Goal: Task Accomplishment & Management: Manage account settings

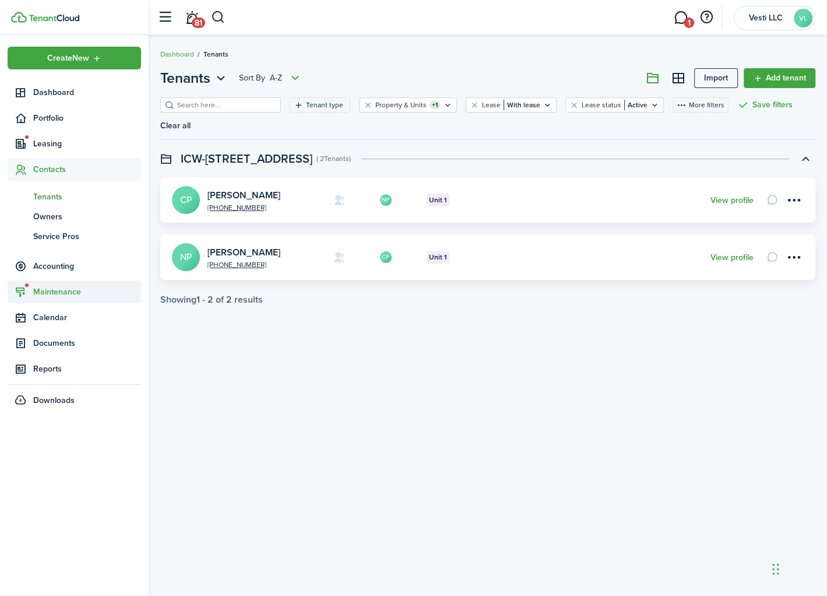
click at [61, 299] on span "Maintenance" at bounding box center [74, 291] width 133 height 23
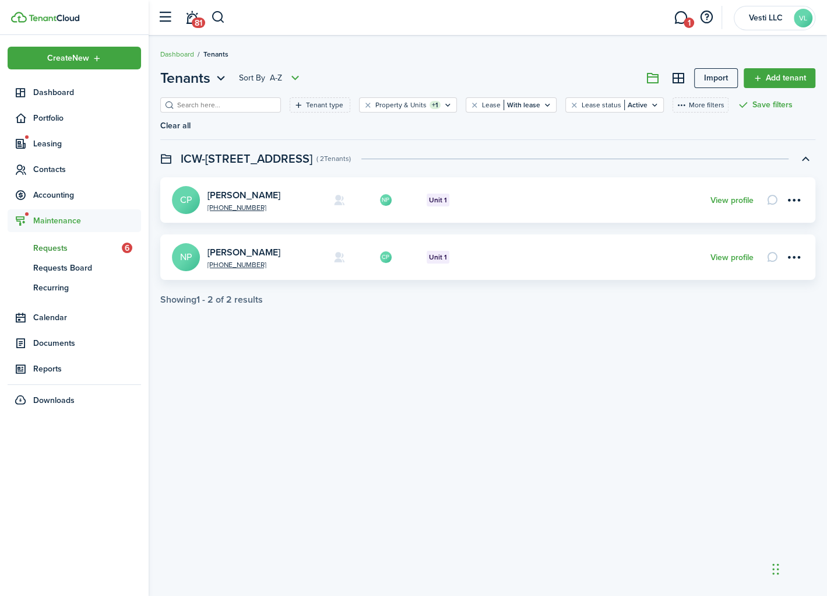
click at [70, 245] on span "Requests" at bounding box center [77, 248] width 89 height 12
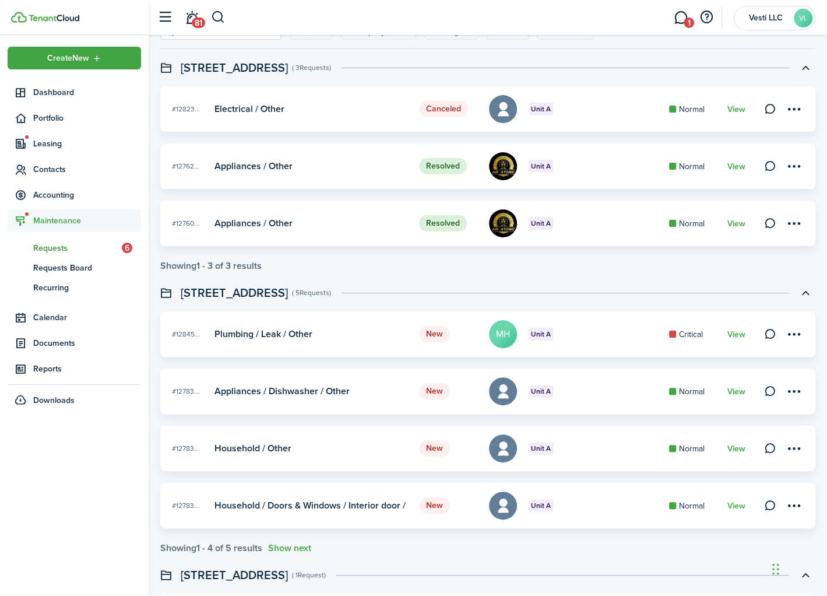
scroll to position [74, 0]
click at [722, 337] on card "New #12845... Unit A Plumbing / Leak / Other MH Critical View" at bounding box center [487, 332] width 655 height 45
click at [736, 331] on link "View" at bounding box center [736, 333] width 18 height 9
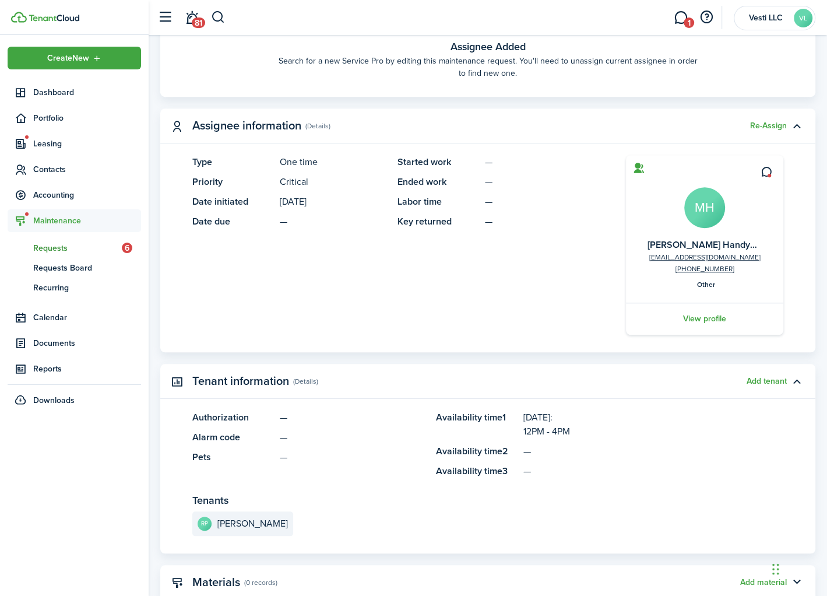
scroll to position [584, 0]
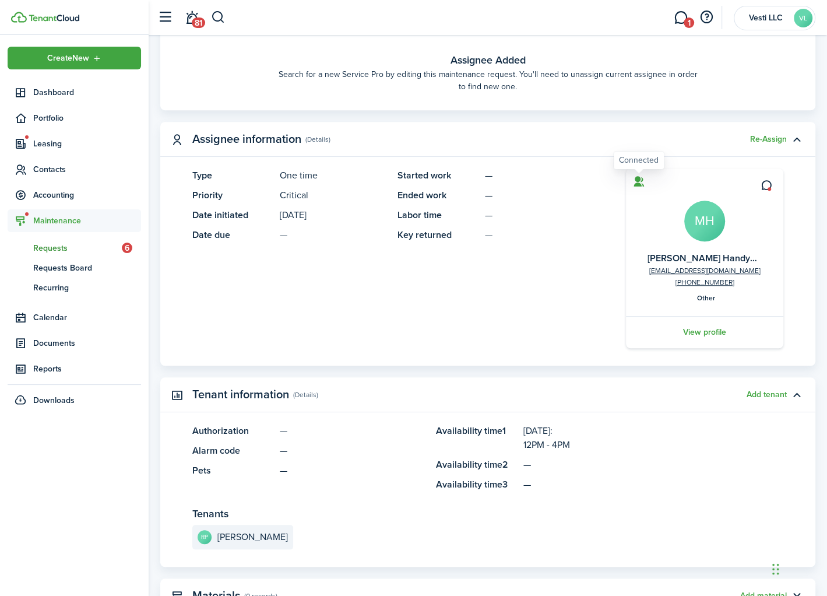
click at [637, 178] on icon at bounding box center [639, 181] width 12 height 12
click at [768, 185] on icon at bounding box center [767, 186] width 12 height 12
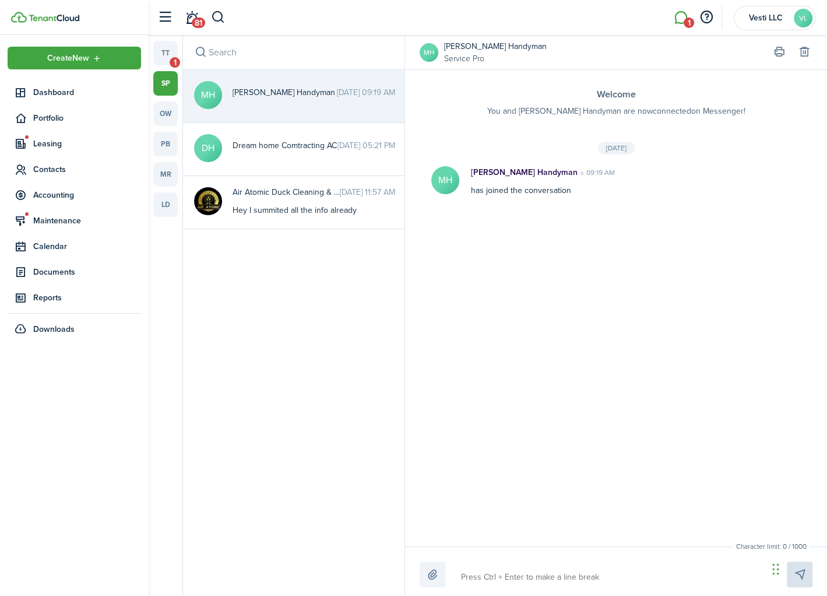
click at [509, 572] on textarea at bounding box center [610, 577] width 307 height 20
type textarea "W"
type textarea "We"
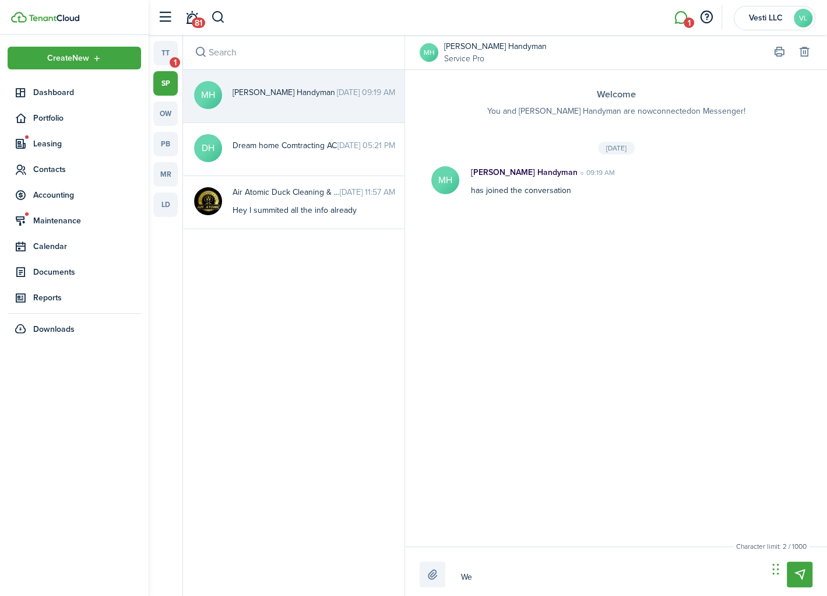
type textarea "Wel"
type textarea "Welc"
type textarea "Welco"
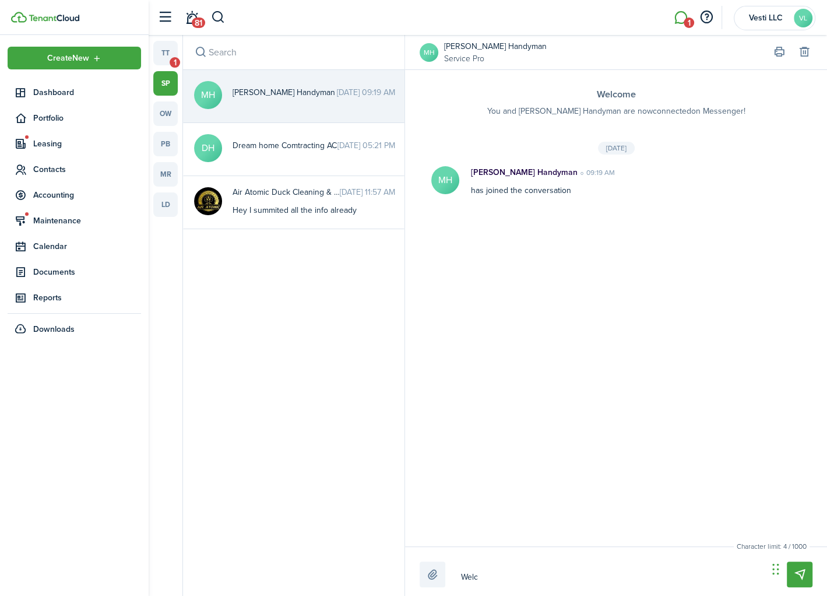
type textarea "Welco"
type textarea "Welcom"
type textarea "Welcome"
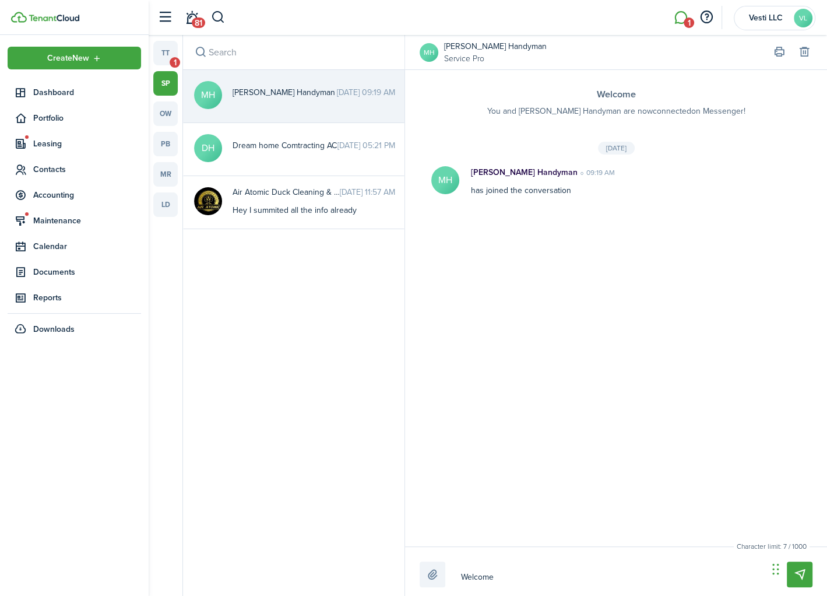
type textarea "Welcome"
type textarea "Welcome t"
type textarea "Welcome to"
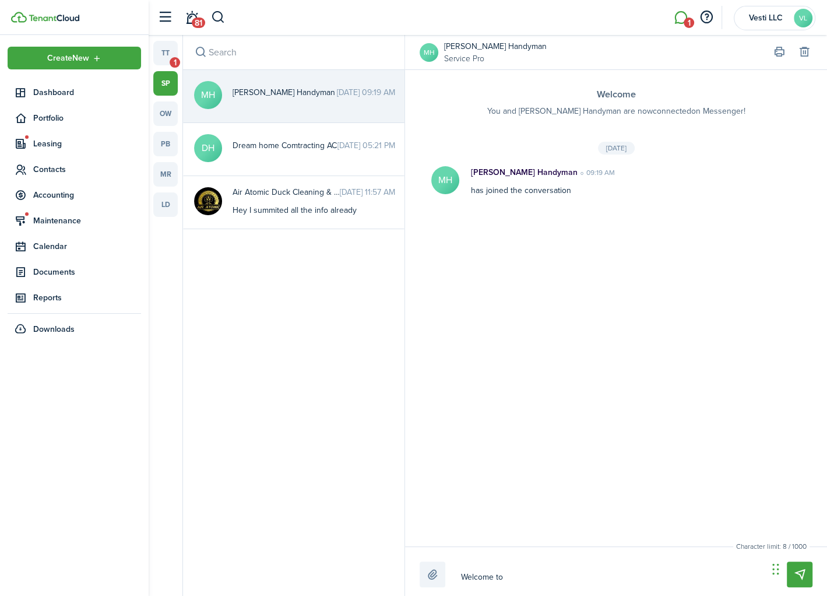
type textarea "Welcome to"
type textarea "Welcome to T"
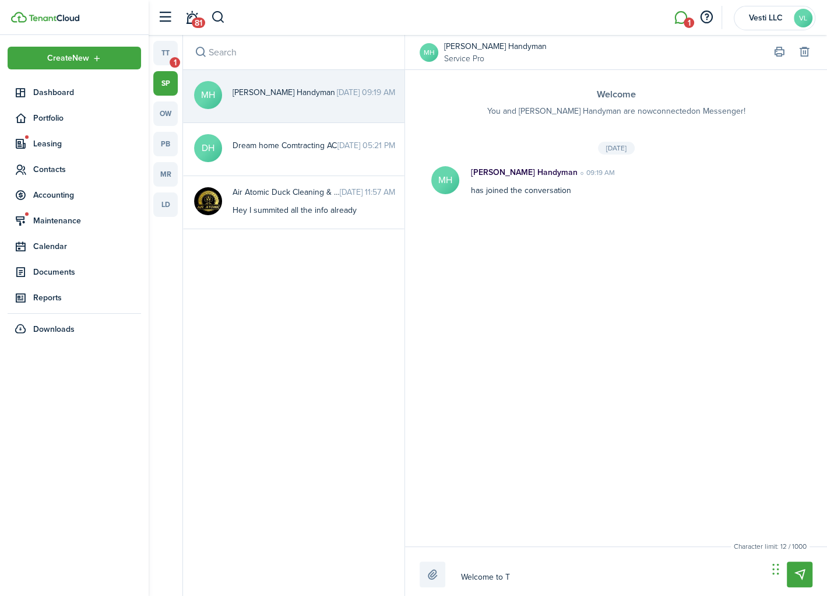
type textarea "Welcome to Te"
type textarea "Welcome to Ten"
type textarea "Welcome to [PERSON_NAME]"
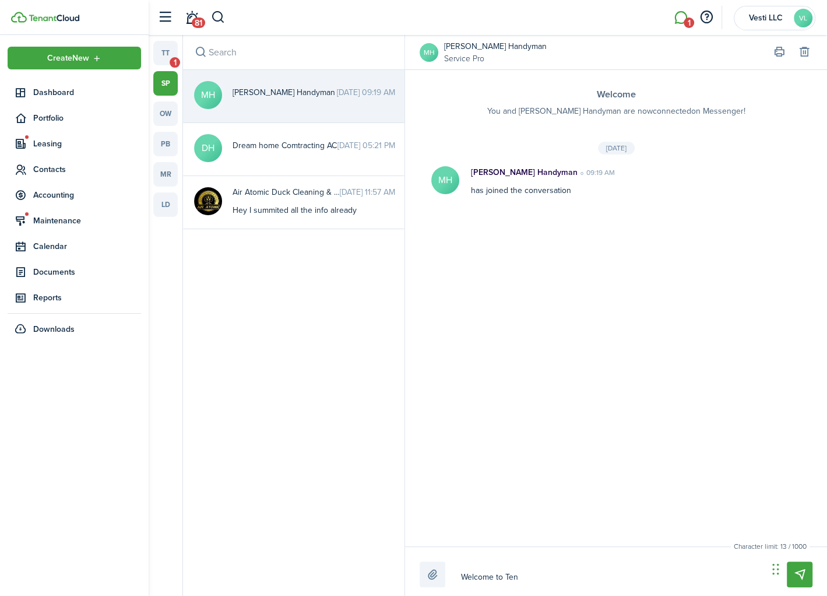
type textarea "Welcome to [PERSON_NAME]"
type textarea "Welcome to Tenan"
type textarea "Welcome to Tenant"
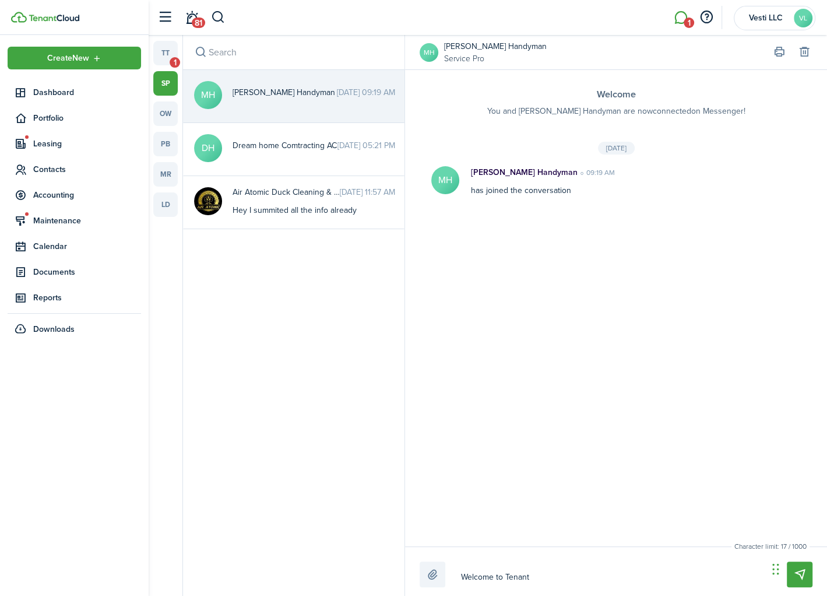
type textarea "Welcome to Tenant"
type textarea "Welcome to Tenant C"
type textarea "Welcome to Tenant CL"
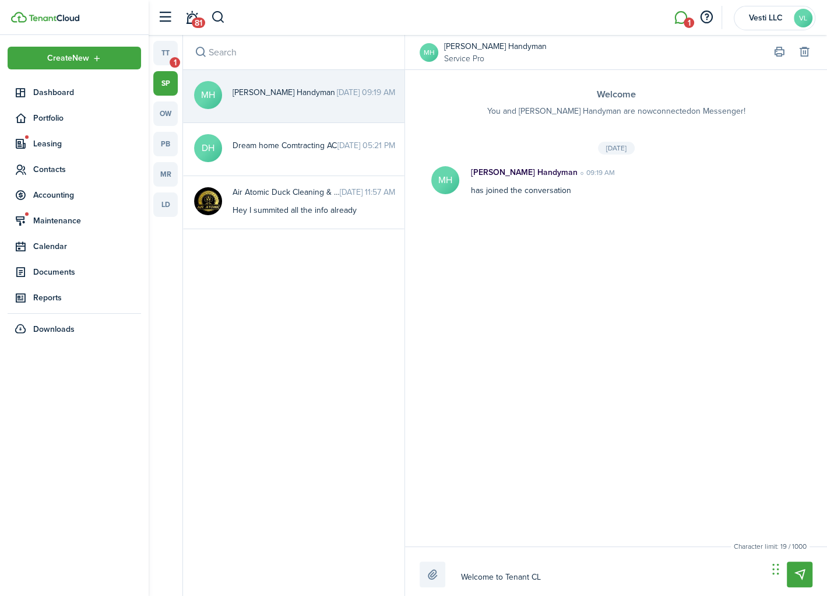
type textarea "Welcome to Tenant CL"
type textarea "Welcome to Tenant CLo"
type textarea "Welcome to Tenant CLou"
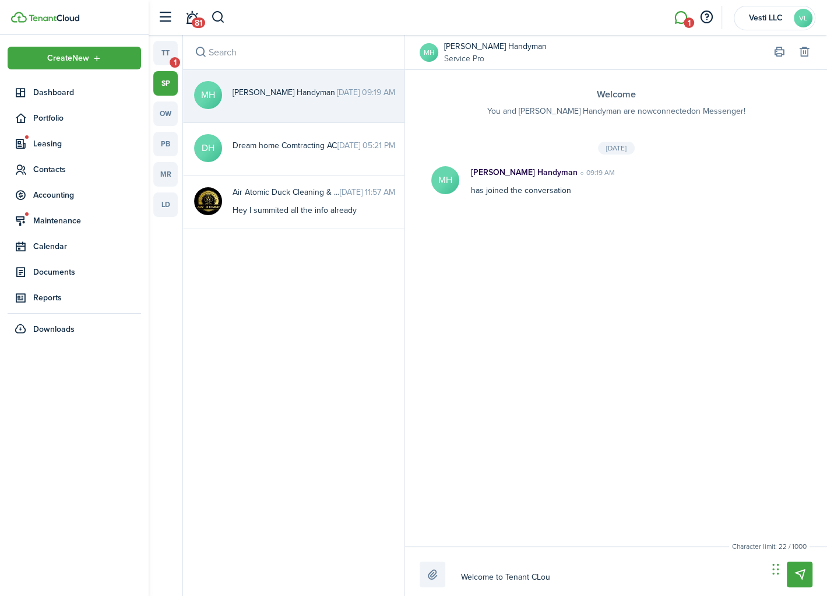
type textarea "Welcome to Tenant CLo"
type textarea "Welcome to Tenant CL"
type textarea "Welcome to Tenant C"
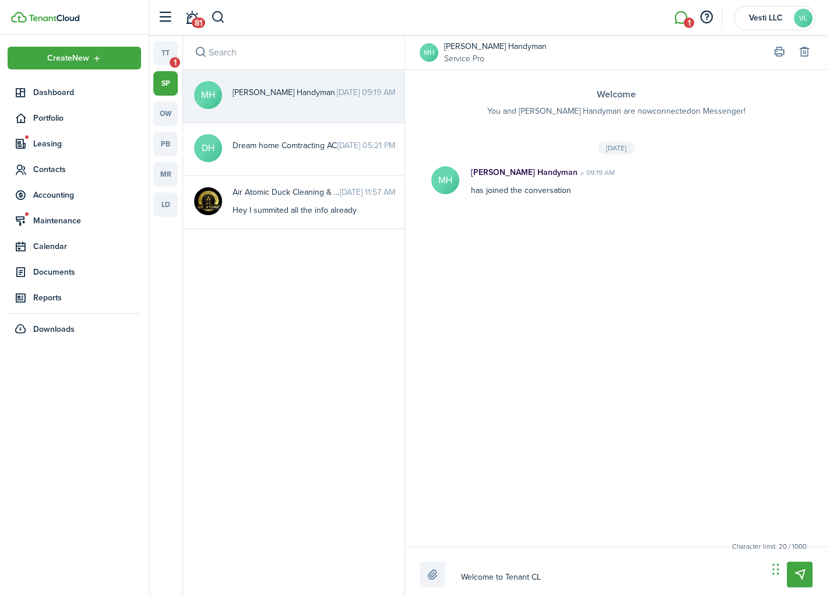
type textarea "Welcome to Tenant C"
type textarea "Welcome to Tenant Cl"
type textarea "Welcome to Tenant Clo"
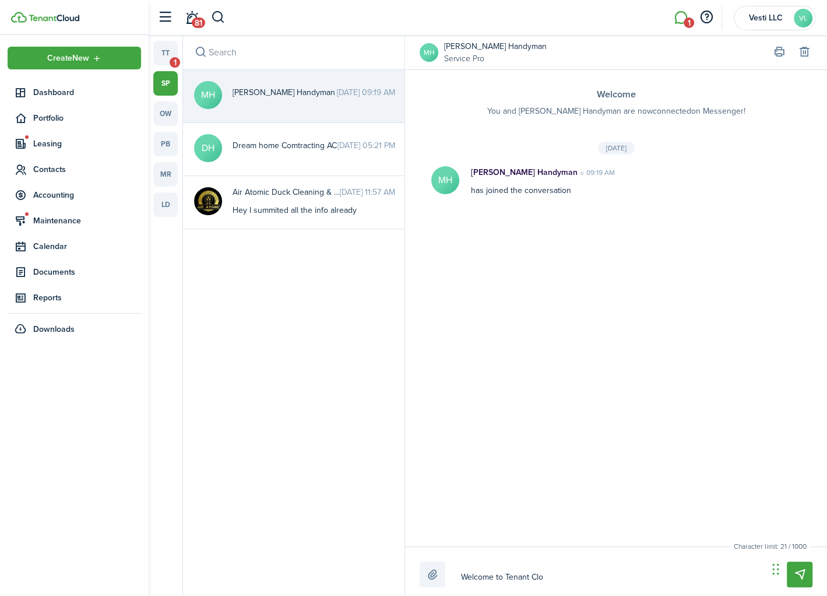
type textarea "Welcome to Tenant Clou"
type textarea "Welcome to Tenant Cloud"
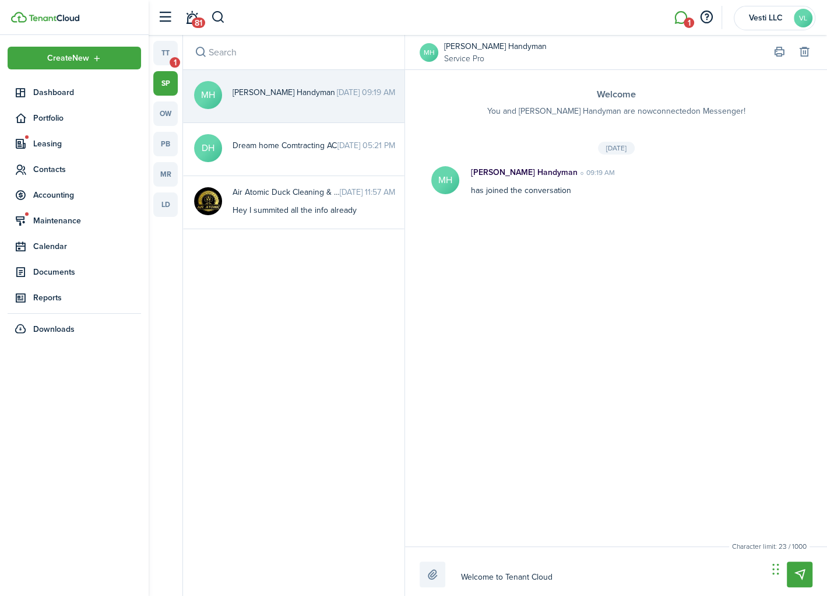
type textarea "Welcome to Tenant Cloud"
type textarea "Welcome to Tenant Cloud !"
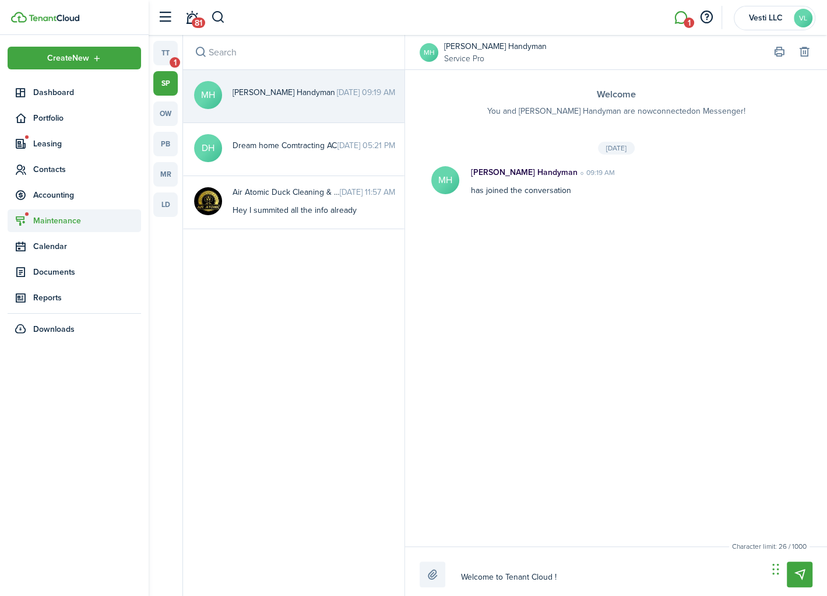
type textarea "Welcome to Tenant Cloud !"
click at [61, 220] on span "Maintenance" at bounding box center [87, 221] width 108 height 12
click at [62, 247] on span "Requests" at bounding box center [77, 248] width 89 height 12
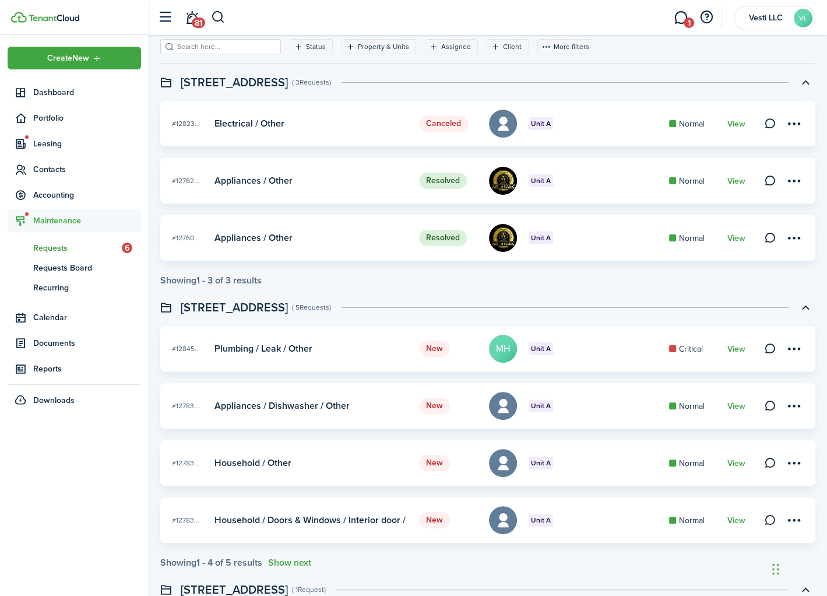
scroll to position [68, 0]
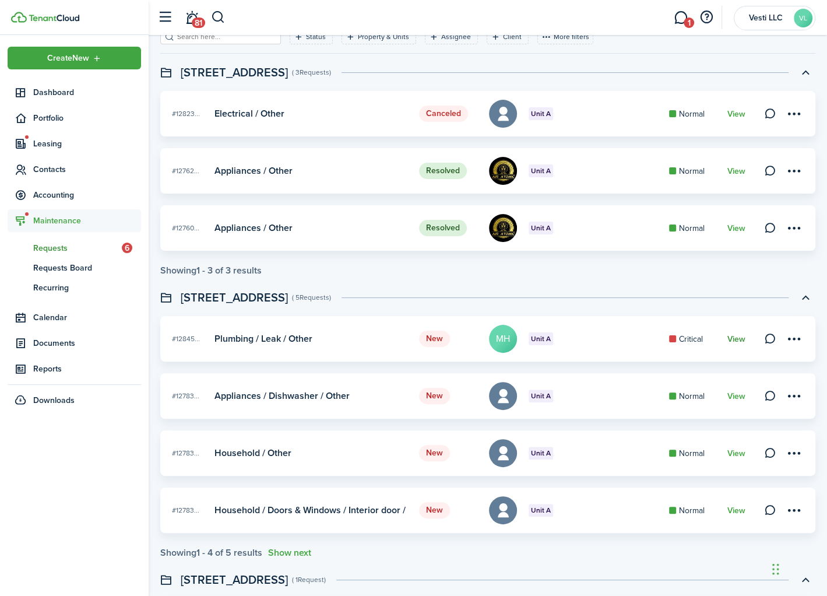
click at [732, 338] on link "View" at bounding box center [736, 339] width 18 height 9
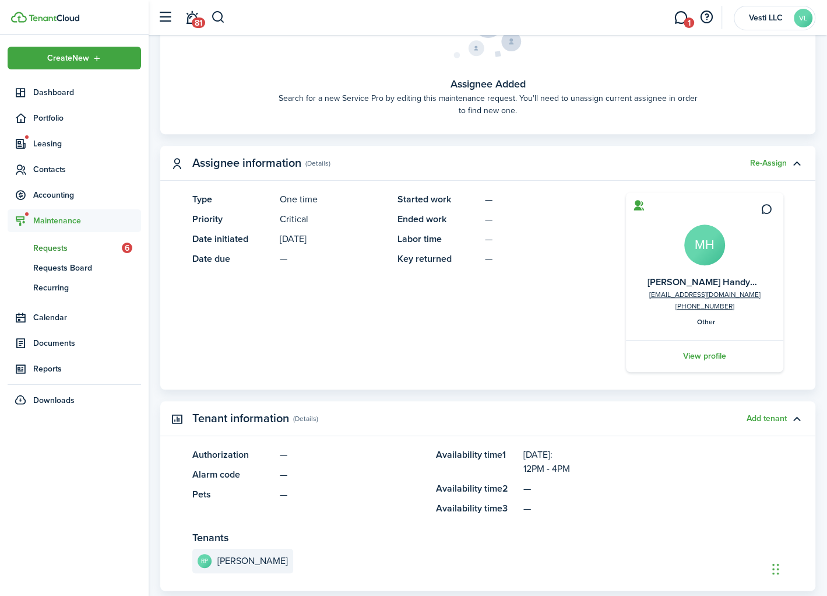
scroll to position [557, 0]
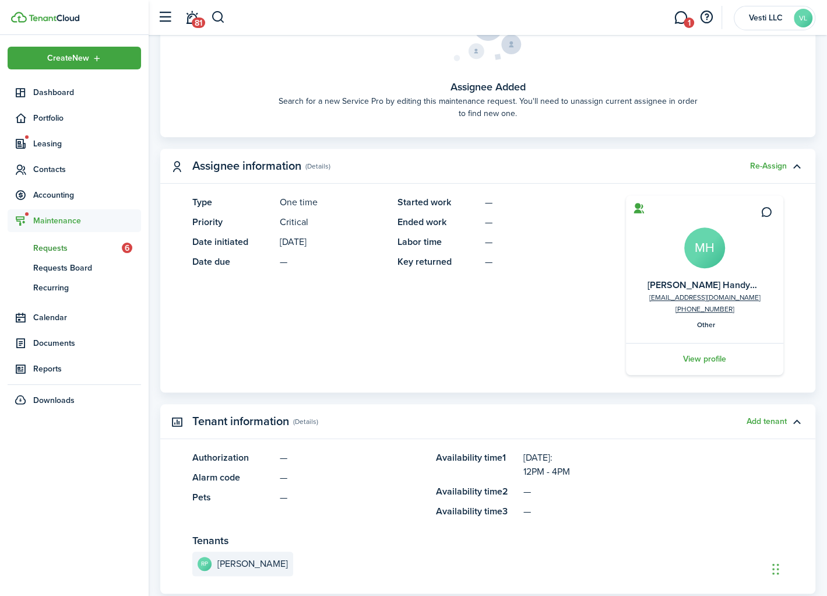
click at [533, 230] on panel-main-list "Started work — Ended work — Labor time — Key returned —" at bounding box center [495, 231] width 194 height 73
click at [687, 20] on span "1" at bounding box center [689, 22] width 10 height 10
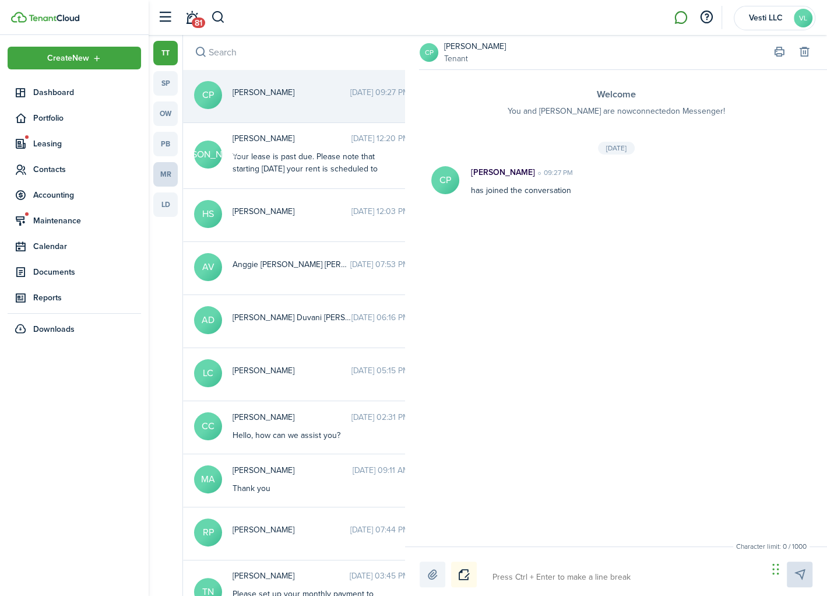
click at [164, 172] on link "mr" at bounding box center [165, 174] width 24 height 24
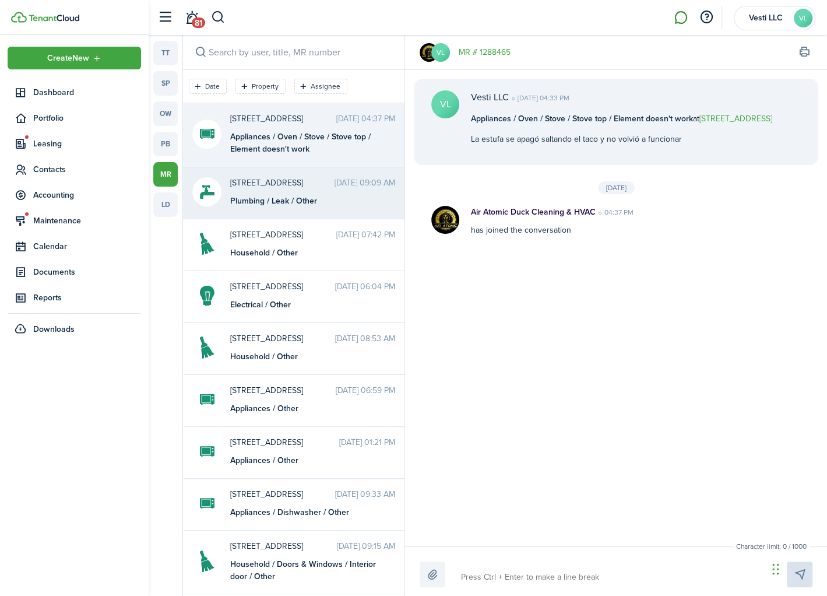
click at [292, 189] on div "2814 A Club Cortile Cir [DATE] 09:09 AM Plumbing / Leak / Other" at bounding box center [313, 192] width 182 height 30
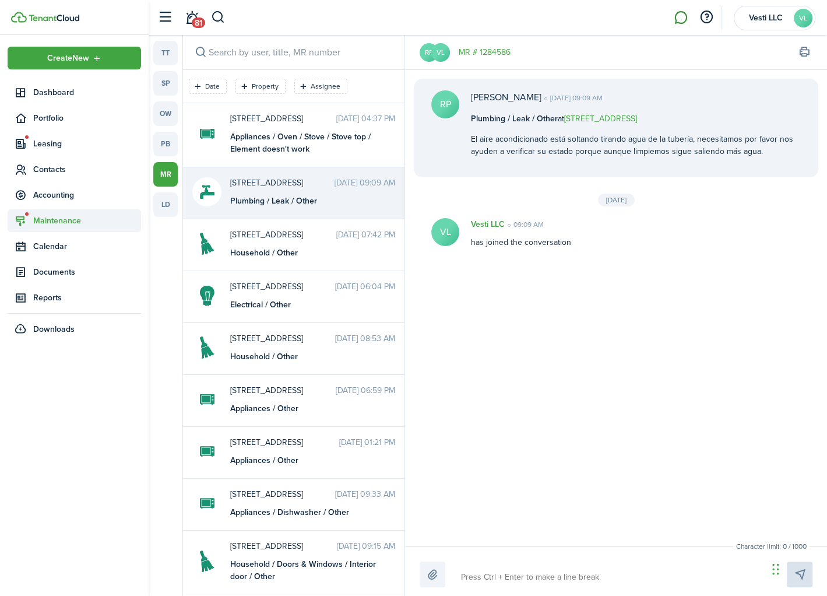
click at [53, 212] on span "Maintenance" at bounding box center [74, 220] width 133 height 23
click at [65, 244] on span "Requests" at bounding box center [77, 248] width 89 height 12
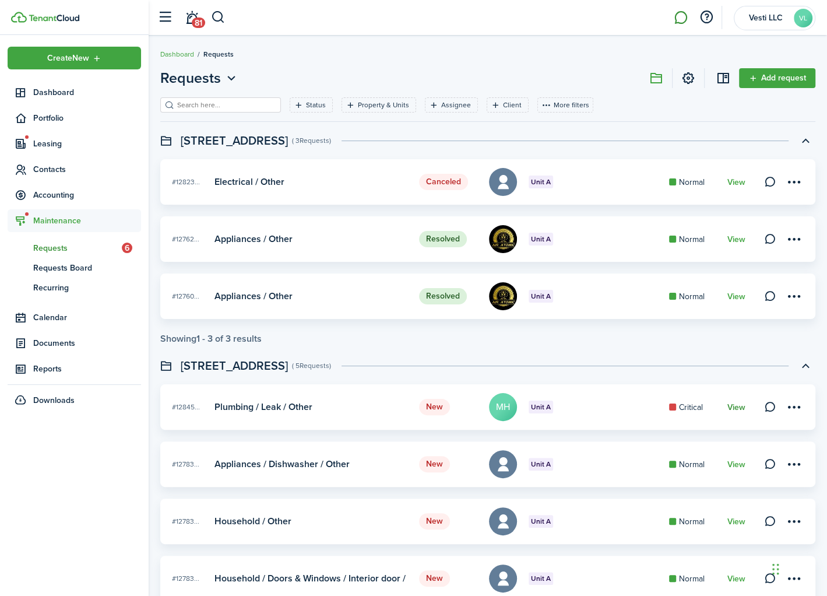
click at [732, 405] on link "View" at bounding box center [736, 407] width 18 height 9
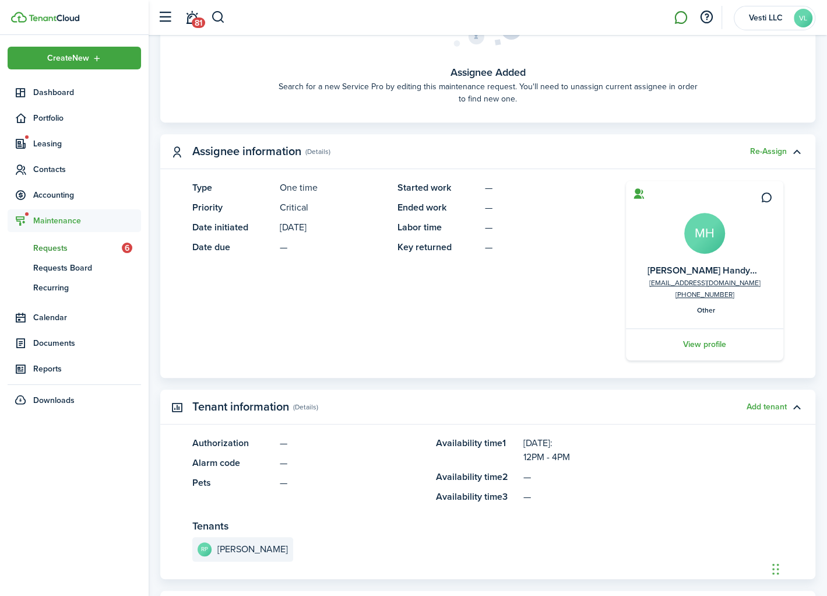
scroll to position [590, 0]
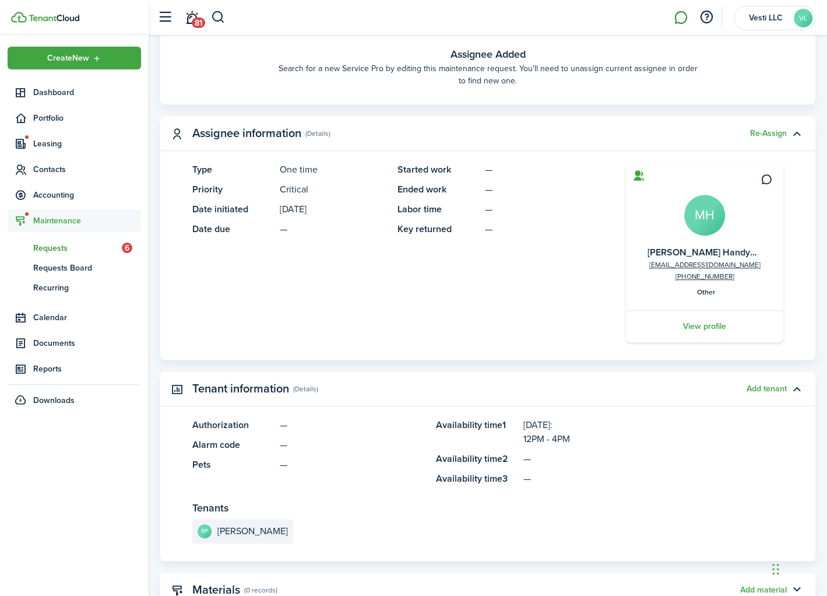
click at [774, 128] on span "Re-Assign" at bounding box center [768, 133] width 37 height 12
click at [768, 136] on button "Re-Assign" at bounding box center [768, 133] width 37 height 9
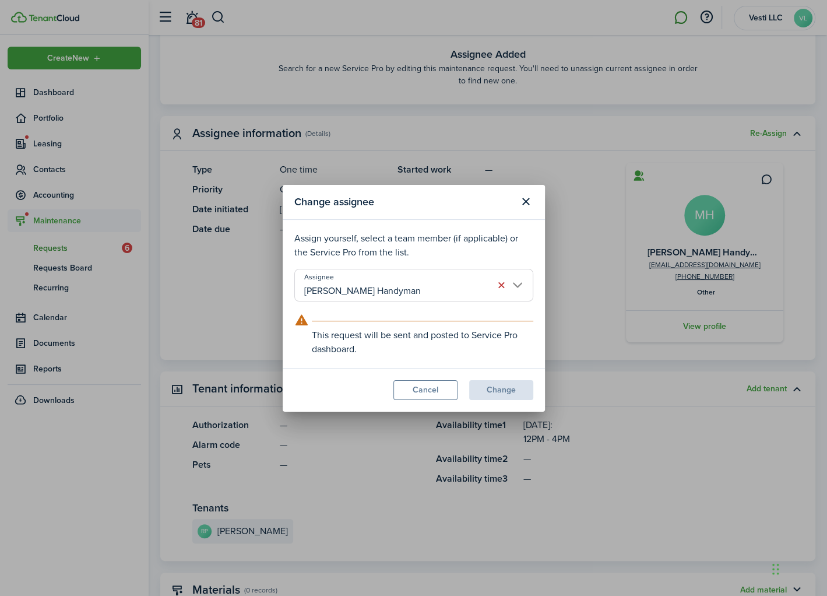
click at [437, 283] on input "[PERSON_NAME] Handyman" at bounding box center [413, 285] width 239 height 33
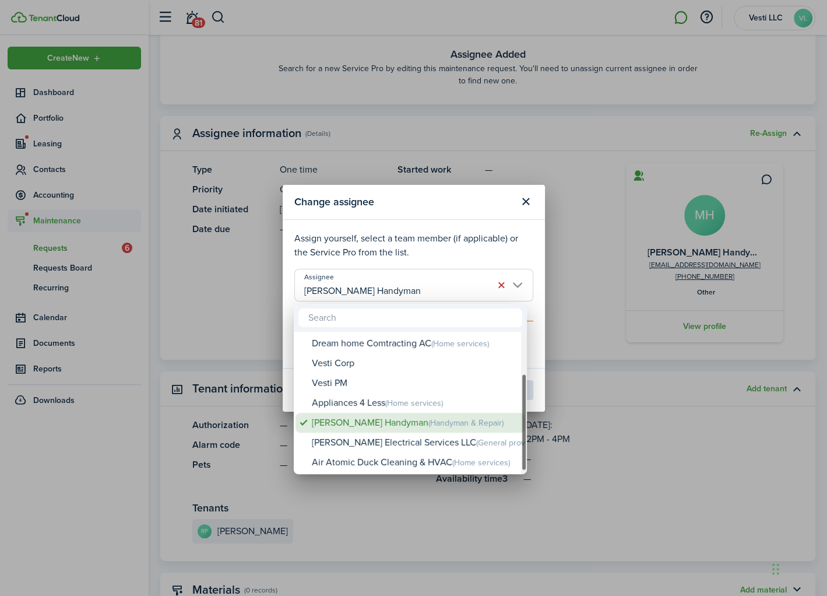
click at [361, 419] on div "[PERSON_NAME] Handyman (Handyman & Repair)" at bounding box center [415, 423] width 206 height 20
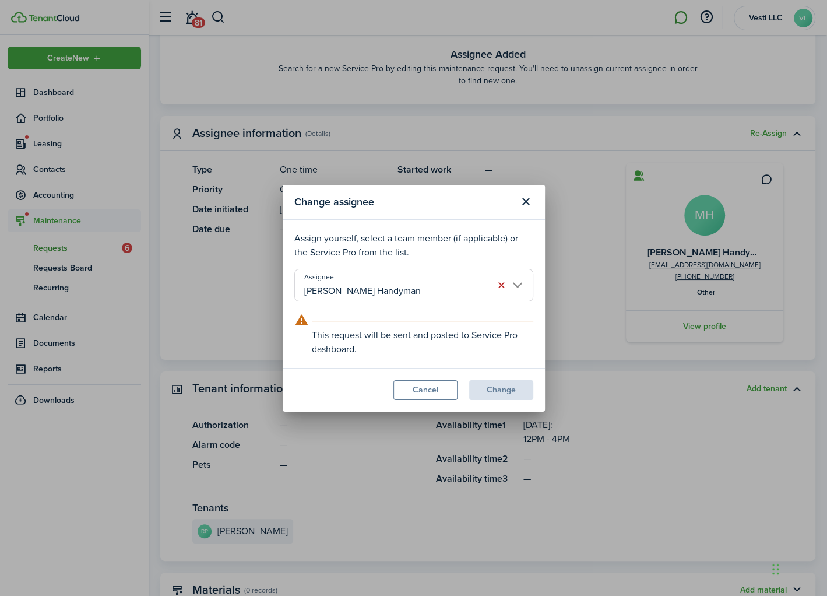
click at [498, 392] on modal-footer "Cancel Change" at bounding box center [414, 390] width 262 height 44
click at [500, 284] on button "button" at bounding box center [502, 285] width 16 height 16
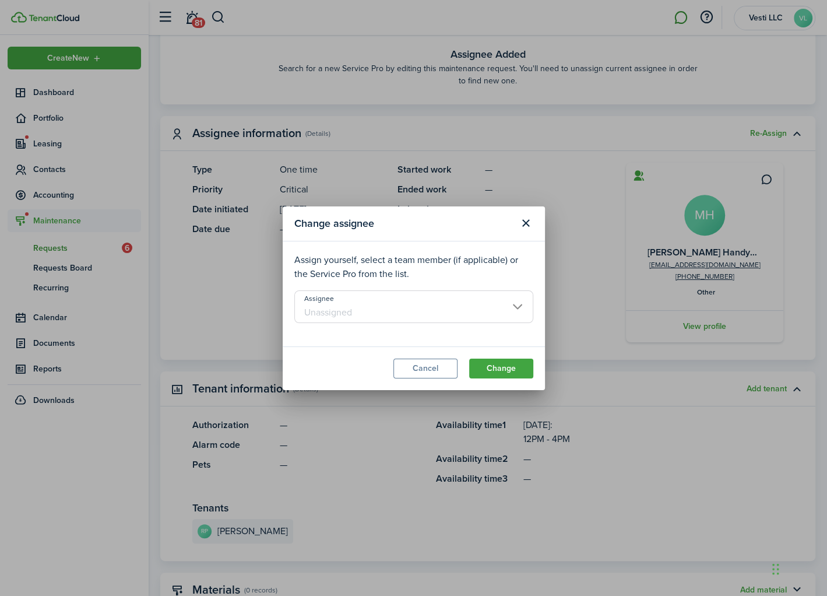
click at [439, 302] on input "Assignee" at bounding box center [413, 306] width 239 height 33
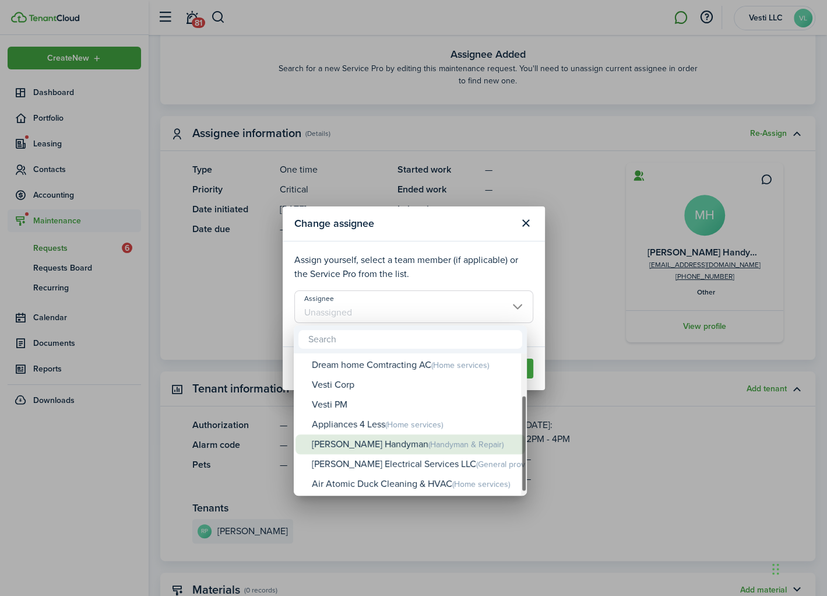
click at [428, 443] on span "(Handyman & Repair)" at bounding box center [465, 444] width 75 height 12
type input "[PERSON_NAME] Handyman"
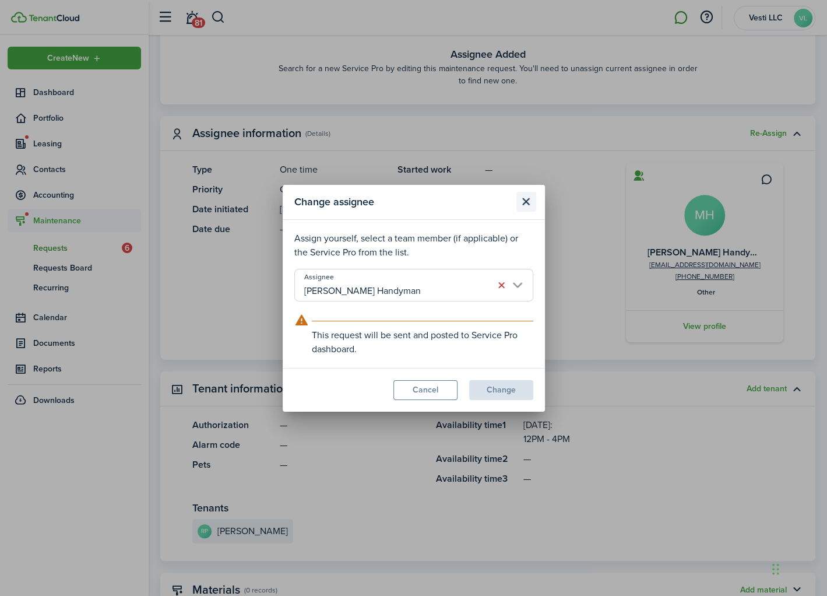
click at [525, 199] on button "Close modal" at bounding box center [526, 202] width 20 height 20
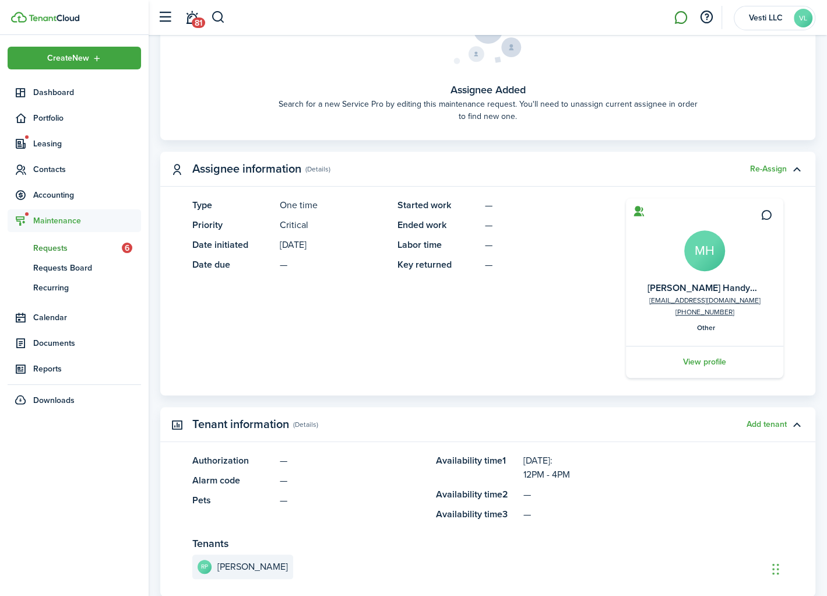
scroll to position [551, 0]
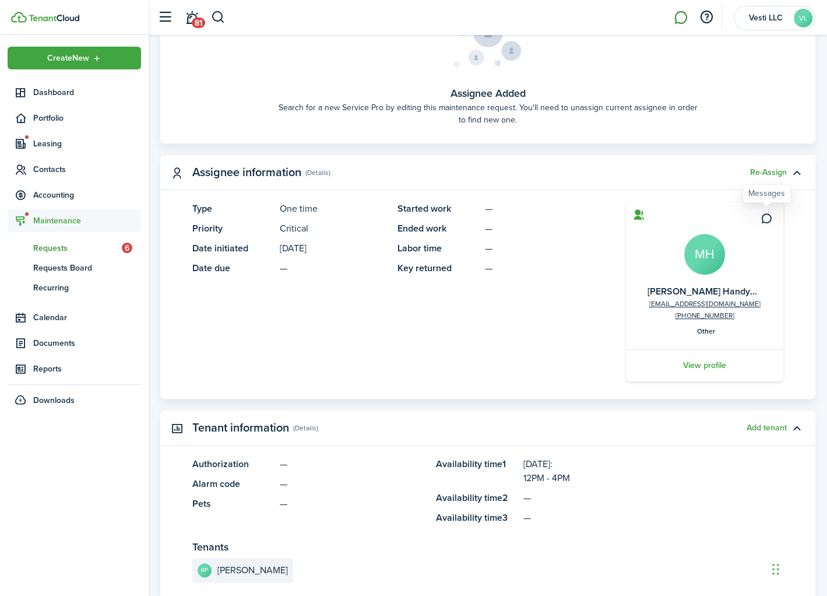
click at [769, 216] on icon at bounding box center [767, 219] width 12 height 12
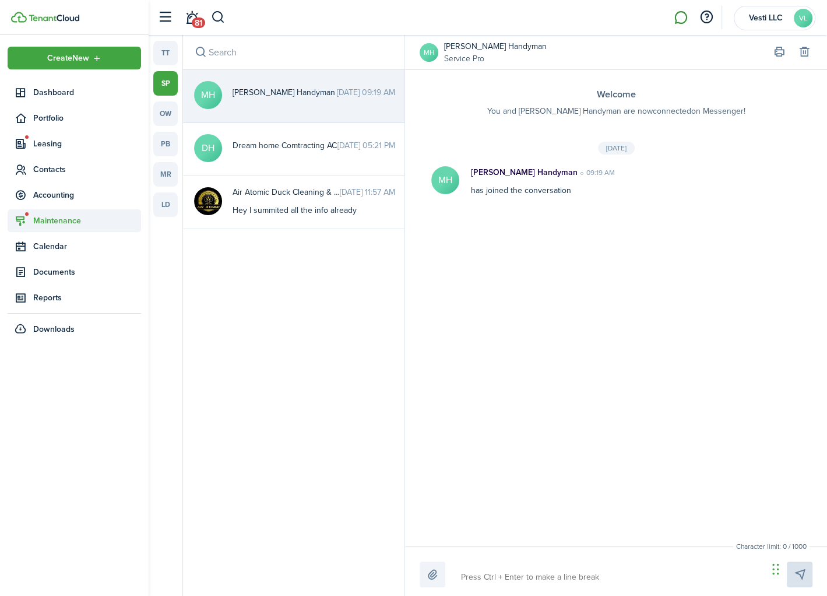
click at [68, 219] on span "Maintenance" at bounding box center [87, 221] width 108 height 12
click at [83, 247] on span "Requests" at bounding box center [77, 248] width 89 height 12
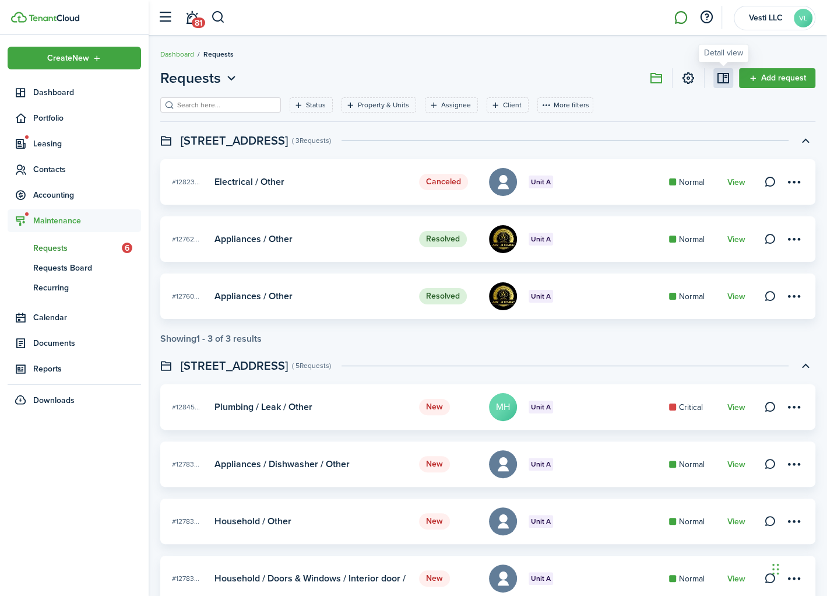
click at [724, 78] on link at bounding box center [723, 78] width 20 height 20
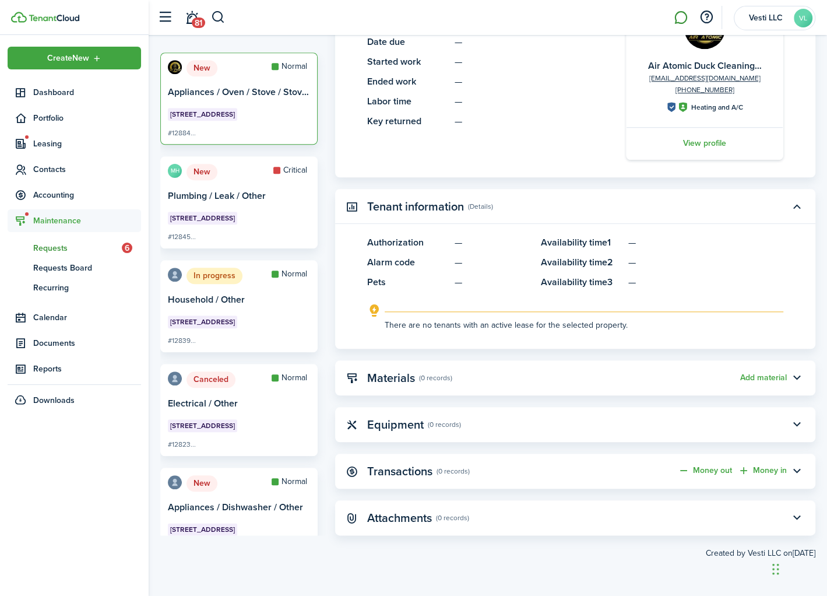
click at [239, 201] on card-title "Plumbing / Leak / Other" at bounding box center [239, 201] width 142 height 21
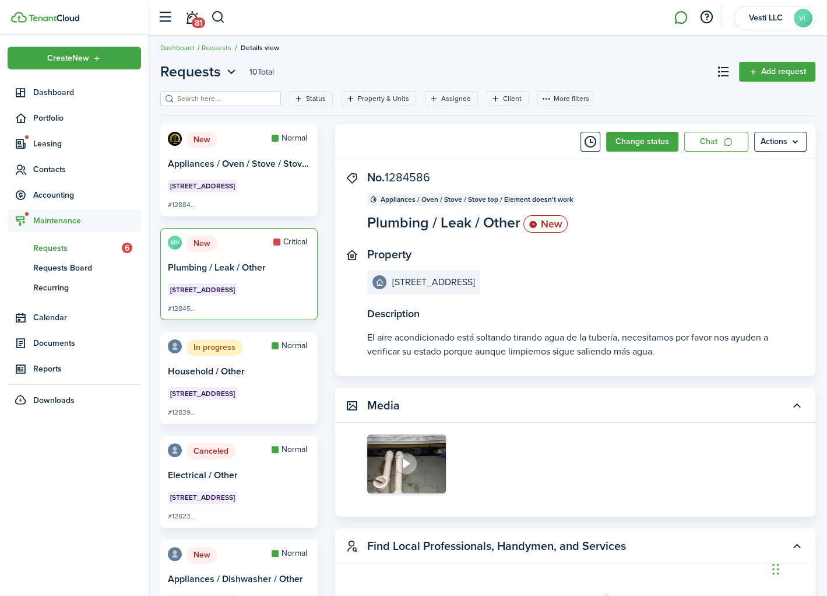
scroll to position [15, 0]
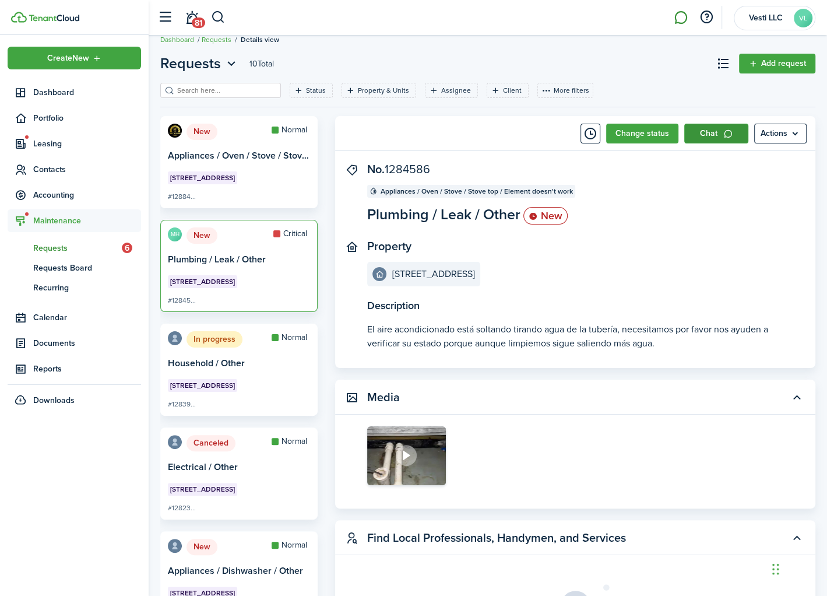
click at [722, 136] on link "Chat" at bounding box center [716, 134] width 64 height 20
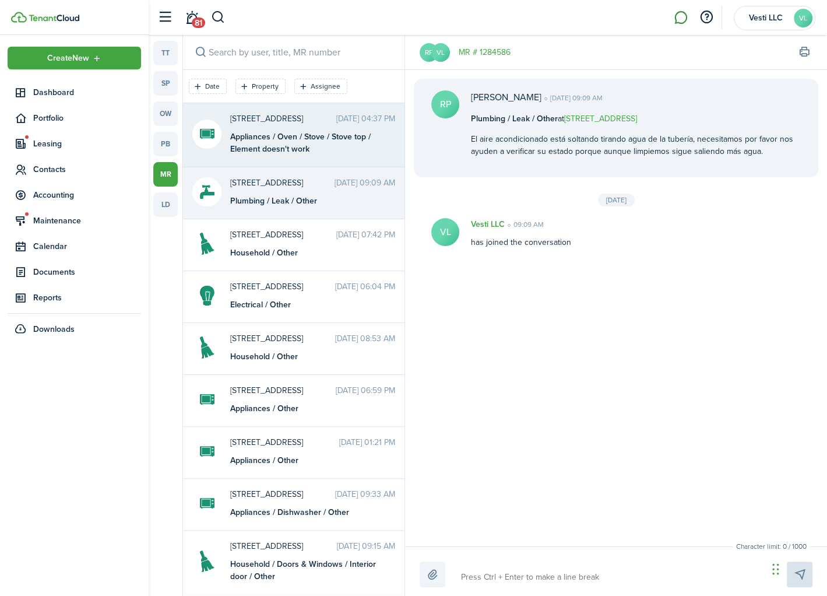
click at [286, 141] on div "Appliances / Oven / Stove / Stove top / Element doesn't work" at bounding box center [303, 143] width 146 height 24
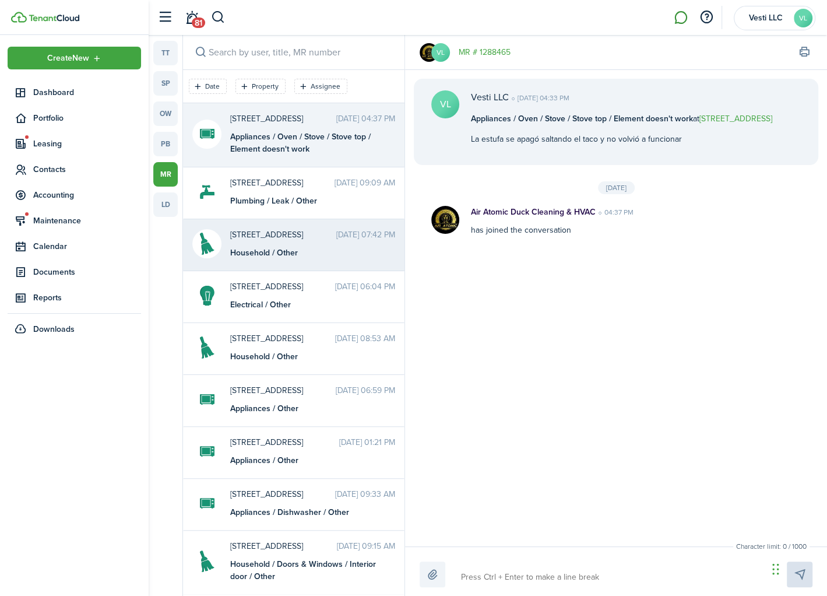
click at [260, 250] on div "Household / Other" at bounding box center [303, 253] width 146 height 12
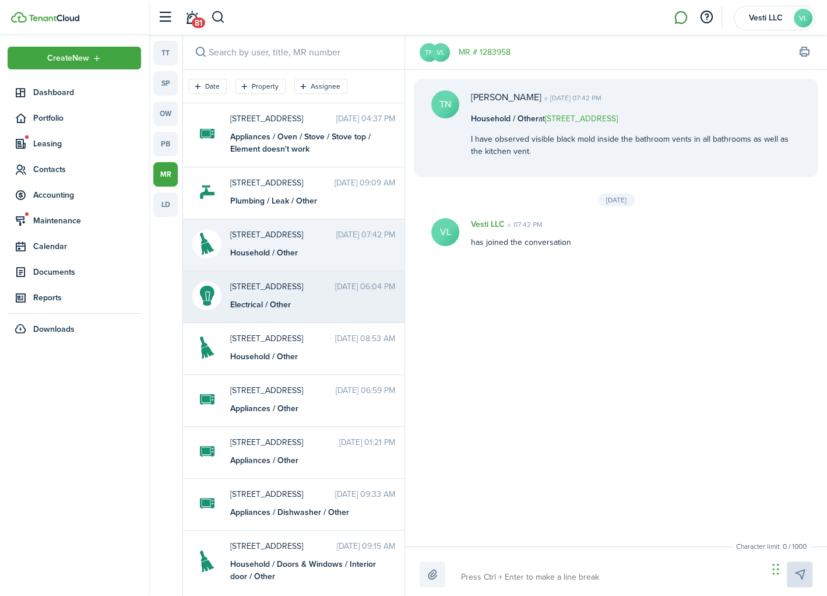
click at [248, 298] on div "Electrical / Other" at bounding box center [303, 304] width 146 height 12
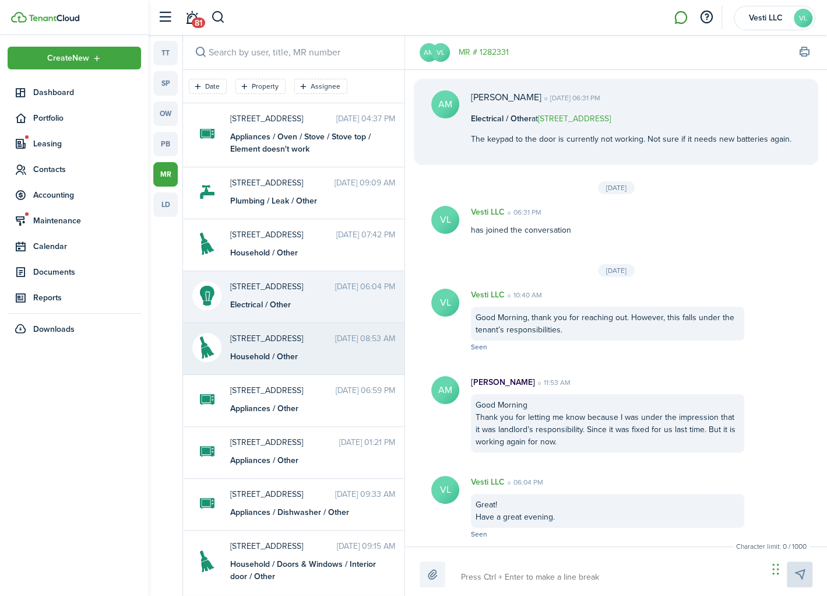
scroll to position [5, 0]
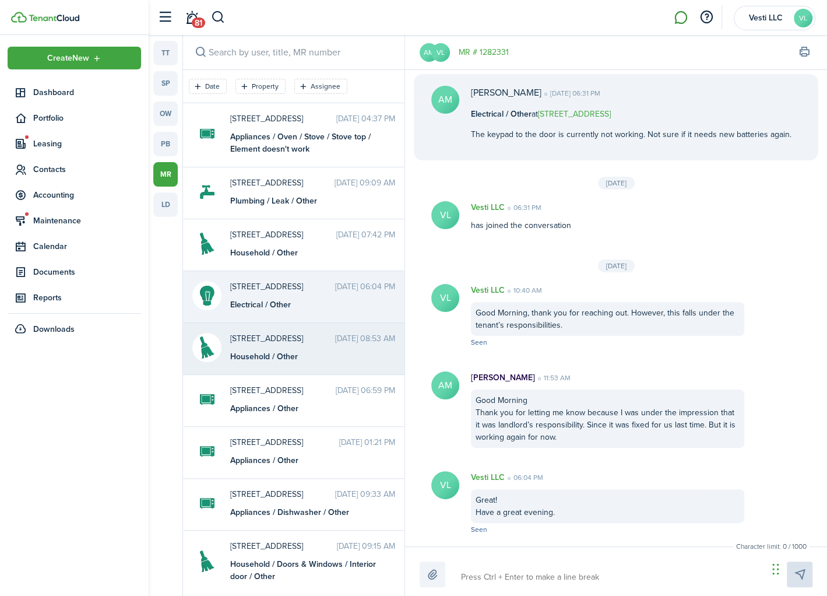
click at [249, 343] on div "2814 A Club Cortile Cir [DATE] 08:53 AM Household / Other" at bounding box center [313, 347] width 182 height 30
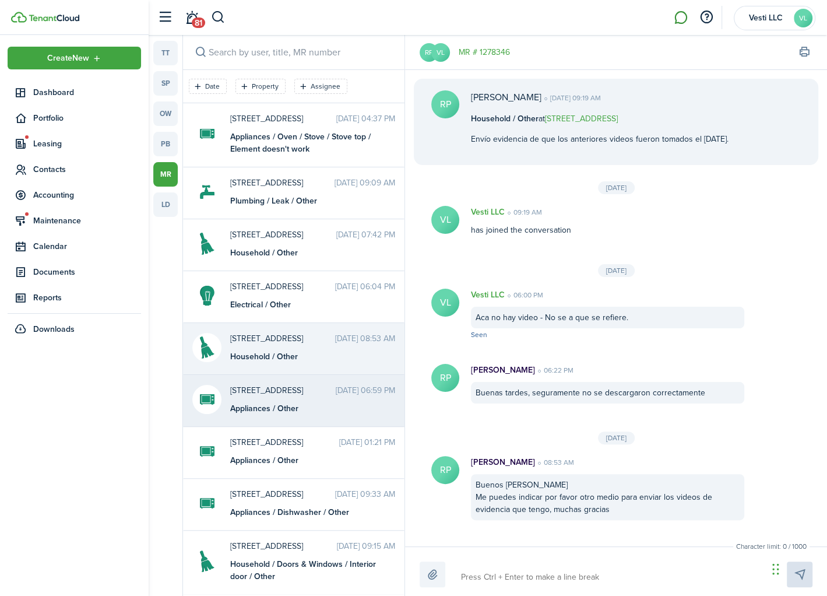
click at [242, 402] on div "Appliances / Other" at bounding box center [303, 408] width 146 height 12
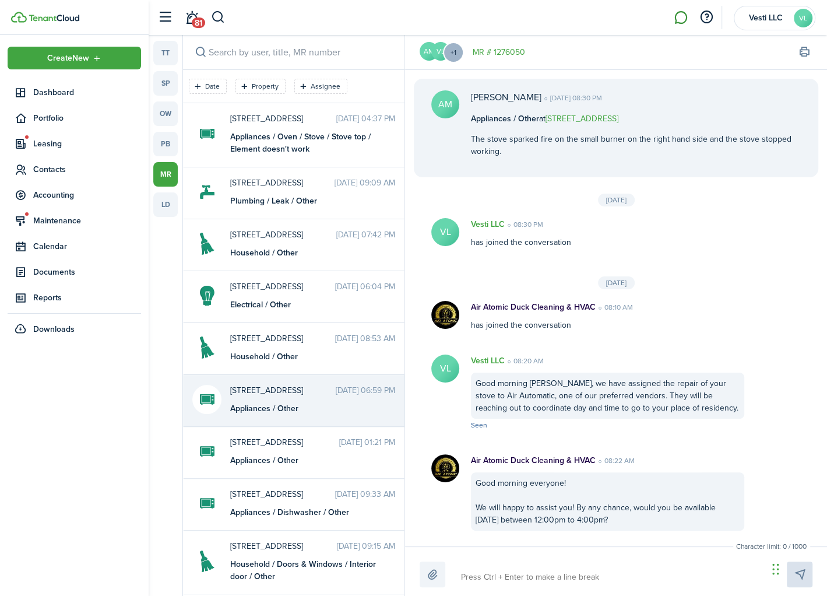
scroll to position [1016, 0]
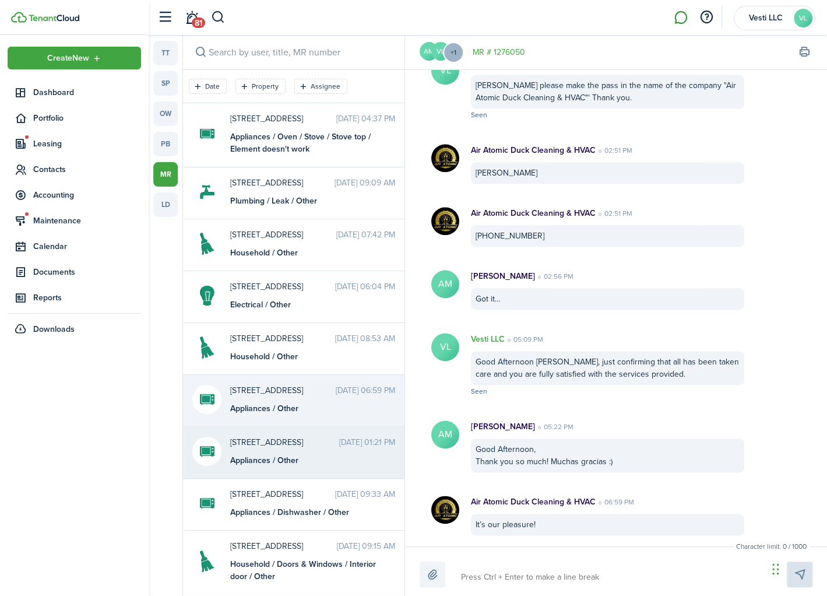
click at [276, 449] on div "[STREET_ADDRESS] [DATE] 01:21 PM Appliances / Other" at bounding box center [313, 451] width 182 height 30
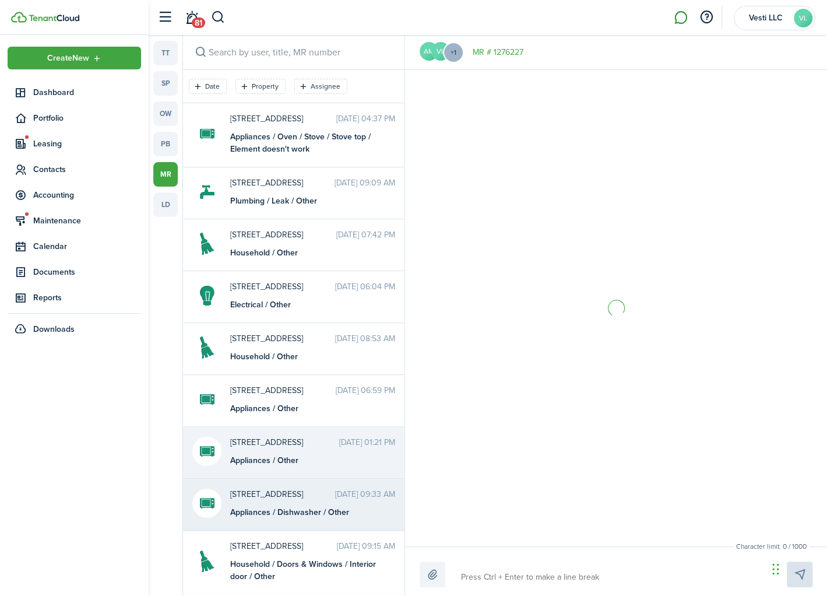
scroll to position [1051, 0]
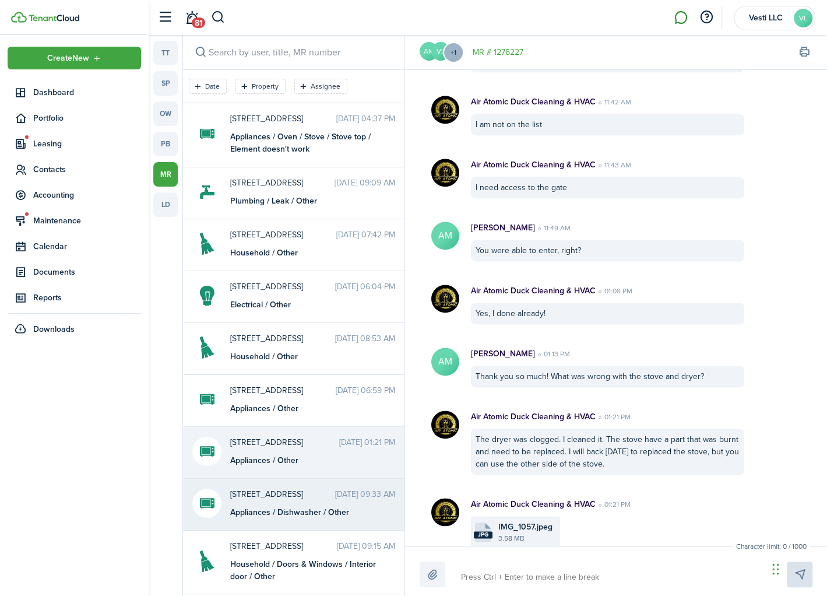
click at [271, 498] on div "2814 A Club Cortile Cir [DATE] 09:33 AM Appliances / Dishwasher / Other" at bounding box center [313, 503] width 182 height 30
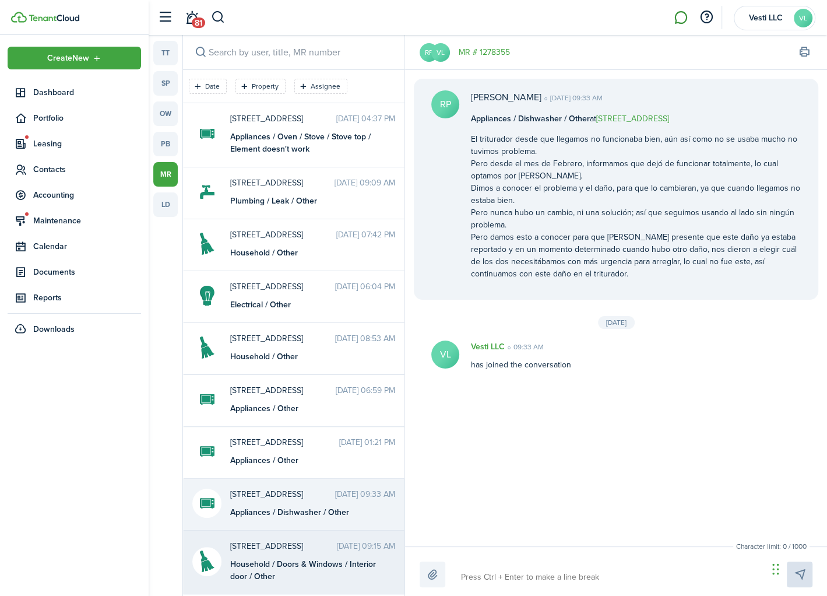
click at [255, 558] on div "Household / Doors & Windows / Interior door / Other" at bounding box center [303, 570] width 146 height 24
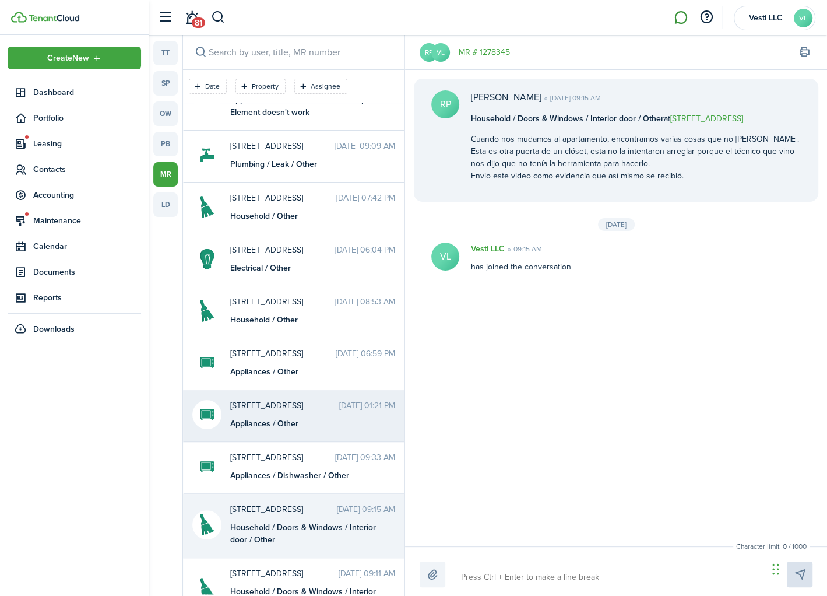
scroll to position [60, 0]
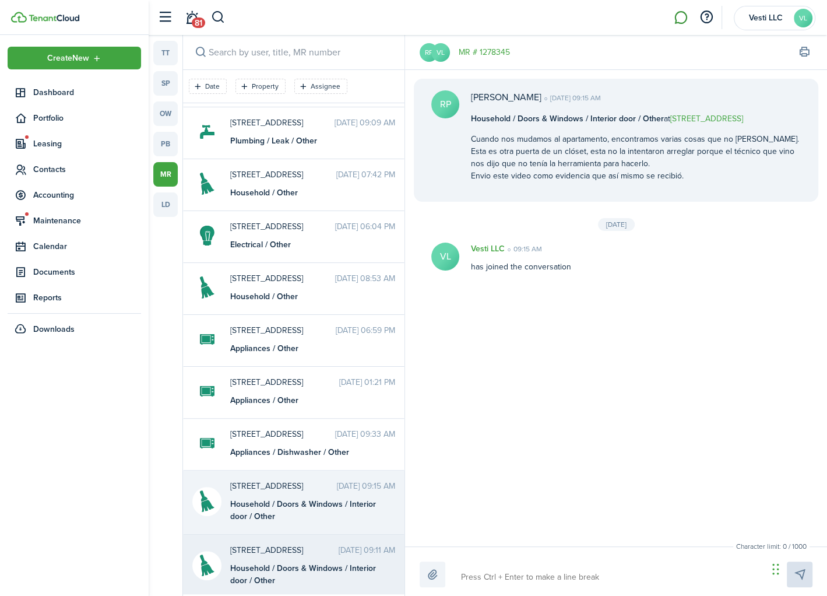
click at [270, 549] on span "[STREET_ADDRESS]" at bounding box center [284, 550] width 108 height 12
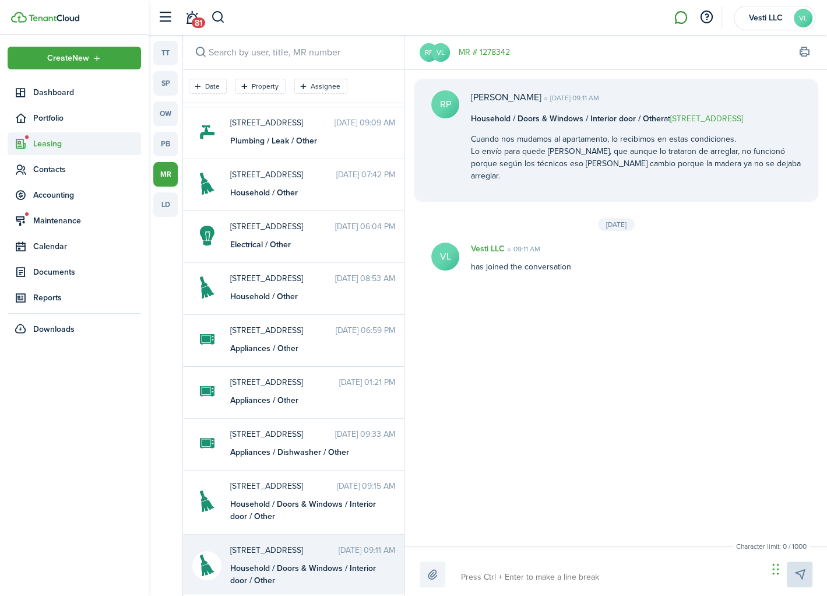
click at [60, 142] on span "Leasing" at bounding box center [87, 144] width 108 height 12
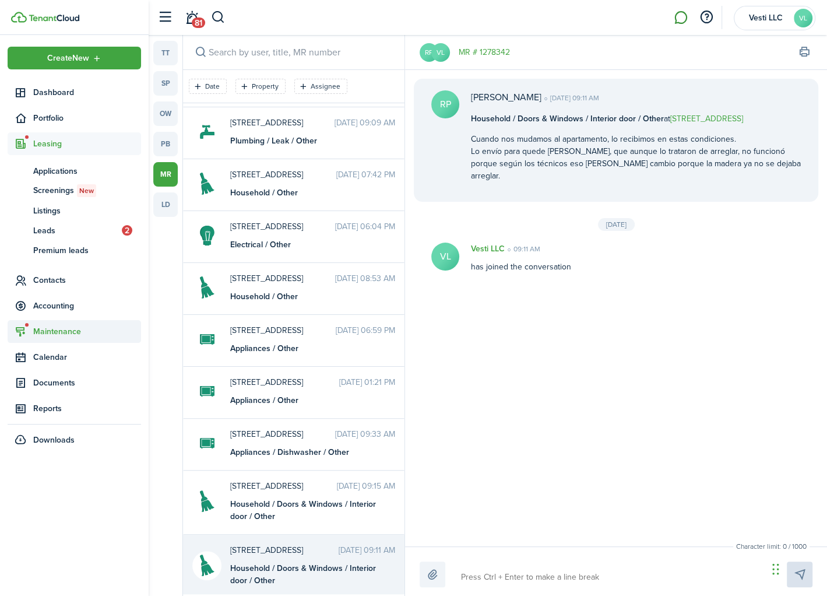
click at [54, 332] on span "Maintenance" at bounding box center [87, 331] width 108 height 12
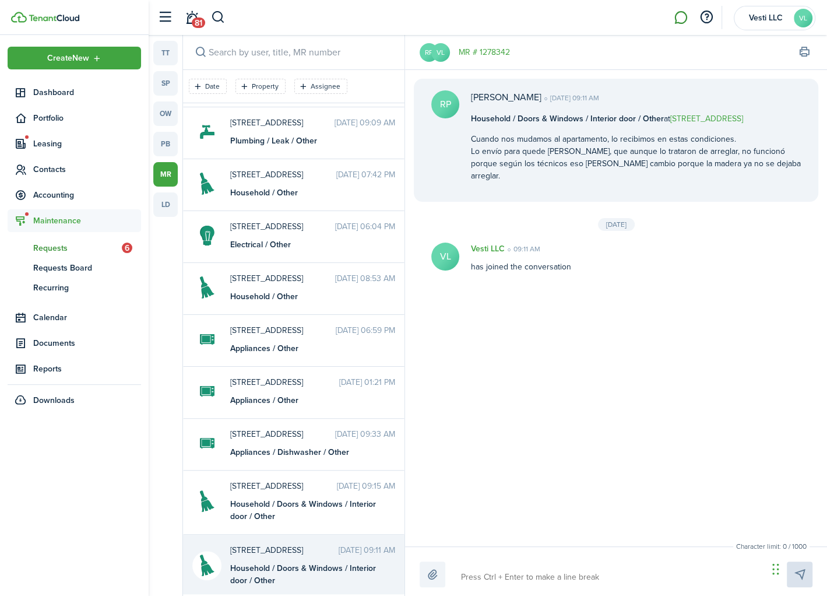
click at [58, 239] on link "rq Requests 6" at bounding box center [74, 248] width 133 height 20
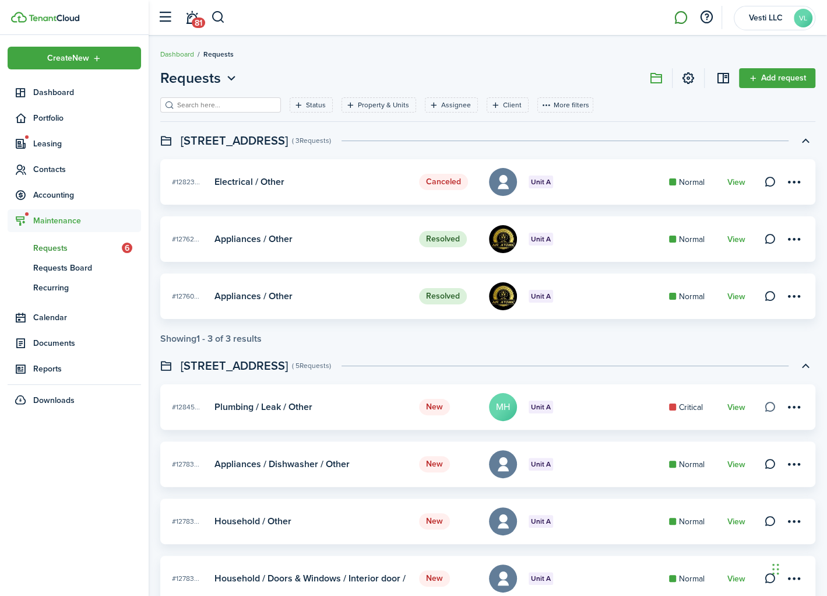
click at [768, 408] on link at bounding box center [770, 407] width 16 height 16
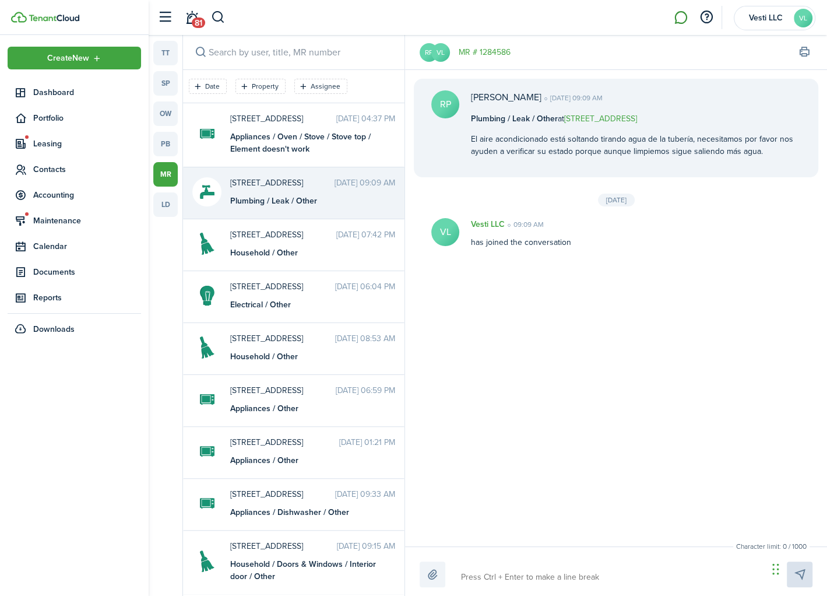
click at [483, 54] on link "MR # 1284586" at bounding box center [485, 52] width 52 height 12
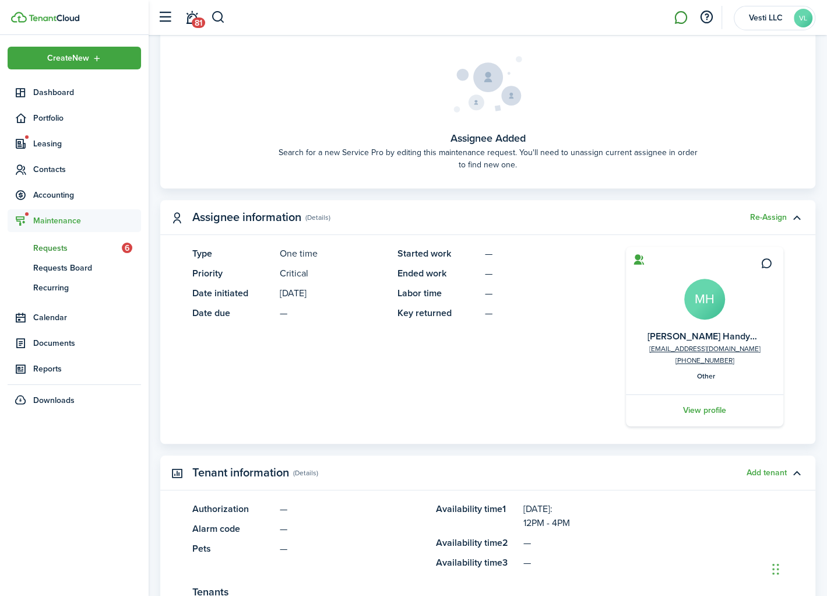
scroll to position [509, 0]
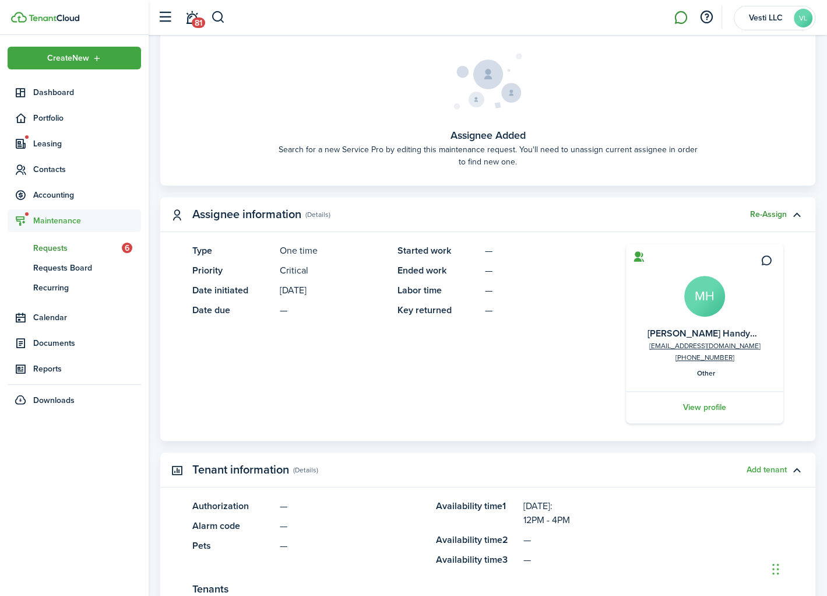
click at [774, 215] on button "Re-Assign" at bounding box center [768, 214] width 37 height 9
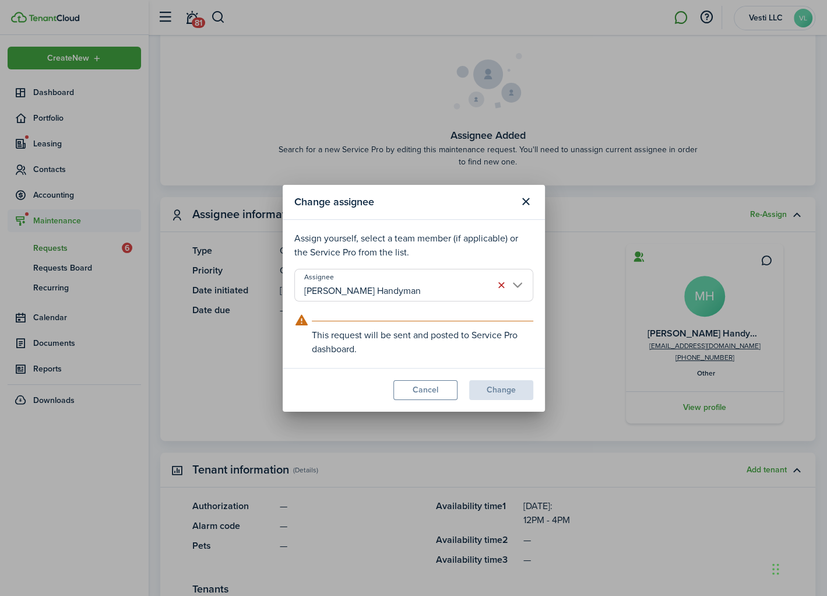
click at [521, 284] on input "[PERSON_NAME] Handyman" at bounding box center [413, 285] width 239 height 33
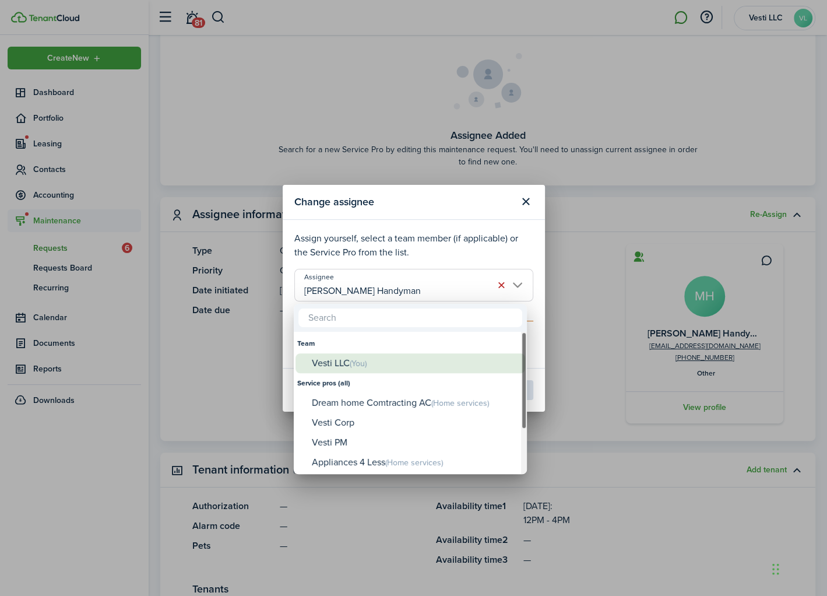
click at [352, 360] on div "Vesti LLC (You)" at bounding box center [415, 363] width 206 height 20
type input "Vesti LLC"
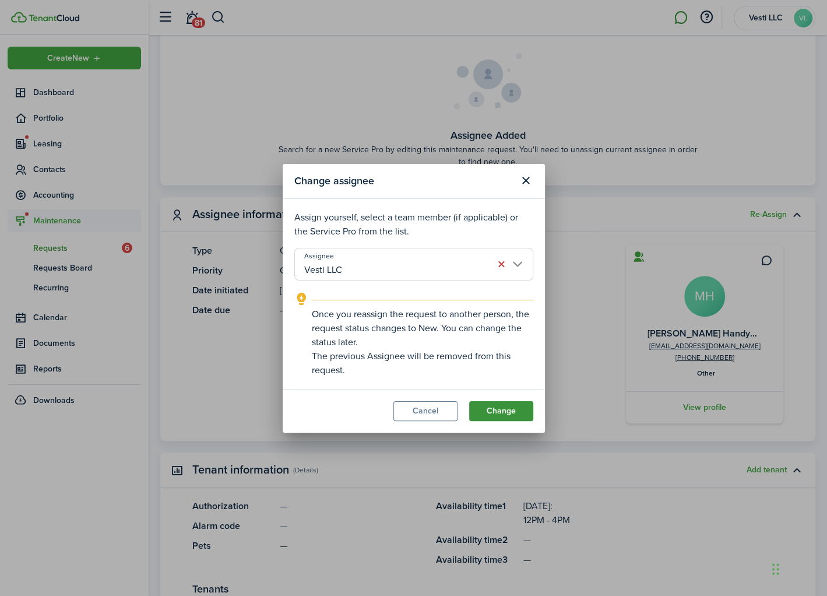
click at [495, 403] on button "Change" at bounding box center [501, 411] width 64 height 20
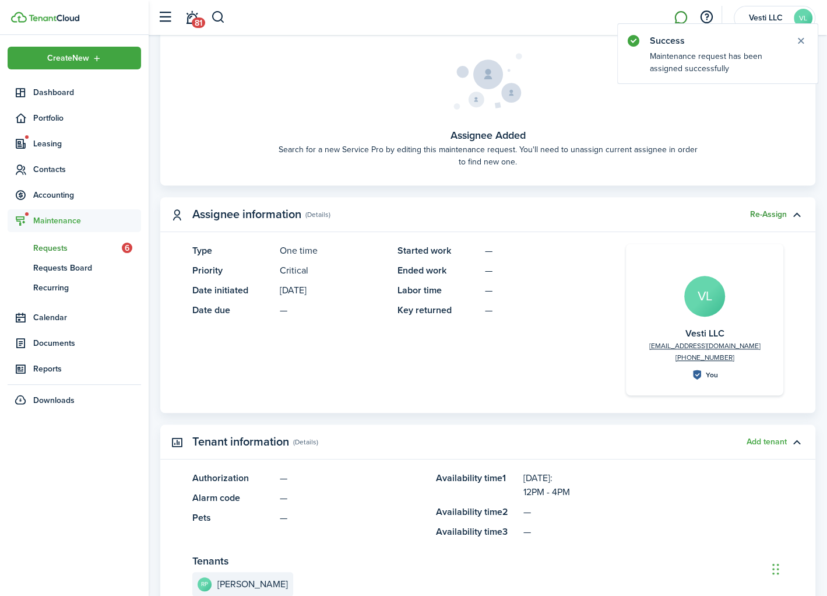
click at [769, 216] on button "Re-Assign" at bounding box center [768, 214] width 37 height 9
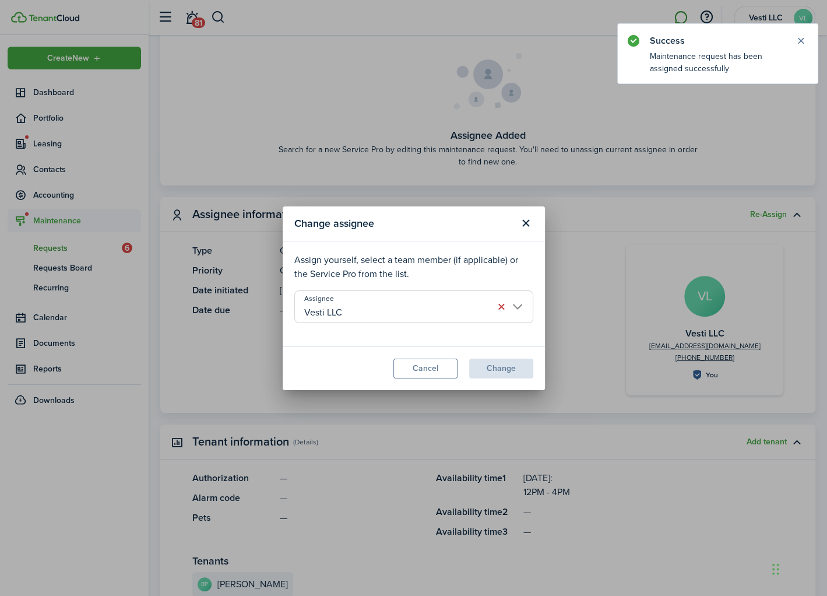
click at [514, 305] on input "Vesti LLC" at bounding box center [413, 306] width 239 height 33
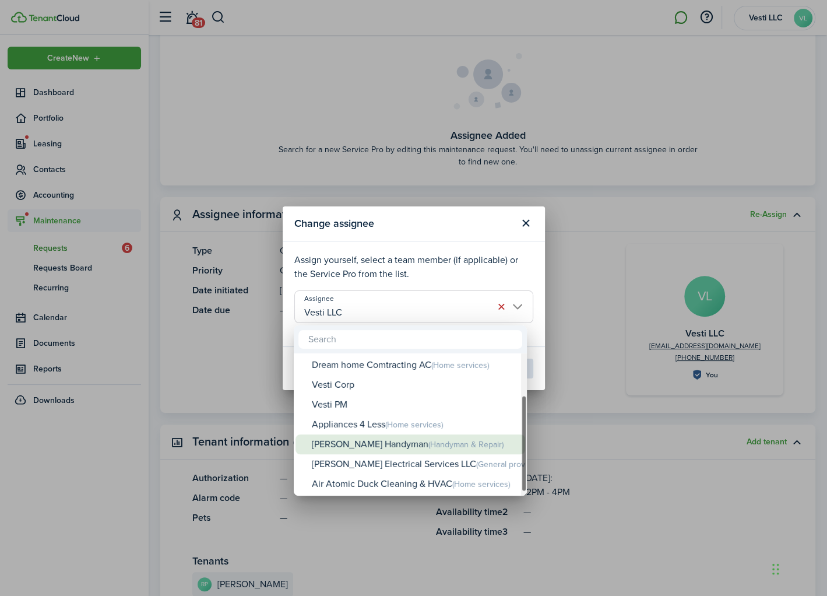
click at [428, 447] on span "(Handyman & Repair)" at bounding box center [465, 444] width 75 height 12
type input "[PERSON_NAME] Handyman"
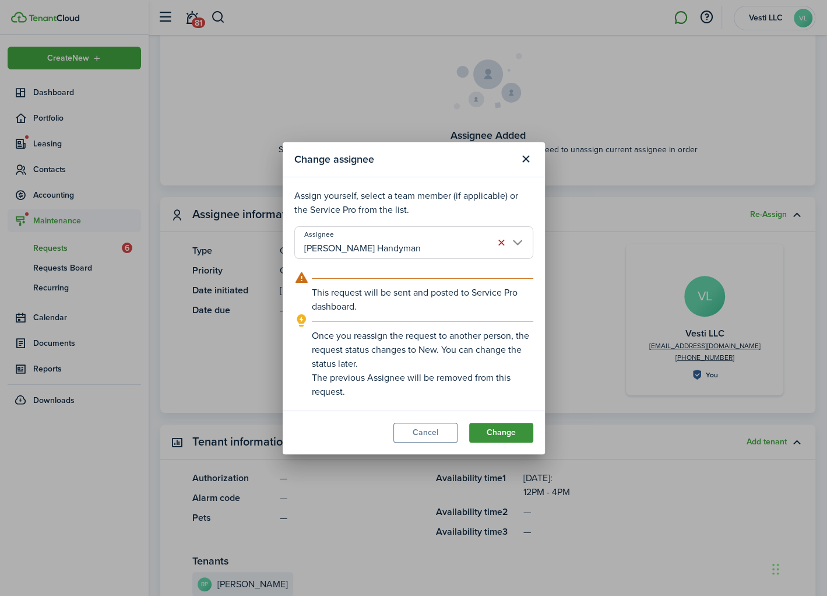
click at [503, 433] on button "Change" at bounding box center [501, 433] width 64 height 20
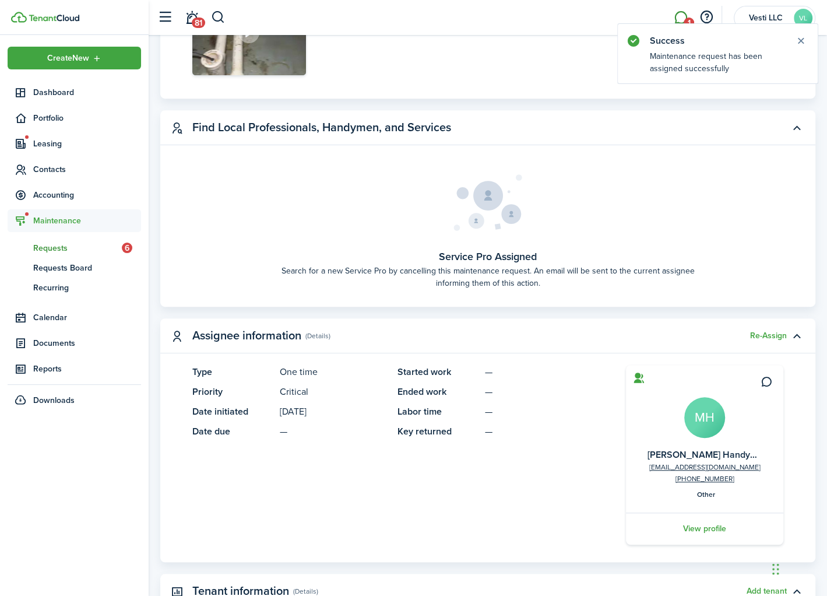
scroll to position [0, 0]
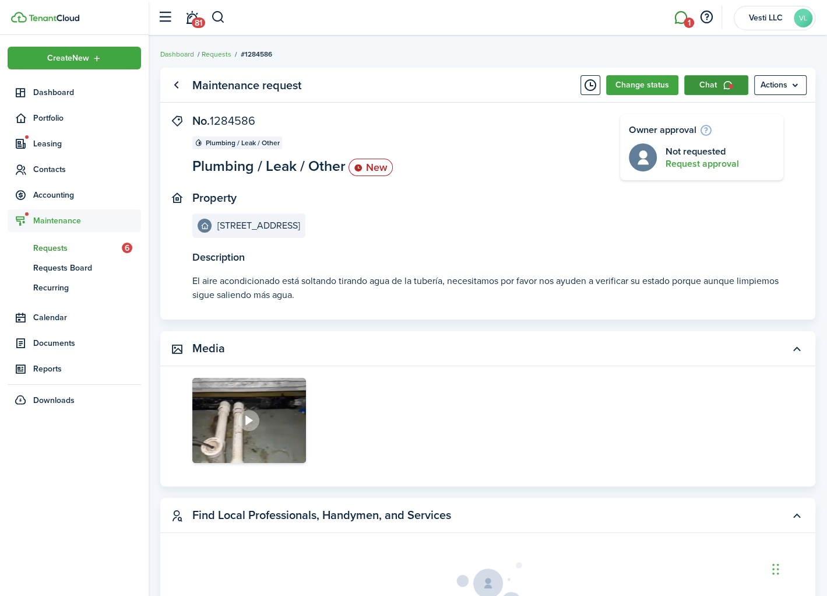
click at [718, 85] on link "Chat" at bounding box center [716, 85] width 64 height 20
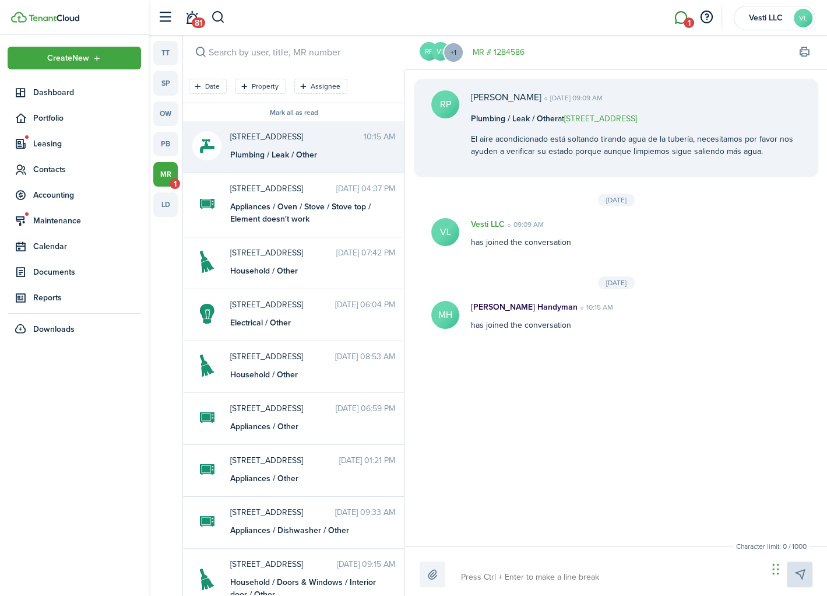
click at [516, 572] on textarea at bounding box center [610, 577] width 307 height 20
type textarea "H"
type textarea "He"
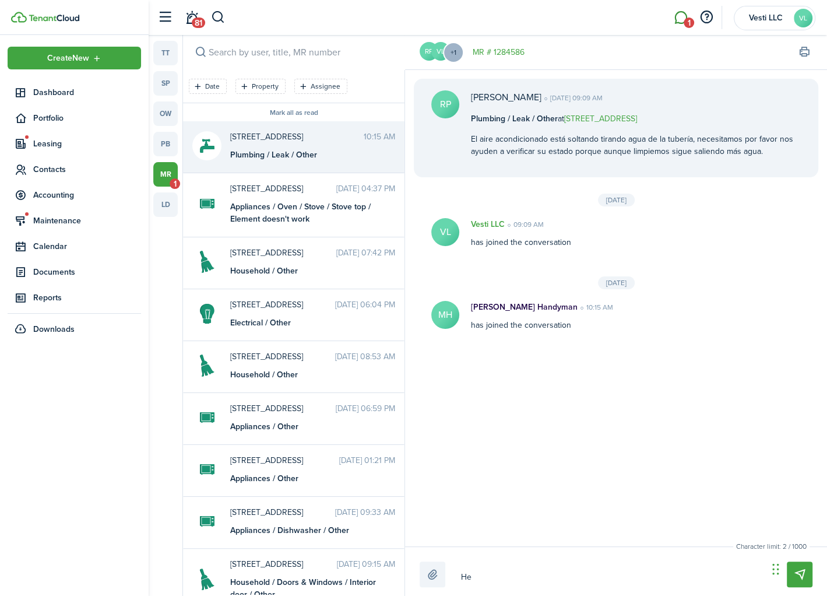
type textarea "Hel"
type textarea "Hell"
type textarea "Hello"
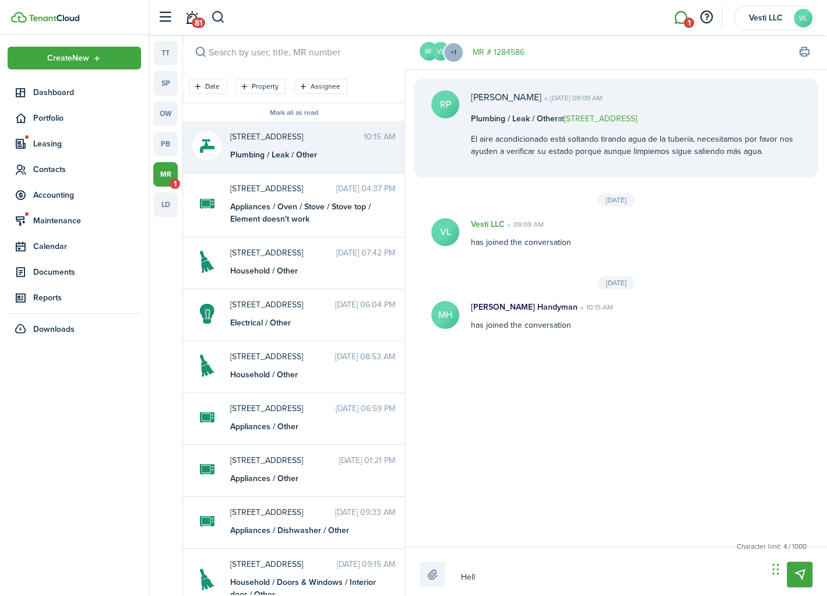
type textarea "Hello"
type textarea "Hello,"
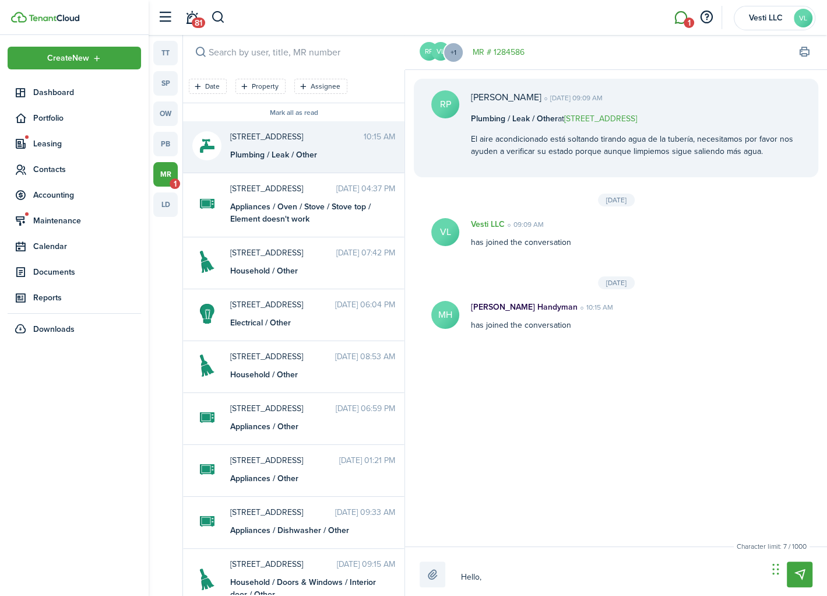
type textarea "Hello, w"
type textarea "Hello, we"
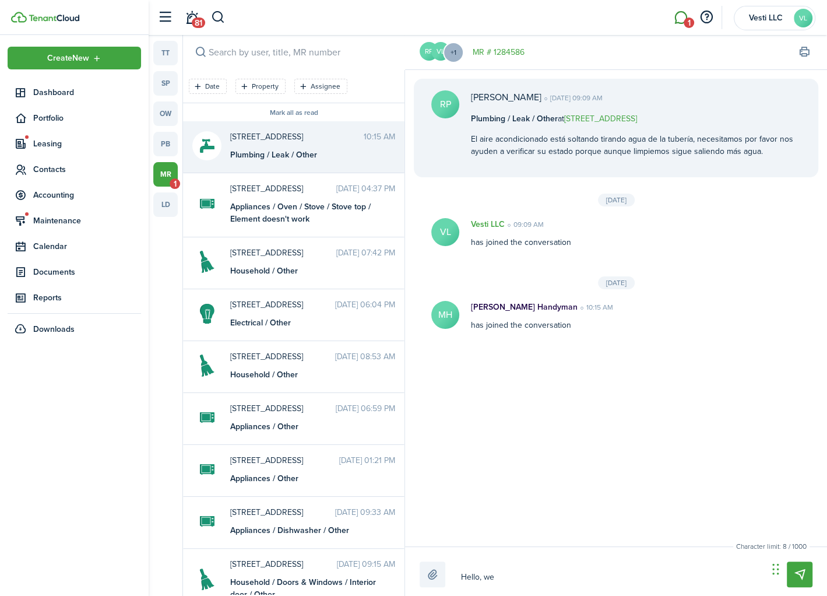
type textarea "Hello, we"
type textarea "Hello, w"
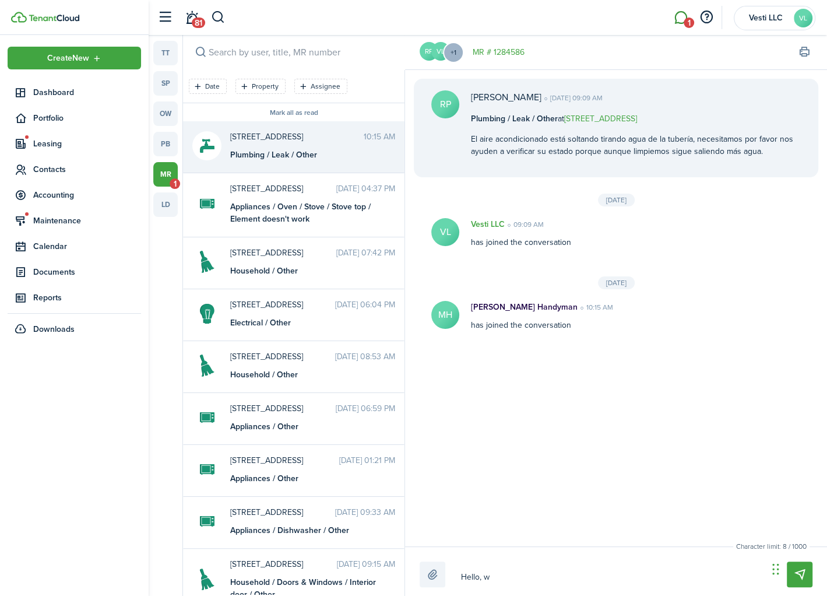
type textarea "Hello,"
type textarea "Hello, p"
type textarea "Hello, po"
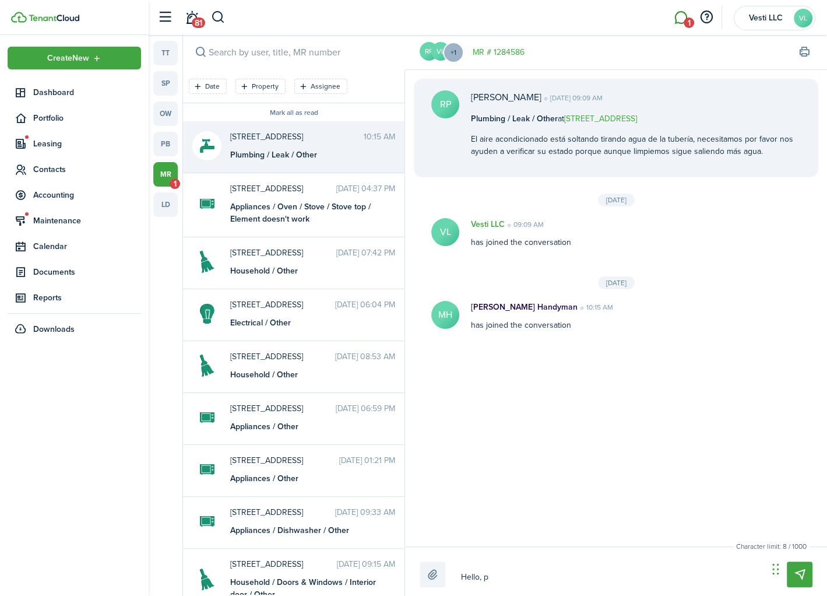
type textarea "Hello, po"
type textarea "Hello, por"
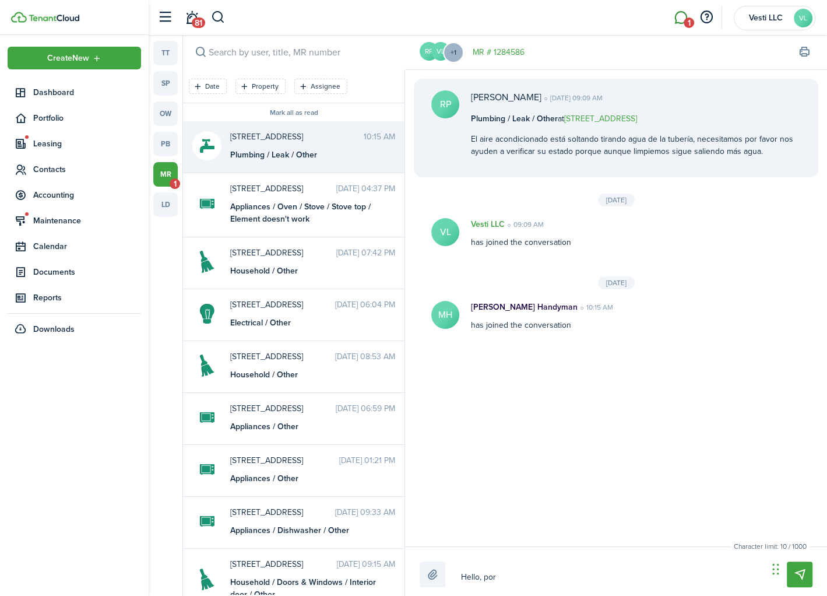
type textarea "Hello, por e"
type textarea "Hello, por es"
type textarea "Hello, por est"
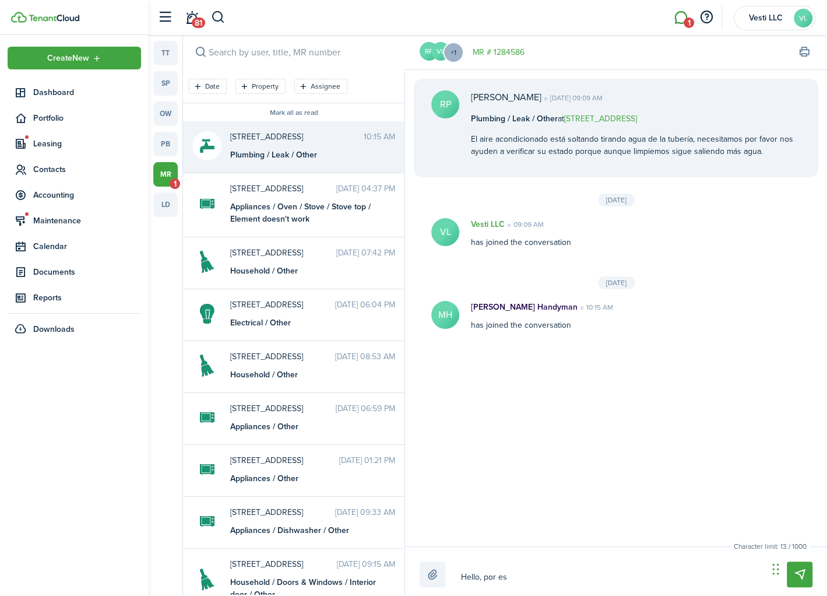
type textarea "Hello, por est"
type textarea "Hello, por este"
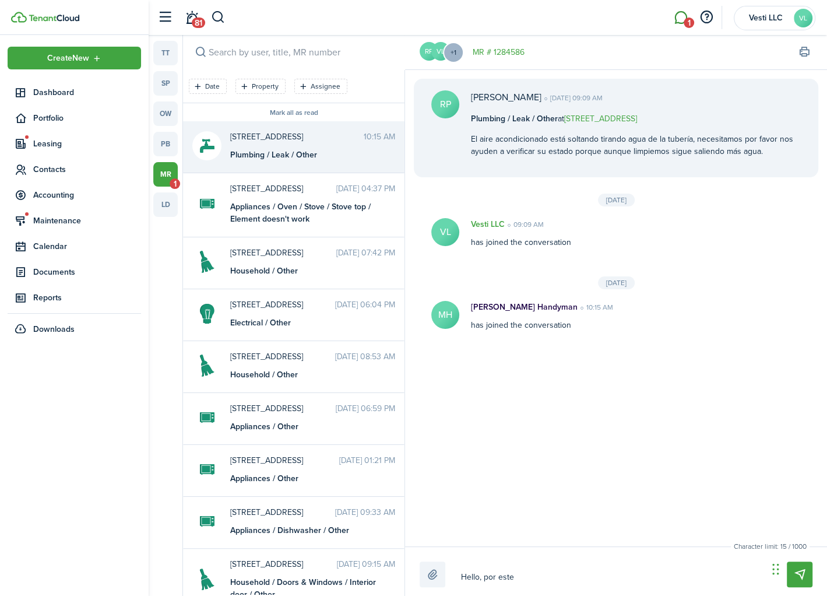
type textarea "Hello, por este m"
type textarea "Hello, por este me"
type textarea "Hello, por este med"
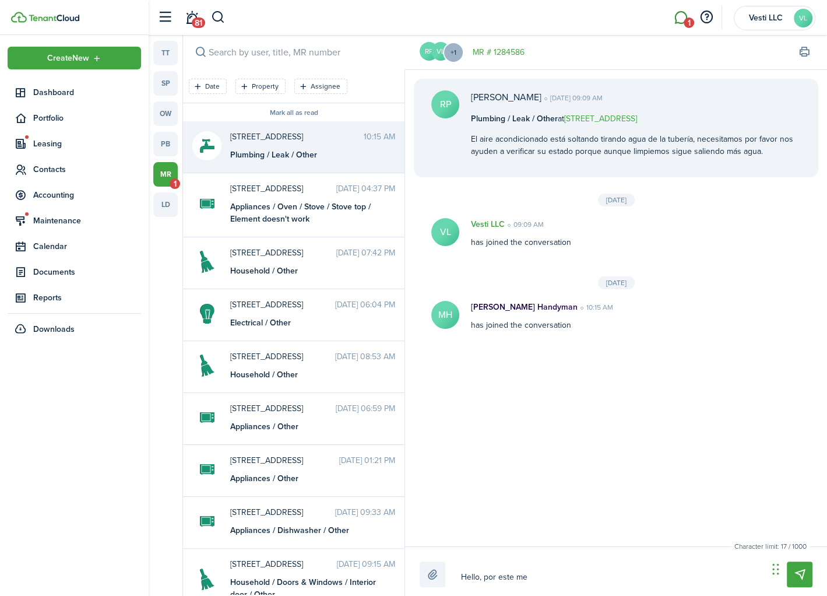
type textarea "Hello, por este med"
type textarea "Hello, por este medi"
type textarea "Hello, por este medio"
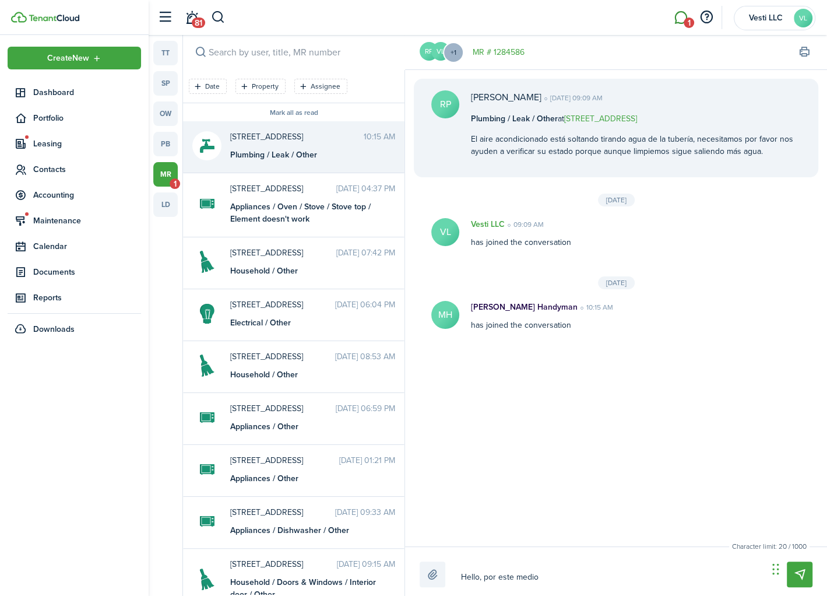
type textarea "Hello, por este medio"
type textarea "Hello, por este medio c"
type textarea "Hello, por este medio co"
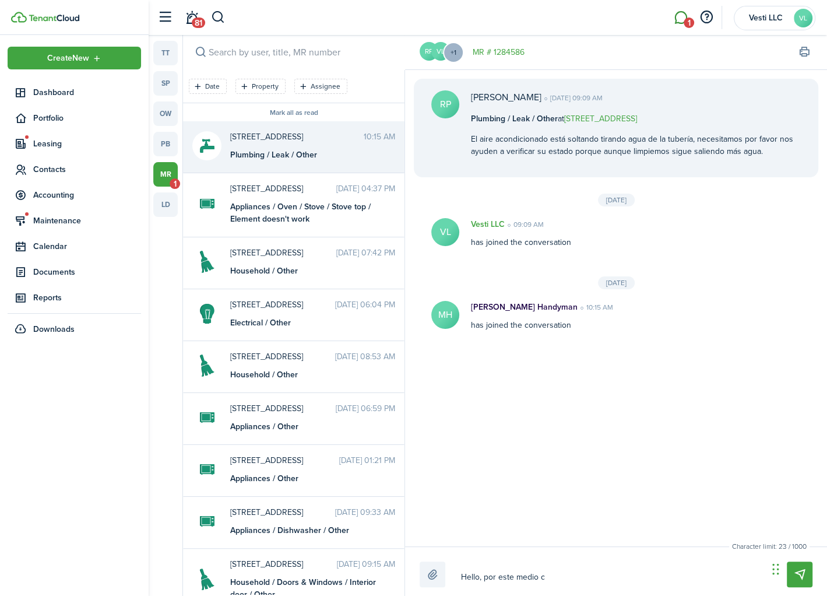
type textarea "Hello, por este medio co"
type textarea "Hello, por este medio con"
type textarea "Hello, por este medio conf"
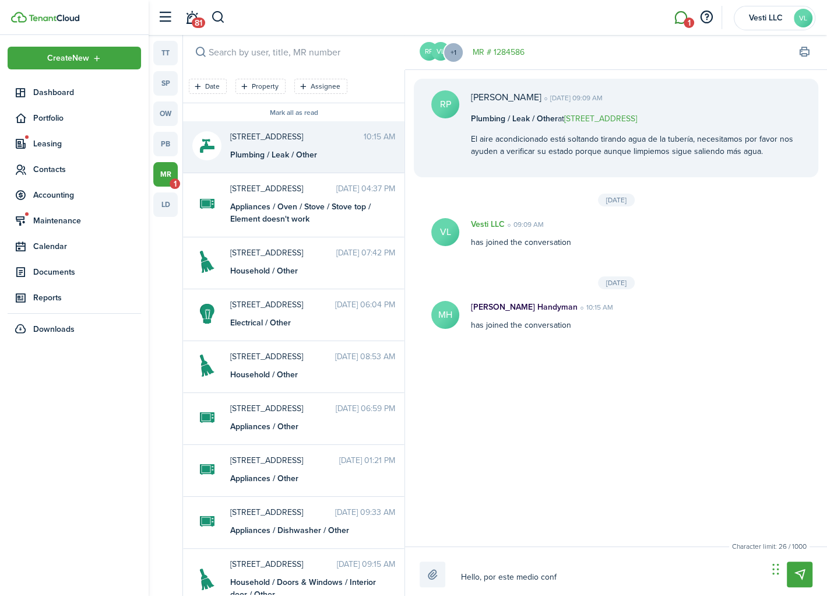
type textarea "Hello, por este medio confi"
type textarea "Hello, por este medio confir"
type textarea "Hello, por este medio confirm"
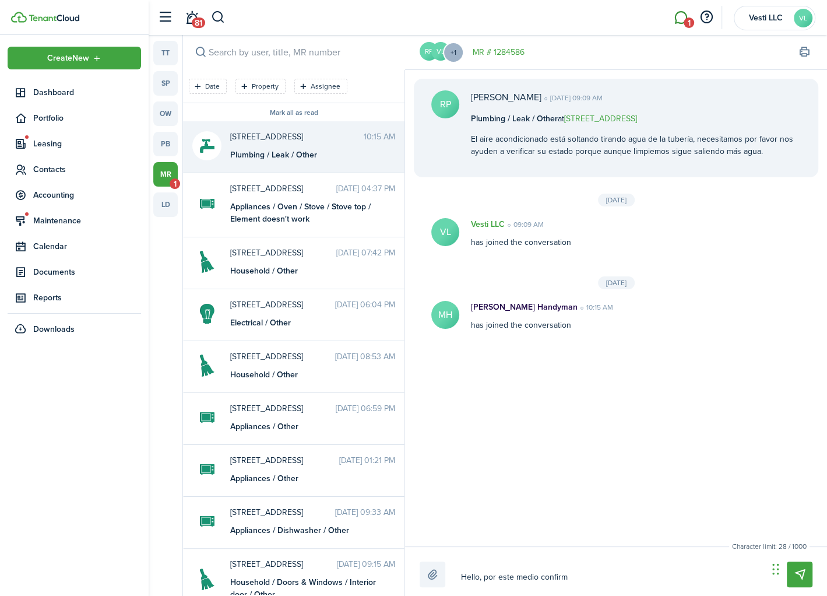
type textarea "Hello, por este medio confirm"
type textarea "Hello, por este medio confirma"
type textarea "Hello, por este medio confirmam"
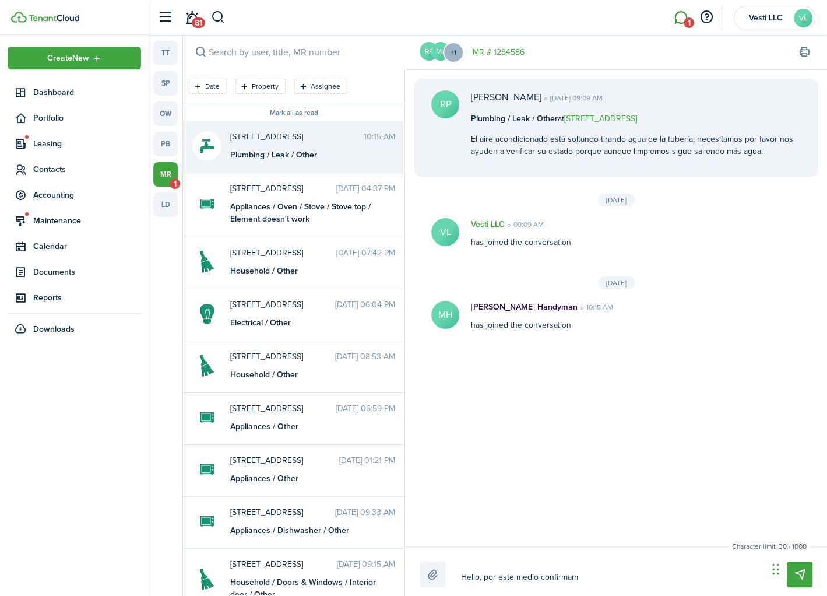
type textarea "Hello, por este medio confirmamo"
type textarea "Hello, por este medio confirmamos"
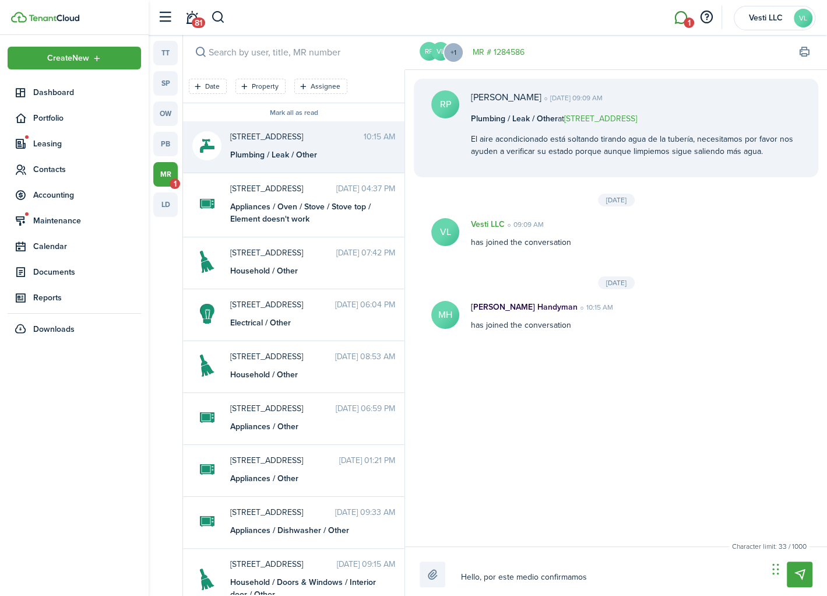
type textarea "Hello, por este medio confirmamos"
type textarea "Hello, por este medio confirmamos q"
type textarea "Hello, por este medio confirmamos qu"
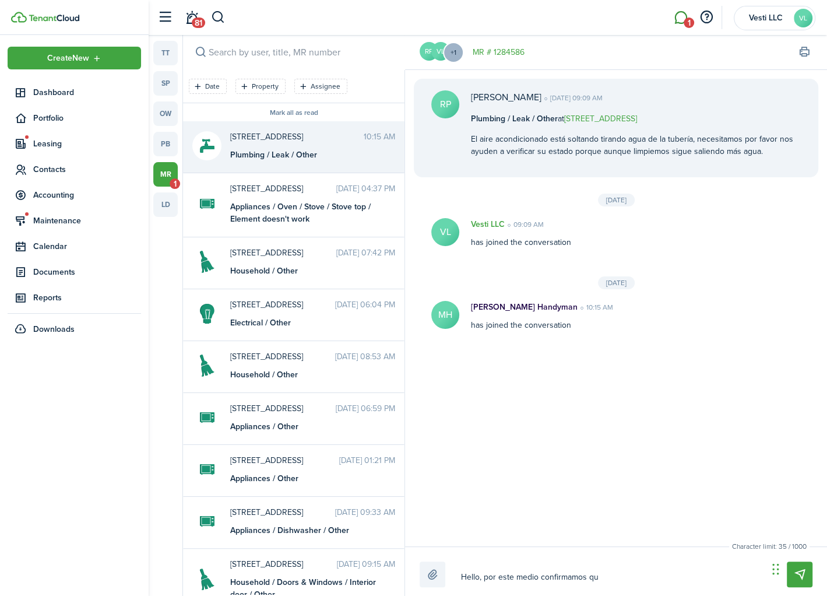
type textarea "Hello, por este medio confirmamos que"
type textarea "Hello, por este medio confirmamos que e"
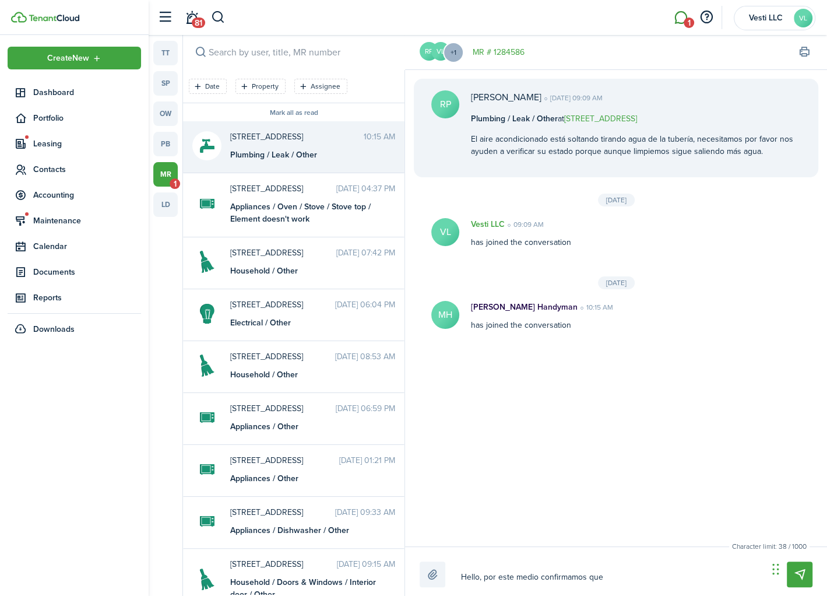
type textarea "Hello, por este medio confirmamos que e"
type textarea "Hello, por este medio confirmamos que el"
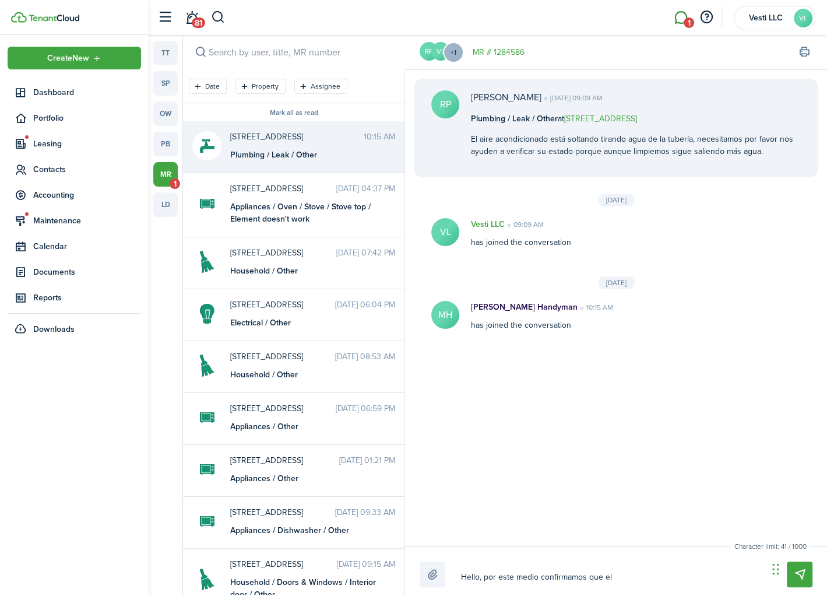
type textarea "Hello, por este medio confirmamos que el a"
type textarea "Hello, por este medio confirmamos que el ai"
type textarea "Hello, por este medio confirmamos que el air"
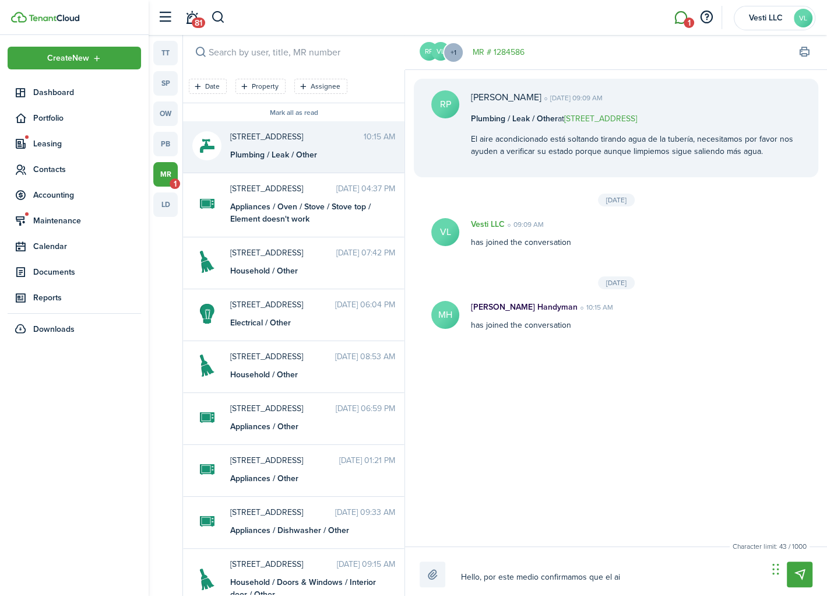
type textarea "Hello, por este medio confirmamos que el air"
type textarea "Hello, por este medio confirmamos que el aire"
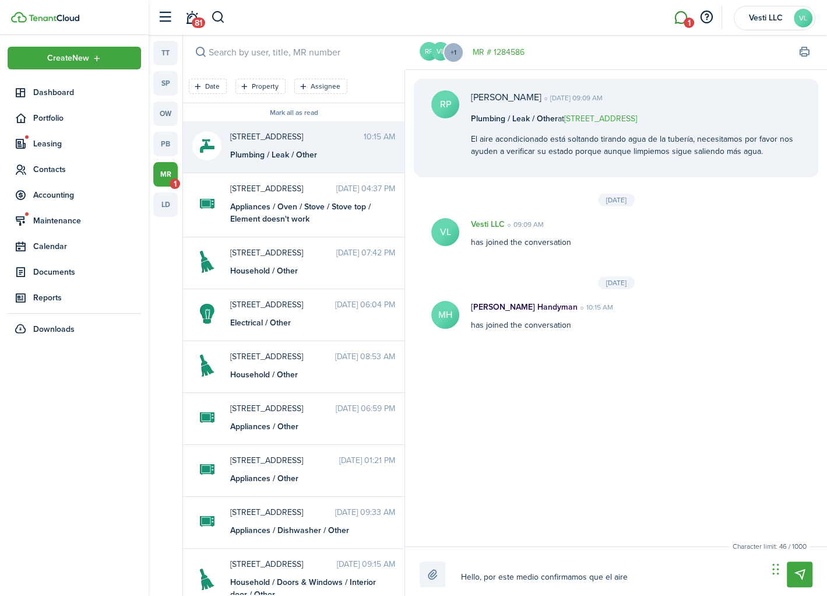
type textarea "Hello, por este medio confirmamos que el aire y"
type textarea "Hello, por este medio confirmamos que el aire ya"
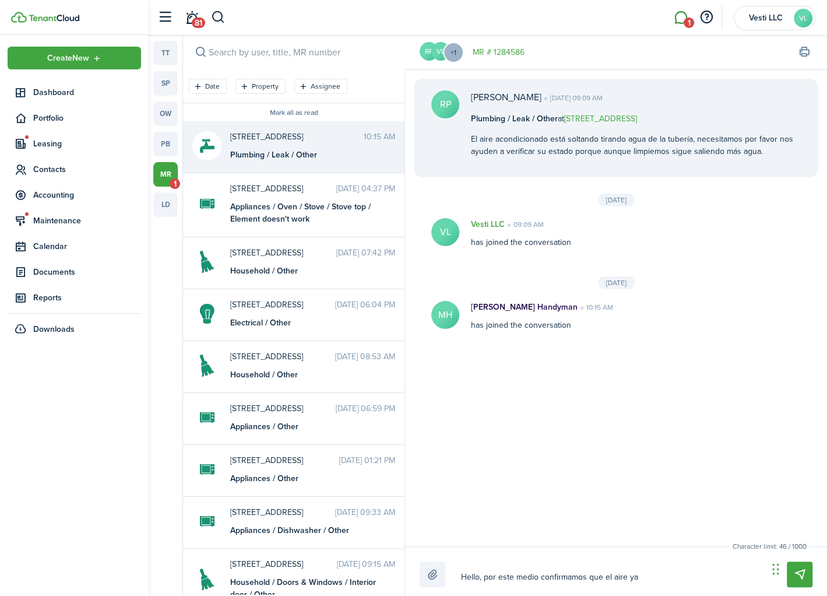
type textarea "Hello, por este medio confirmamos que el aire ya"
type textarea "Hello, por este medio confirmamos que el aire ya e"
type textarea "Hello, por este medio confirmamos que el aire ya es"
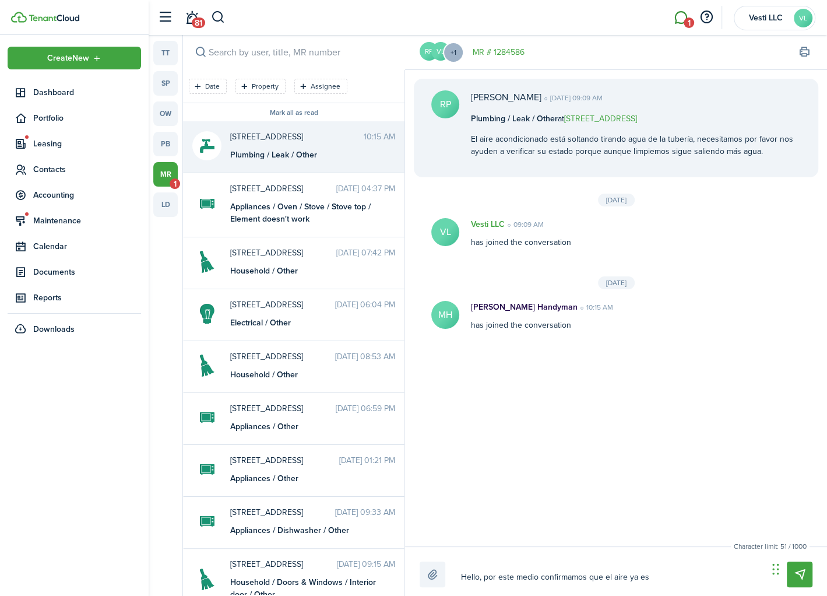
type textarea "Hello, por este medio confirmamos que el aire ya est"
type textarea "Hello, por este medio confirmamos que el aire ya esta"
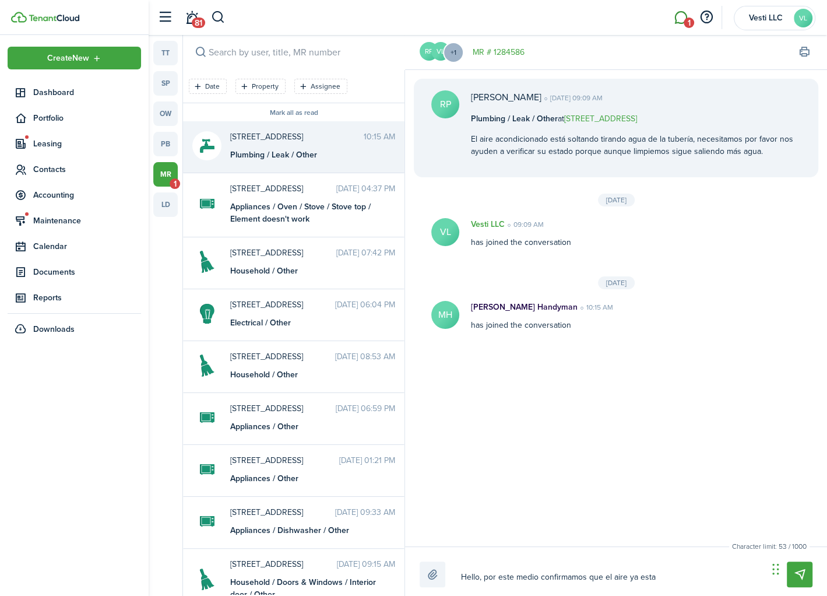
type textarea "Hello, por este medio confirmamos que el aire ya esta"
type textarea "Hello, por este medio confirmamos que el aire ya esta f"
type textarea "Hello, por este medio confirmamos que el aire ya esta fu"
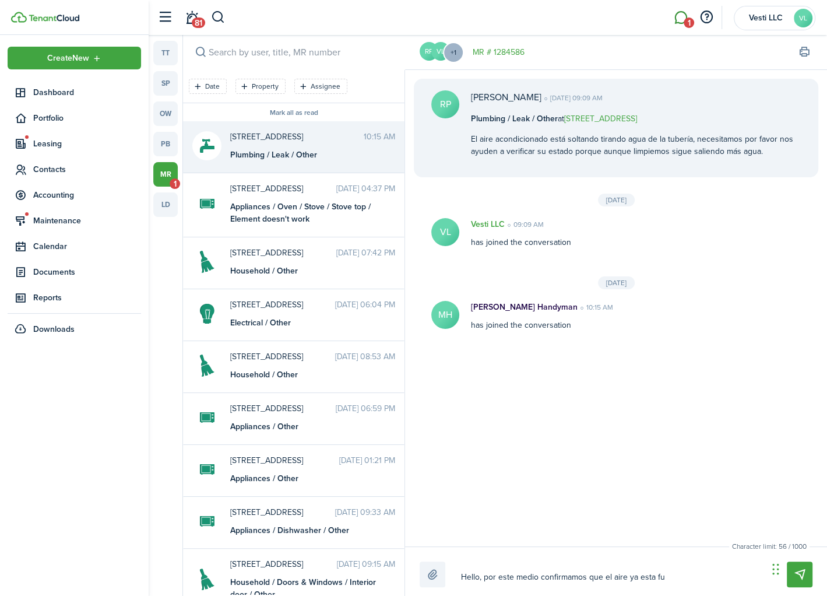
type textarea "Hello, por este medio confirmamos que el aire ya esta fun"
type textarea "Hello, por este medio confirmamos que el aire ya esta func"
type textarea "Hello, por este medio confirmamos que el aire ya esta funci"
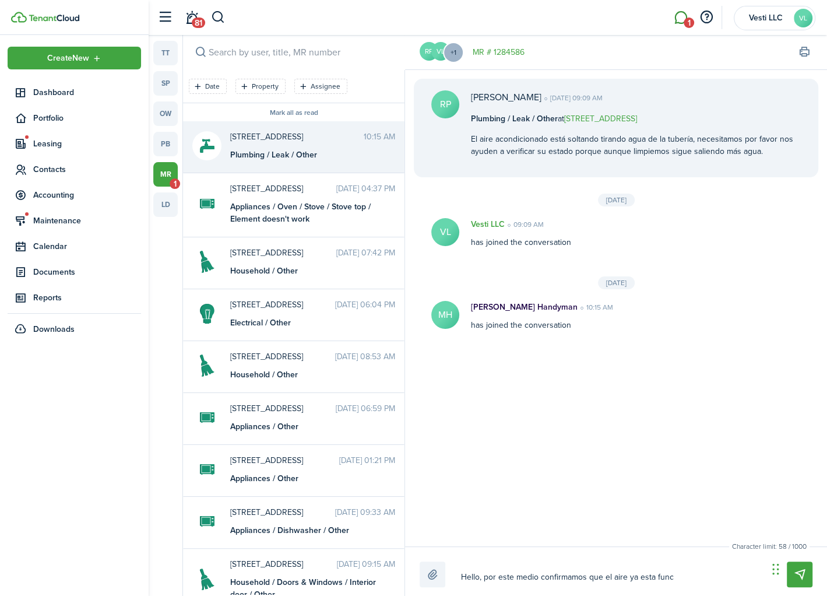
type textarea "Hello, por este medio confirmamos que el aire ya esta funci"
type textarea "Hello, por este medio confirmamos que el aire ya esta funcio"
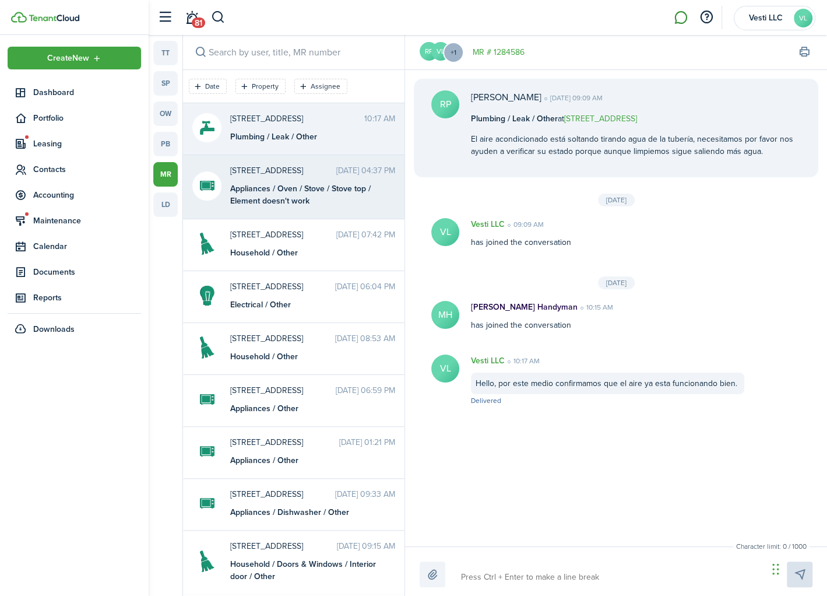
click at [298, 194] on div "Appliances / Oven / Stove / Stove top / Element doesn't work" at bounding box center [303, 194] width 146 height 24
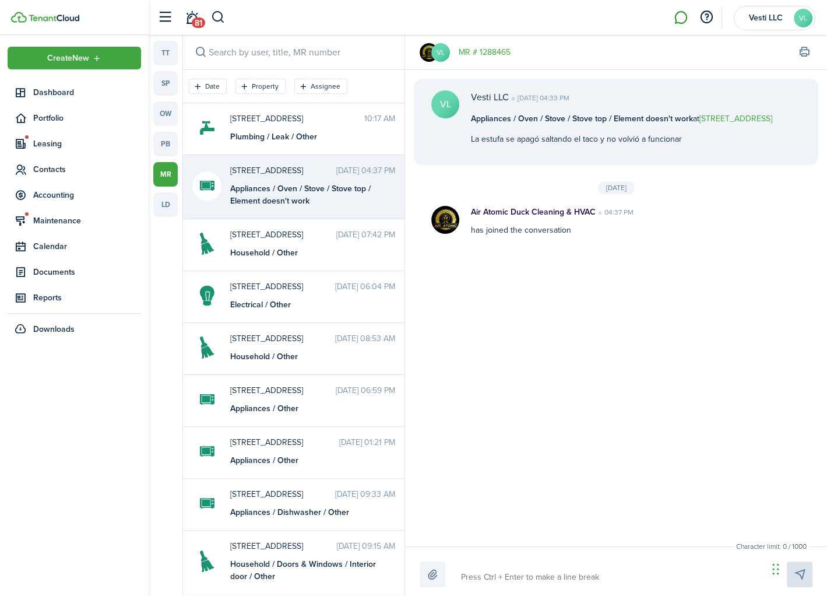
click at [485, 573] on textarea at bounding box center [610, 577] width 307 height 20
click at [44, 222] on span "Maintenance" at bounding box center [87, 221] width 108 height 12
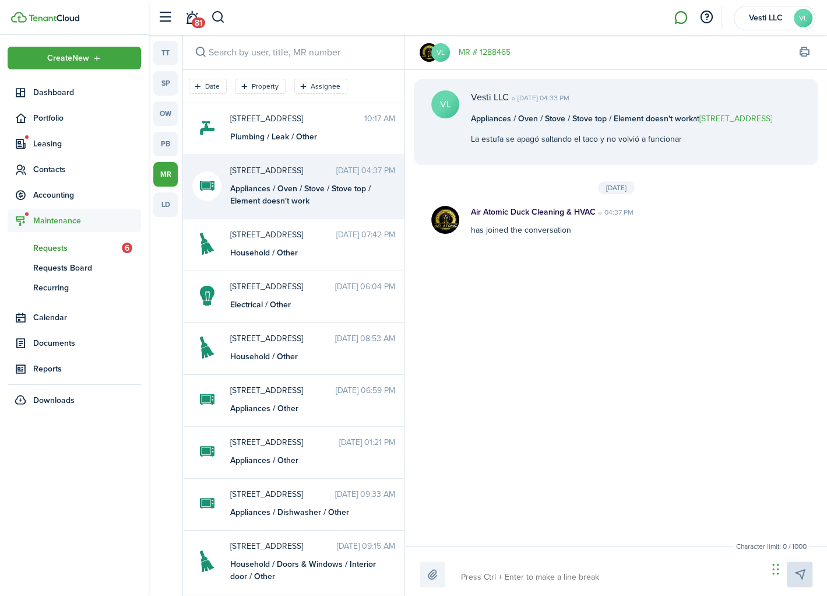
click at [33, 247] on span "Requests" at bounding box center [77, 248] width 89 height 12
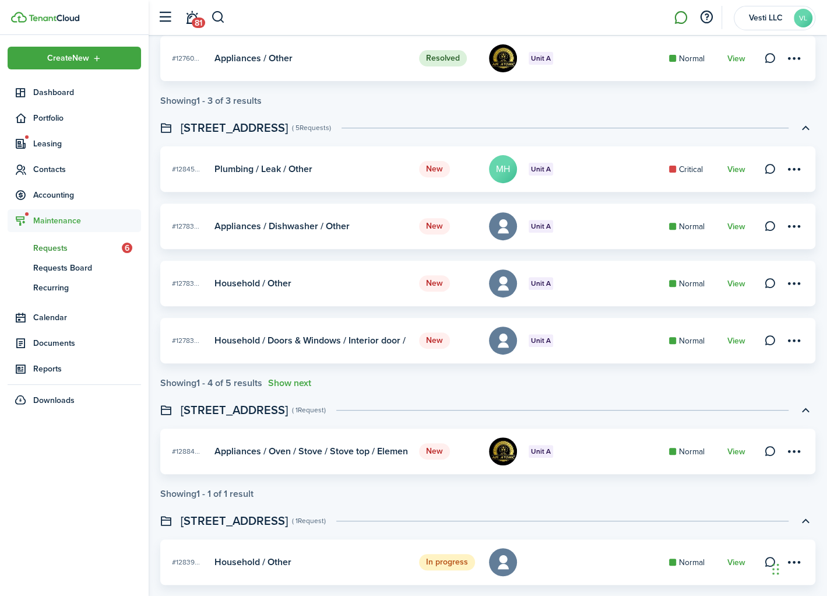
scroll to position [283, 0]
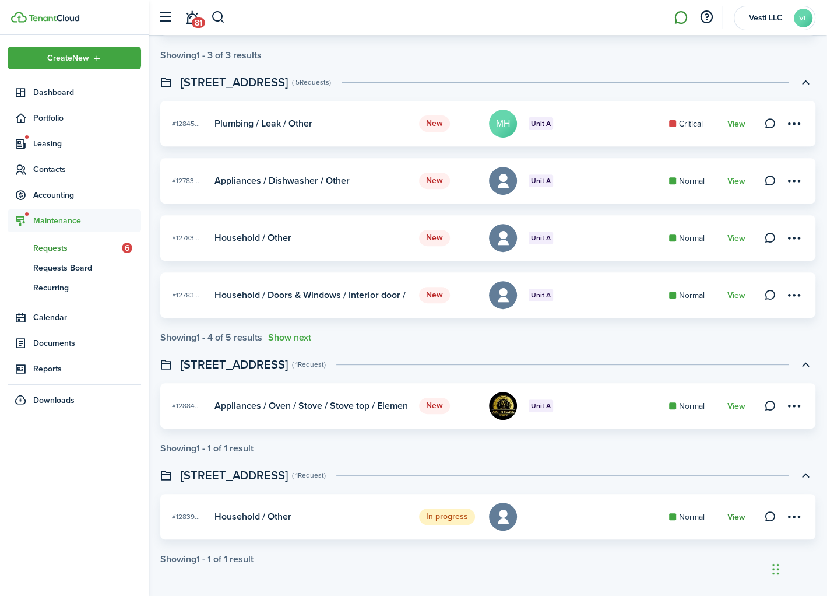
click at [737, 514] on link "View" at bounding box center [736, 516] width 18 height 9
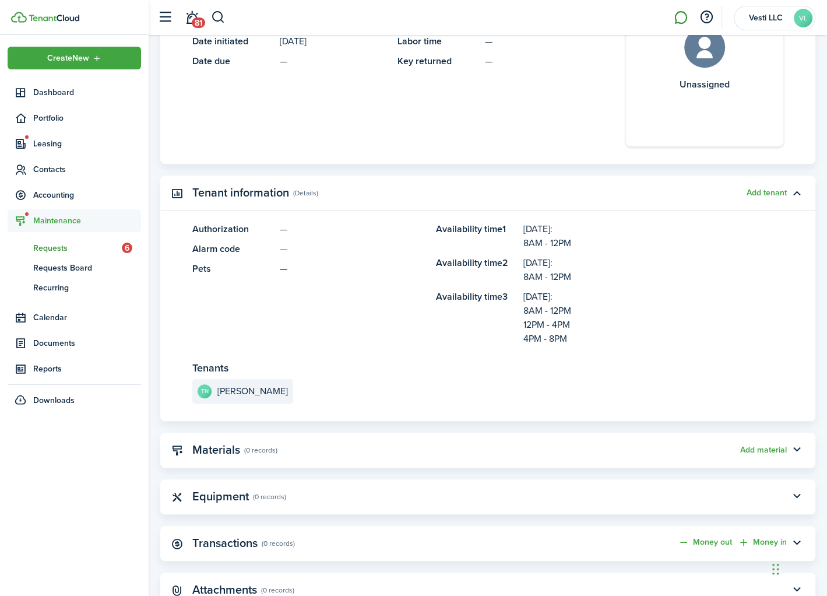
scroll to position [191, 0]
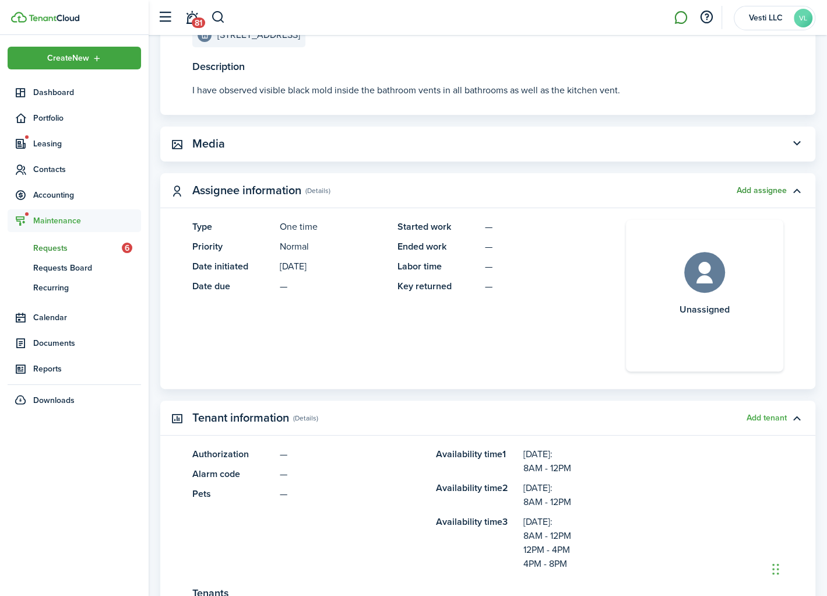
click at [764, 189] on button "Add assignee" at bounding box center [762, 190] width 50 height 9
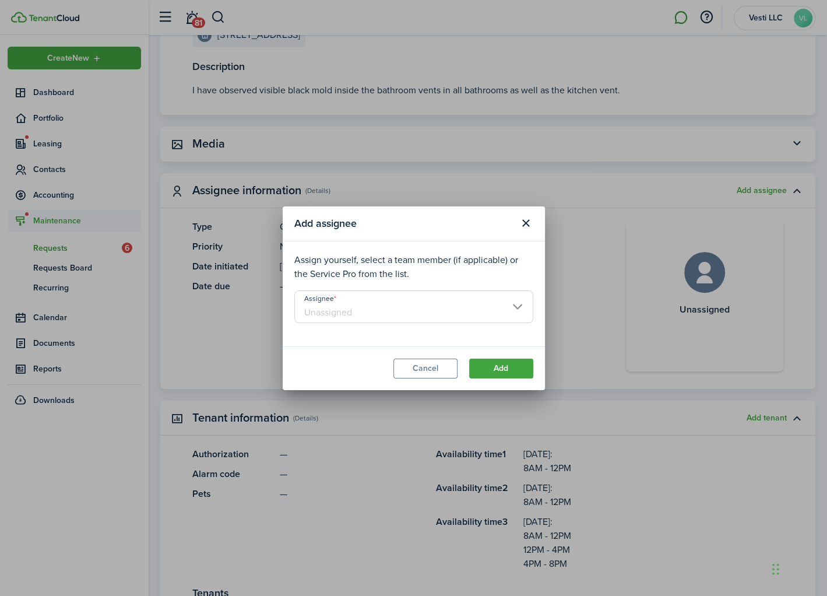
click at [511, 305] on input "Assignee" at bounding box center [413, 306] width 239 height 33
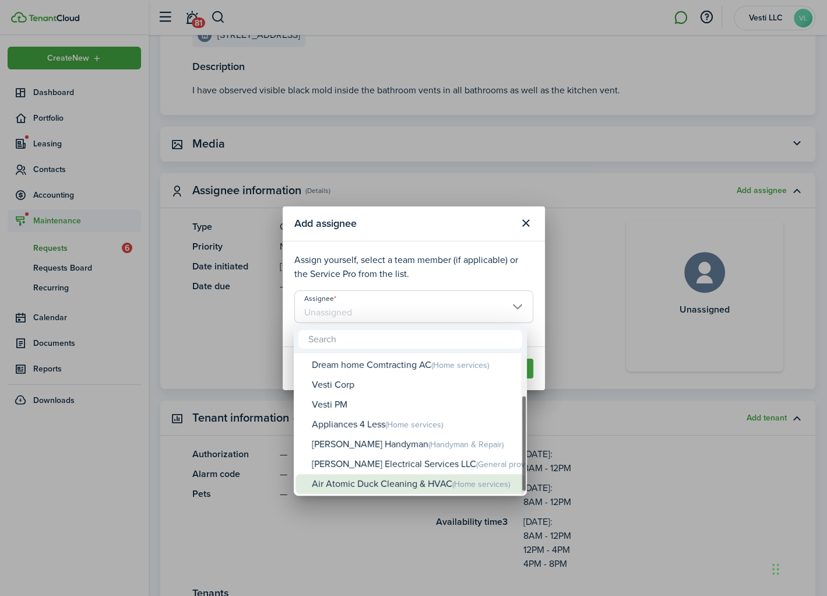
click at [391, 479] on div "Air Atomic Duck Cleaning & HVAC (Home services)" at bounding box center [415, 484] width 206 height 20
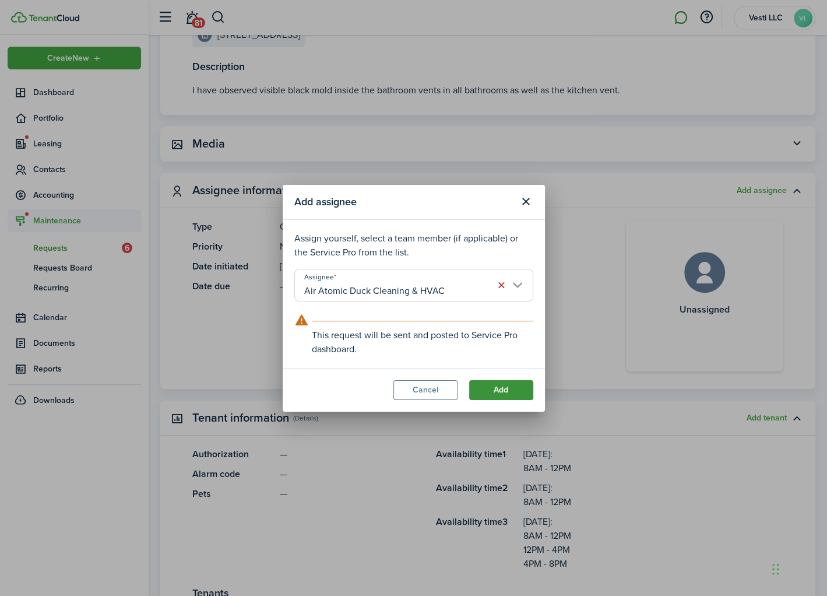
click at [497, 388] on button "Add" at bounding box center [501, 390] width 64 height 20
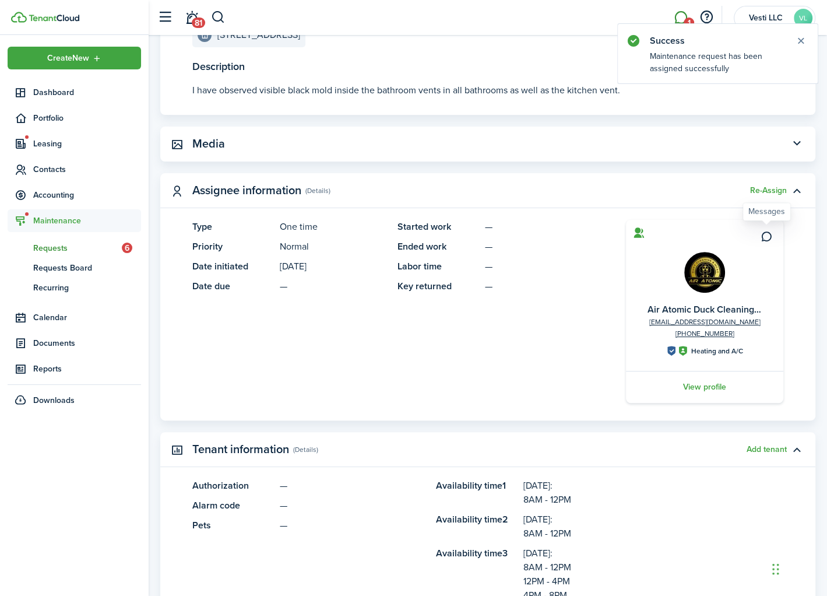
click at [757, 234] on link at bounding box center [767, 237] width 20 height 20
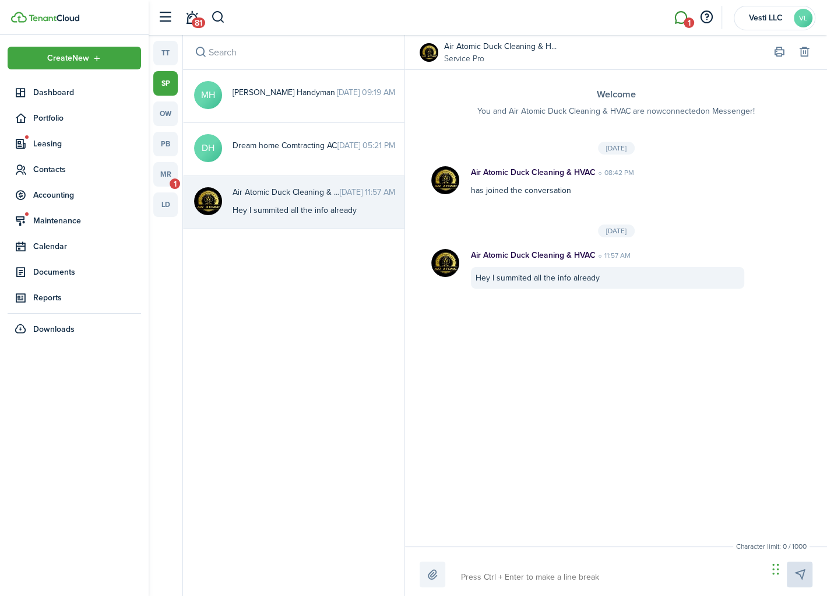
click at [498, 571] on textarea at bounding box center [610, 577] width 307 height 20
click at [166, 174] on link "mr 1" at bounding box center [165, 174] width 24 height 24
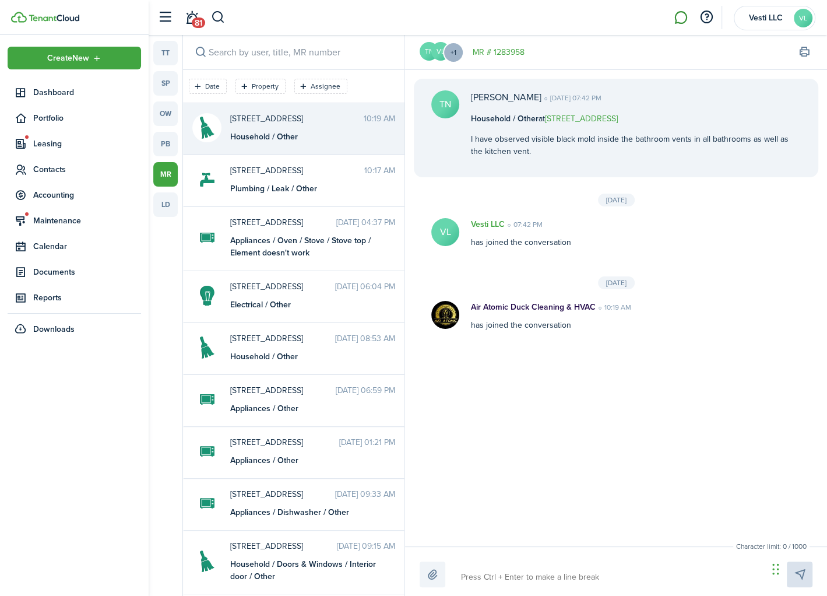
click at [514, 571] on textarea at bounding box center [610, 577] width 307 height 20
click at [543, 578] on textarea "Air Atomic please cordinate the ac duck cleanning with tenant via this method." at bounding box center [610, 577] width 307 height 20
click at [626, 576] on textarea "Air Atomic please coordinate the ac duck cleanning with tenant via this method." at bounding box center [610, 577] width 307 height 20
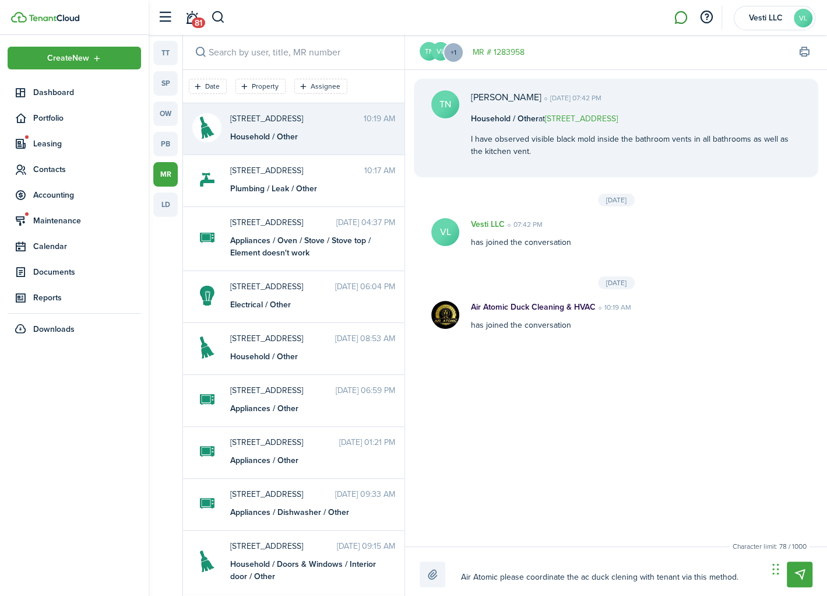
click at [621, 581] on textarea "Air Atomic please coordinate the ac duck clening with tenant via this method." at bounding box center [610, 577] width 307 height 20
click at [681, 575] on textarea "Air Atomic please coordinate the ac duck cleaning with tenant via this method." at bounding box center [610, 577] width 307 height 20
click at [499, 581] on textarea "Air Atomic please coordinate the ac duck cleaning with tenant via this method." at bounding box center [610, 577] width 307 height 20
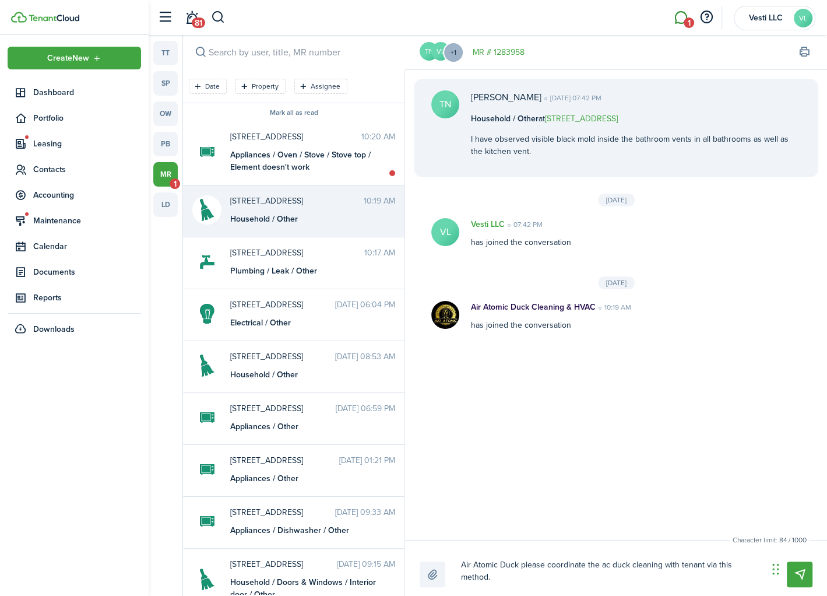
click at [532, 582] on textarea "Air Atomic Duck please coordinate the ac duck cleaning with tenant via this met…" at bounding box center [610, 571] width 307 height 32
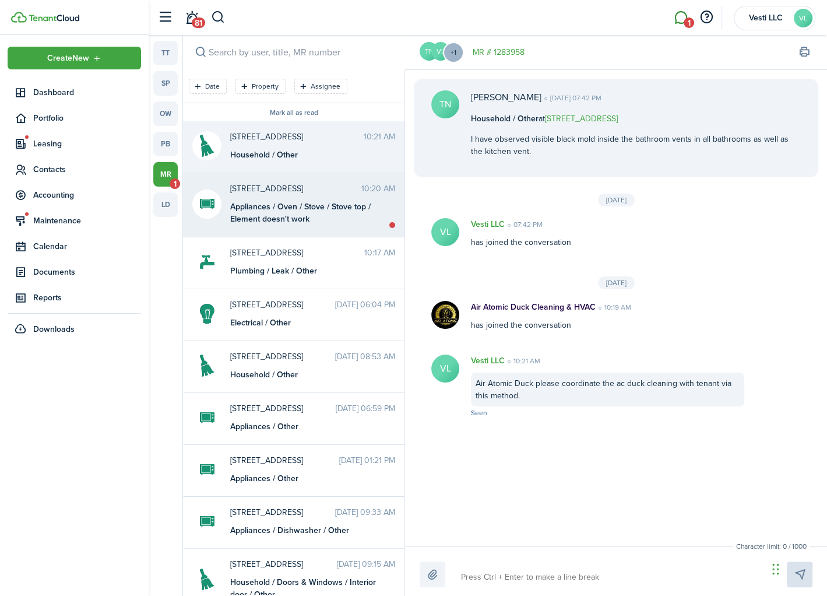
click at [296, 217] on div "Appliances / Oven / Stove / Stove top / Element doesn't work" at bounding box center [303, 213] width 146 height 24
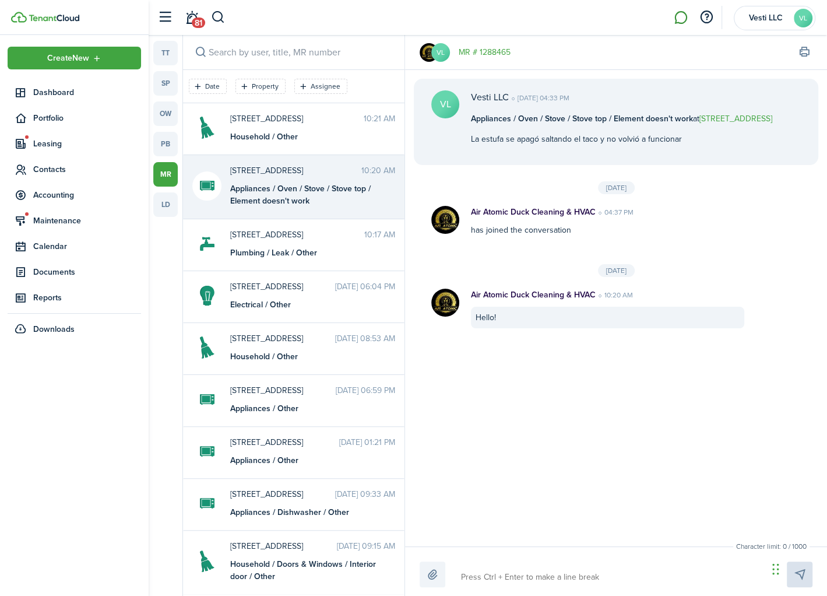
click at [501, 567] on div at bounding box center [616, 574] width 393 height 26
click at [501, 572] on textarea at bounding box center [610, 577] width 307 height 20
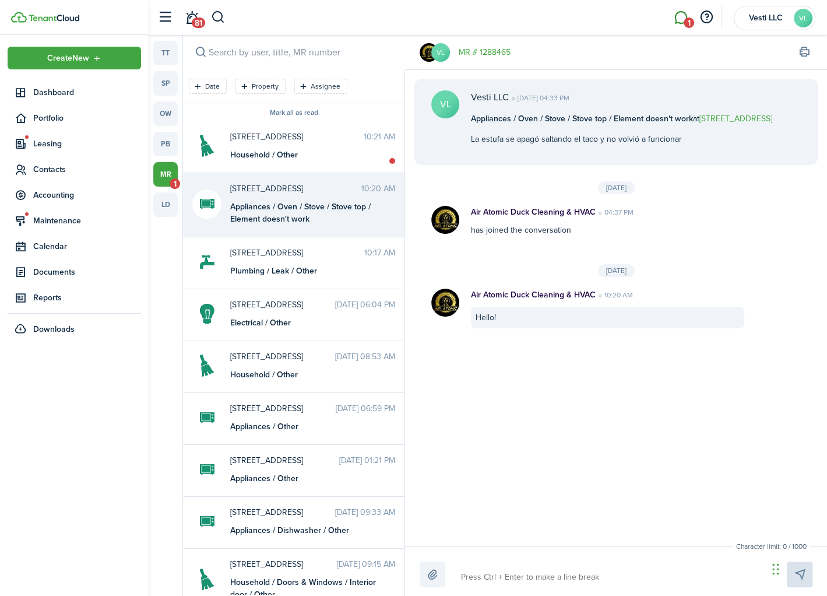
click at [484, 578] on textarea at bounding box center [610, 577] width 307 height 20
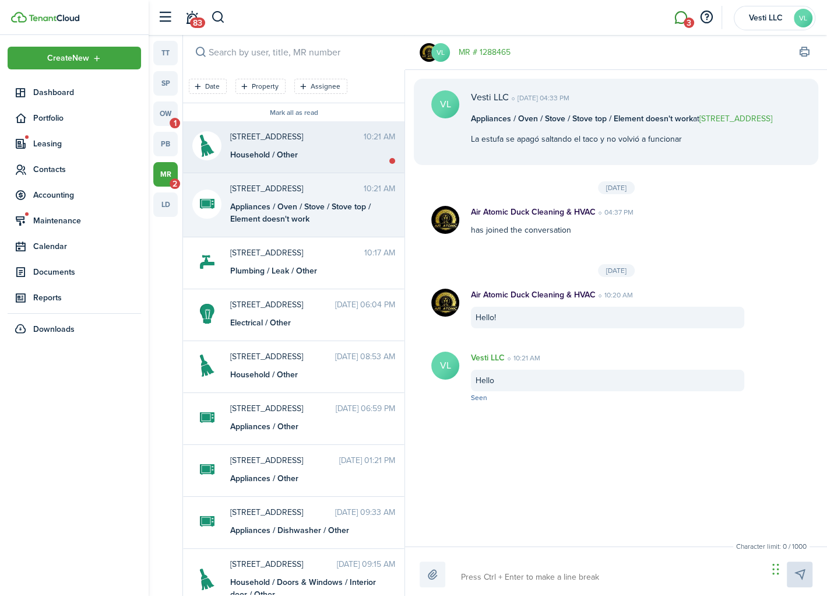
click at [267, 157] on div "Household / Other" at bounding box center [303, 155] width 146 height 12
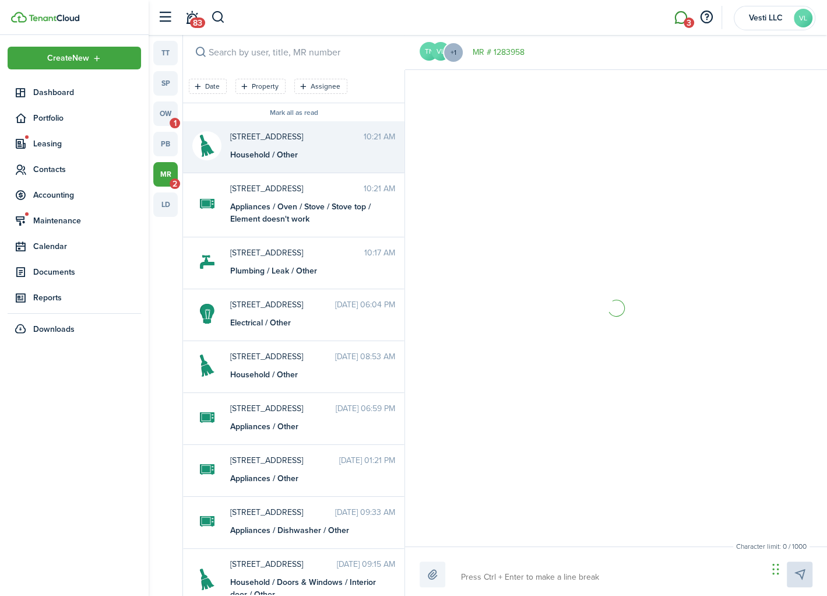
scroll to position [9, 0]
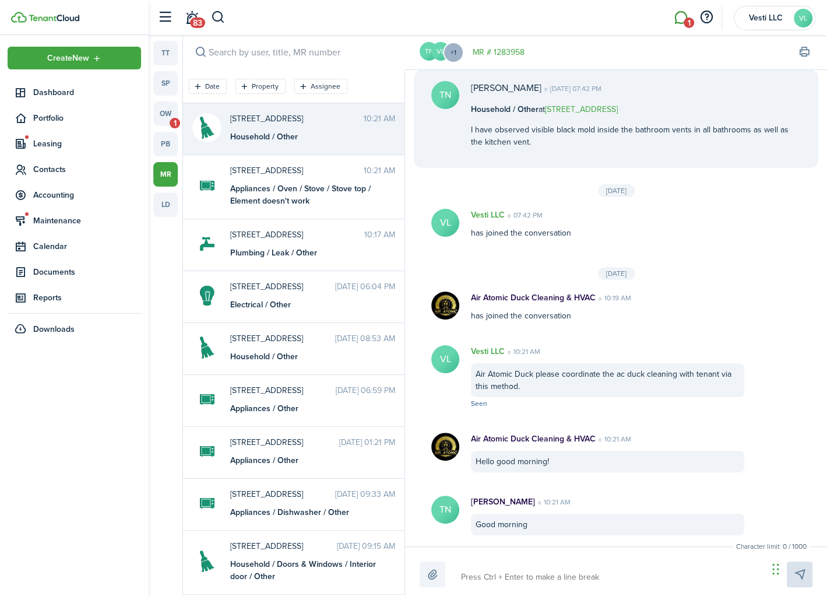
click at [684, 11] on li "1" at bounding box center [680, 18] width 27 height 30
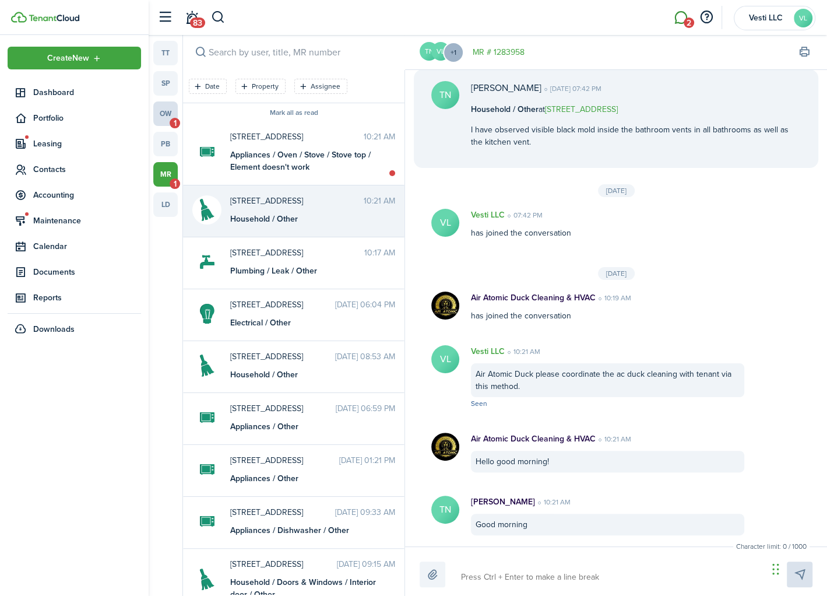
click at [163, 113] on link "ow 1" at bounding box center [165, 113] width 24 height 24
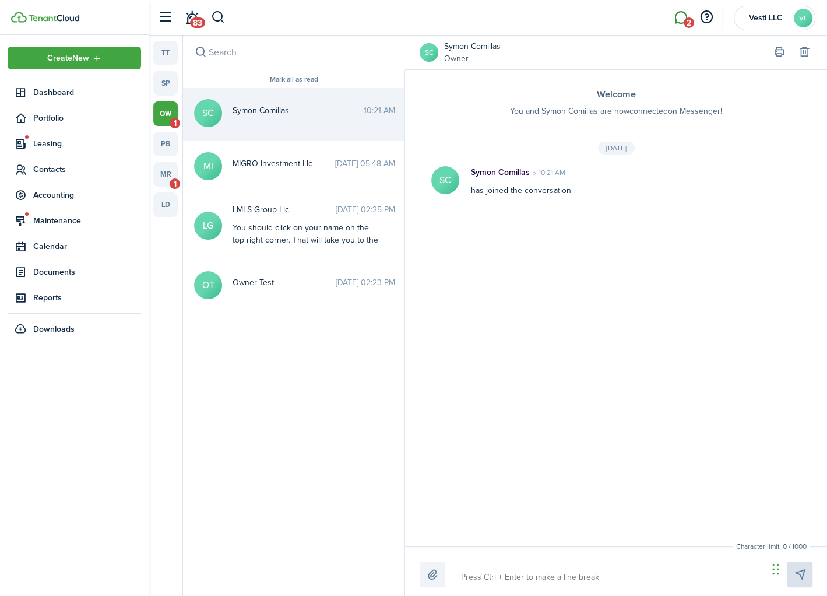
click at [490, 581] on textarea at bounding box center [610, 577] width 307 height 20
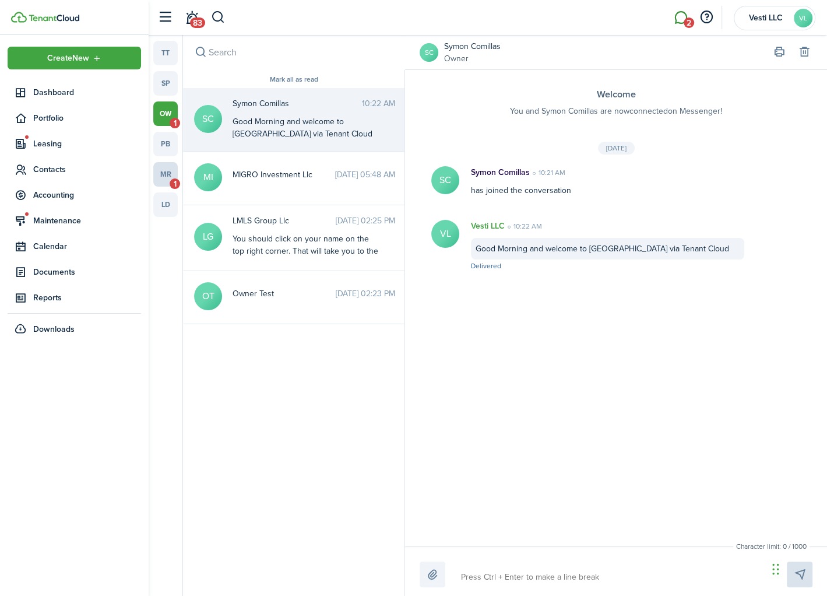
click at [166, 175] on link "mr 1" at bounding box center [165, 174] width 24 height 24
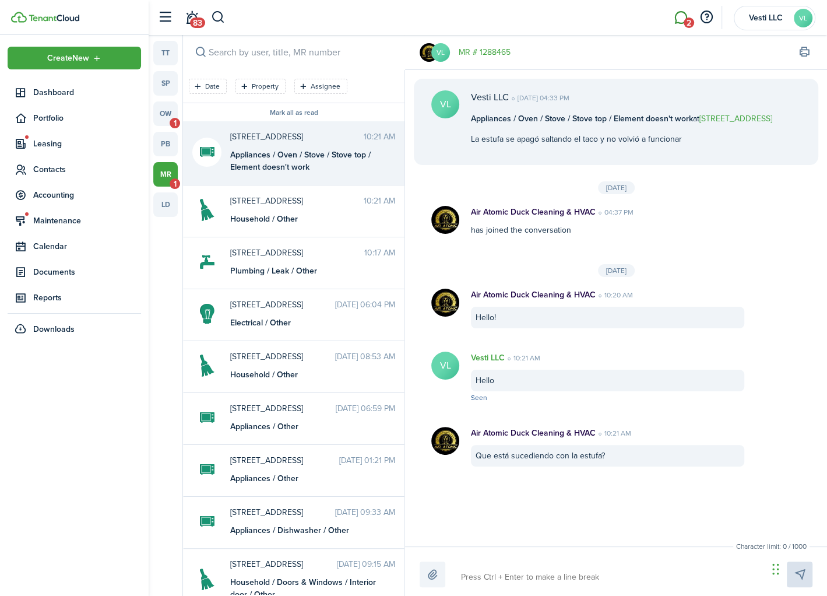
click at [284, 160] on div "Appliances / Oven / Stove / Stove top / Element doesn't work" at bounding box center [303, 161] width 146 height 24
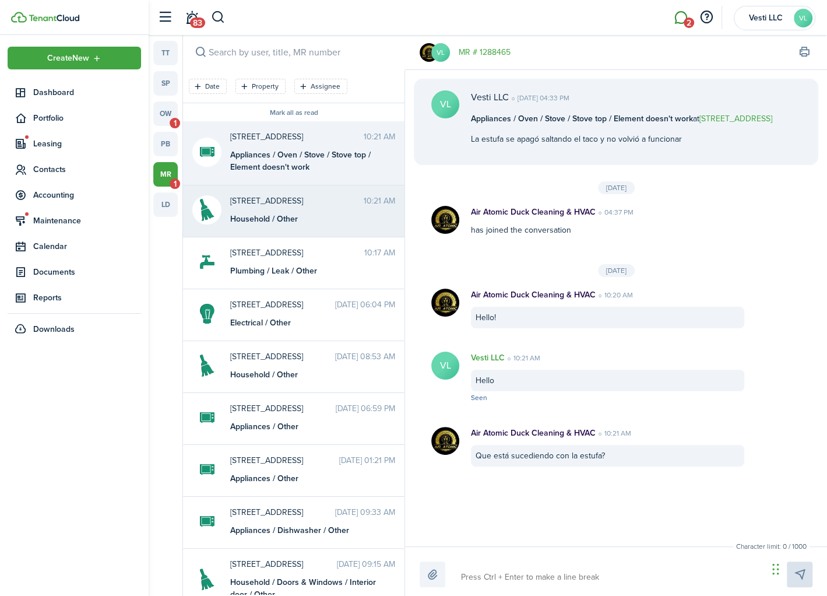
click at [282, 213] on div "Household / Other" at bounding box center [303, 219] width 146 height 12
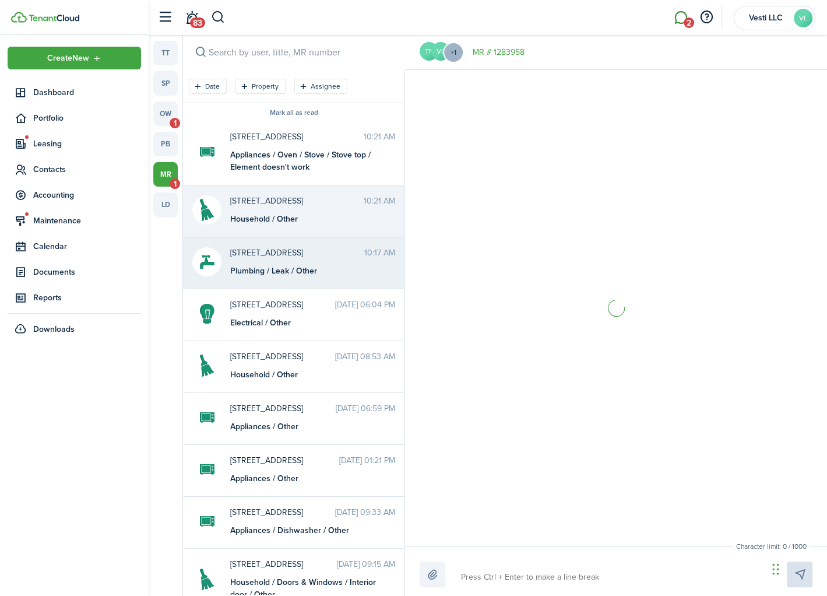
scroll to position [9, 0]
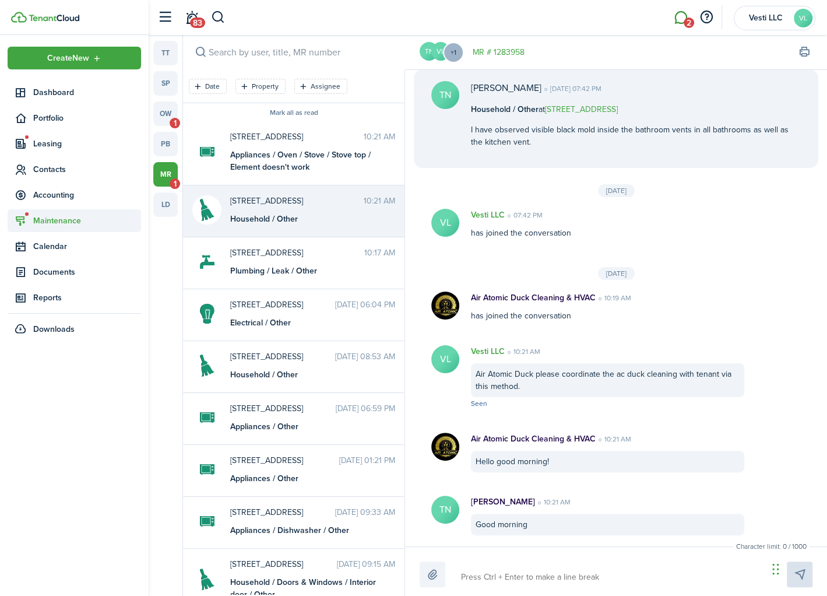
click at [66, 220] on span "Maintenance" at bounding box center [87, 221] width 108 height 12
click at [65, 247] on span "Requests" at bounding box center [77, 248] width 89 height 12
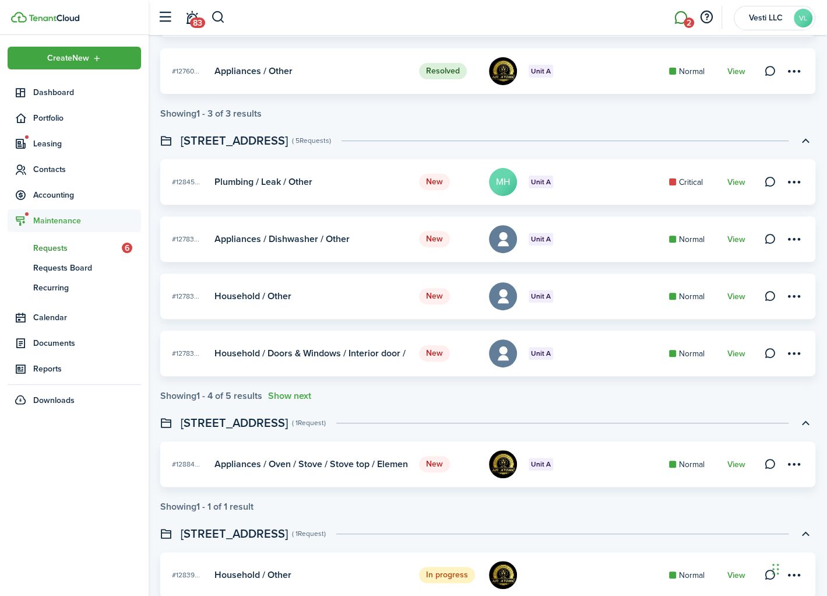
scroll to position [283, 0]
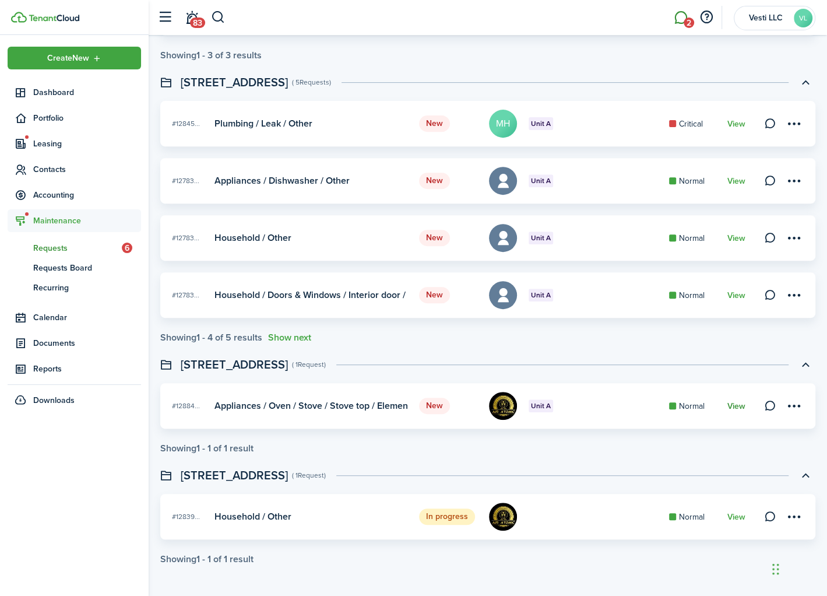
click at [736, 405] on link "View" at bounding box center [736, 406] width 18 height 9
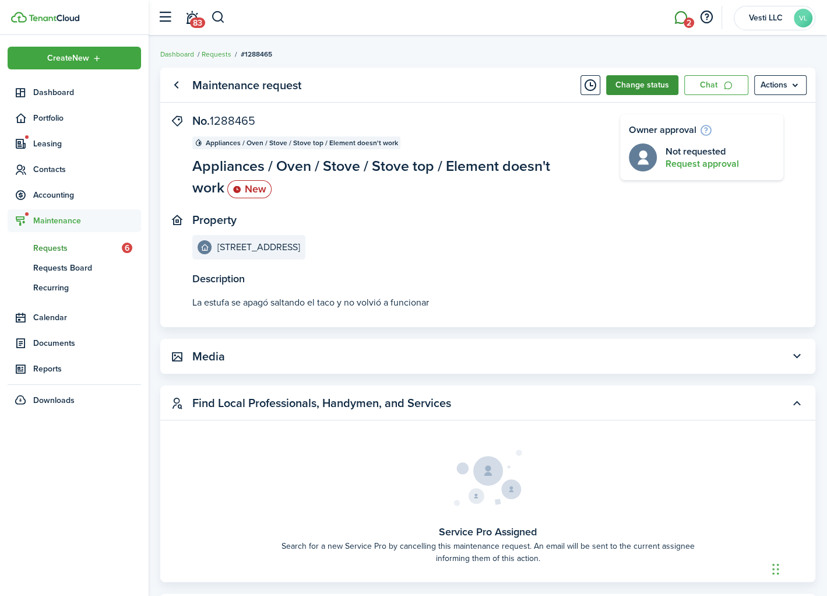
click at [641, 80] on button "Change status" at bounding box center [642, 85] width 72 height 20
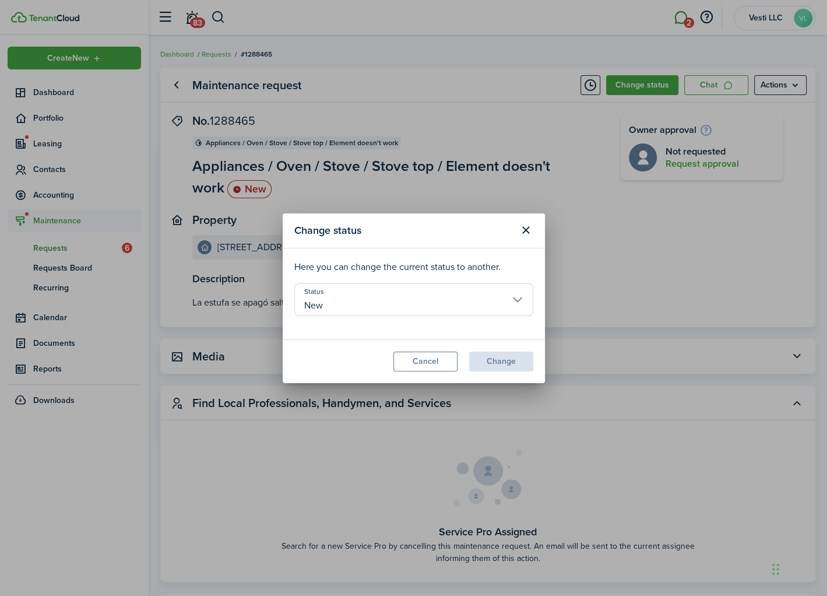
click at [515, 300] on input "New" at bounding box center [413, 299] width 239 height 33
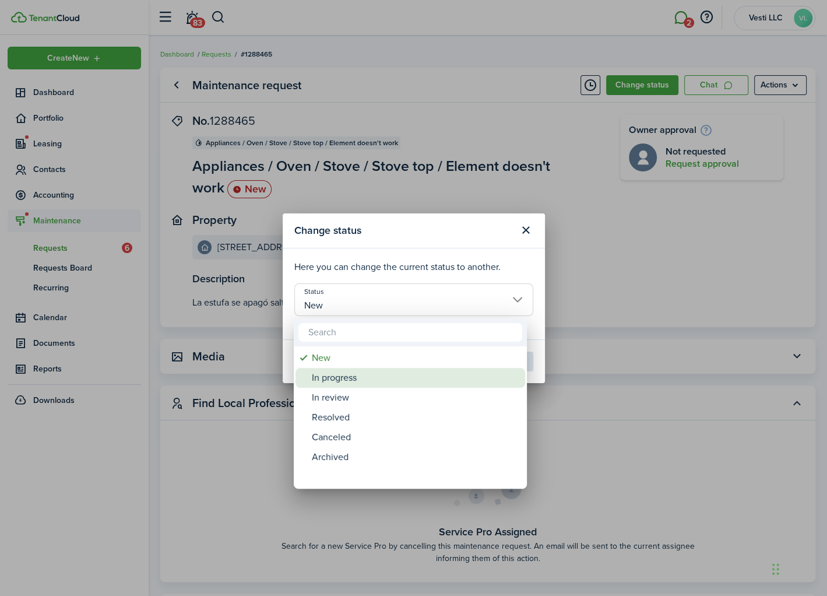
click at [396, 374] on div "In progress" at bounding box center [415, 378] width 206 height 20
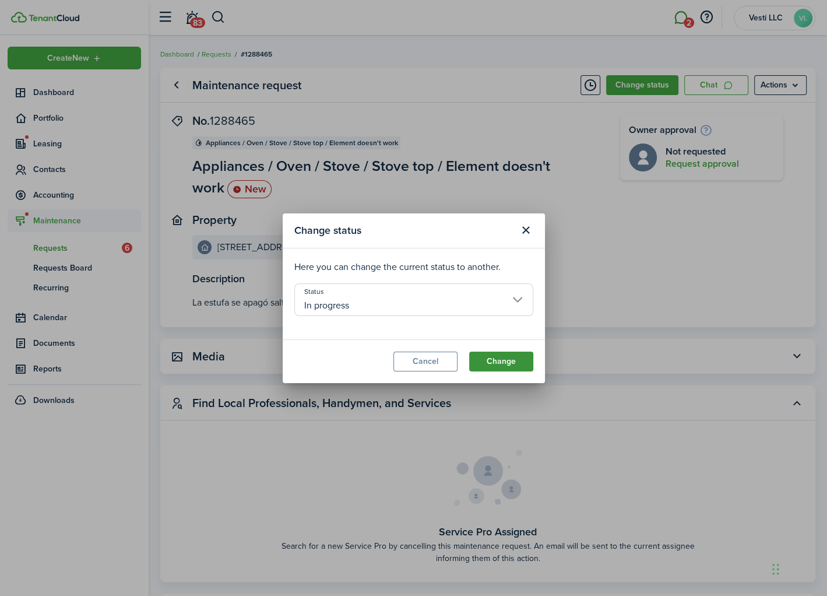
click at [512, 357] on button "Change" at bounding box center [501, 362] width 64 height 20
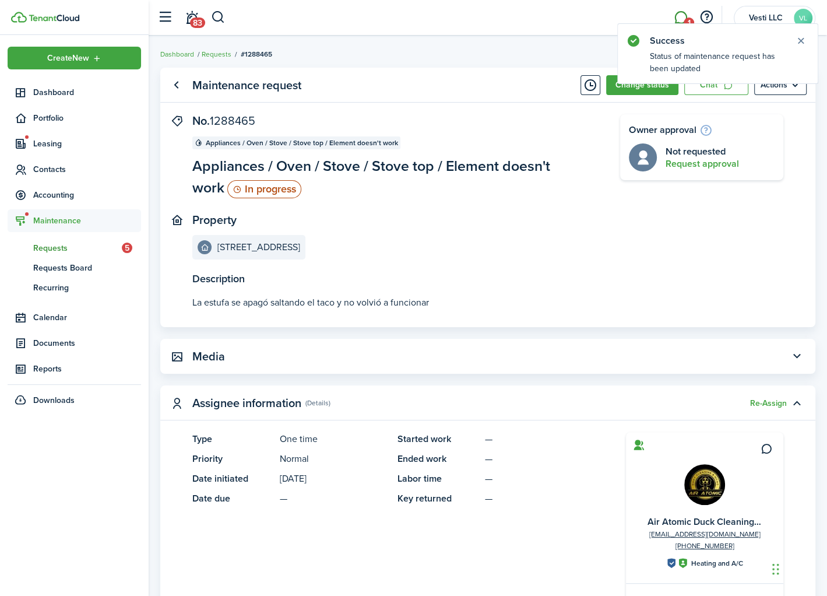
click at [55, 242] on span "Requests" at bounding box center [77, 248] width 89 height 12
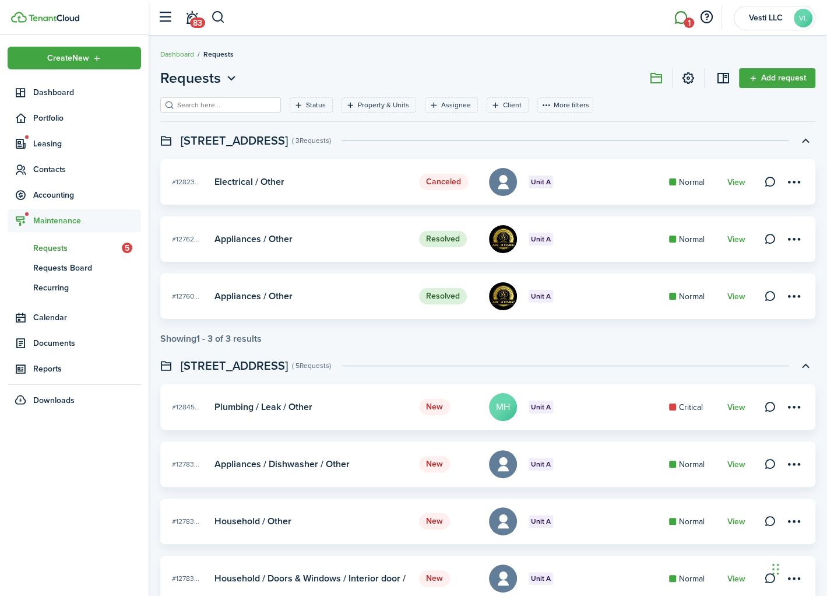
click at [680, 17] on link "1" at bounding box center [681, 18] width 22 height 30
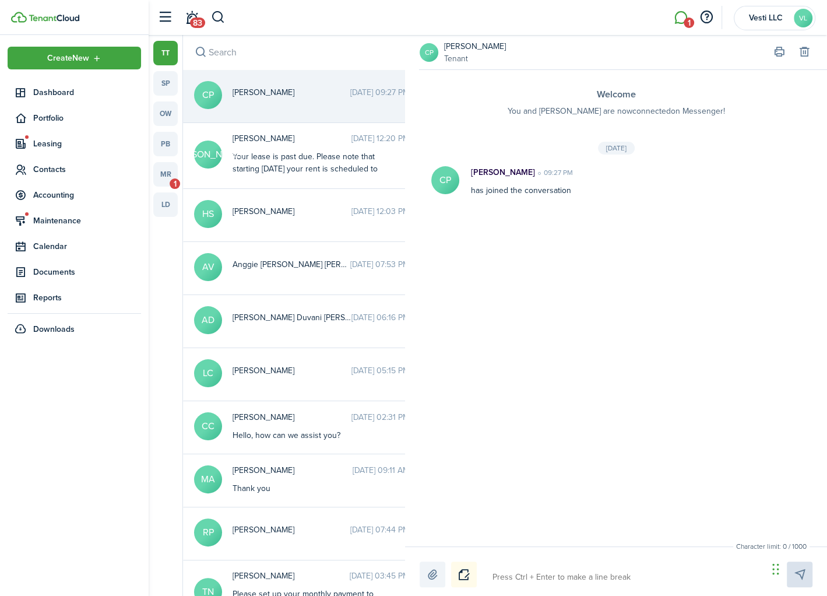
click at [517, 571] on textarea at bounding box center [625, 577] width 275 height 20
click at [613, 577] on textarea "Good Morning, welcome to [GEOGRAPHIC_DATA] via Tenant Cloud" at bounding box center [625, 577] width 275 height 20
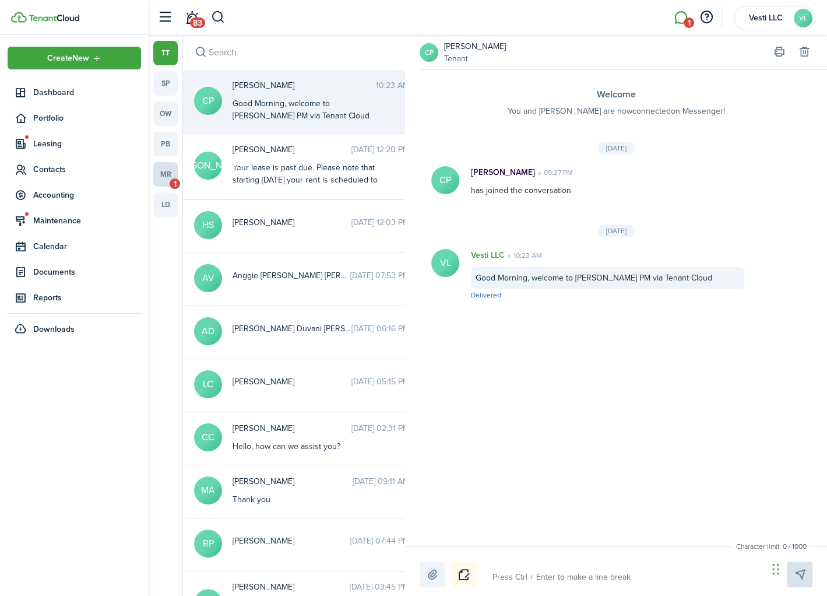
click at [171, 177] on link "mr 1" at bounding box center [165, 174] width 24 height 24
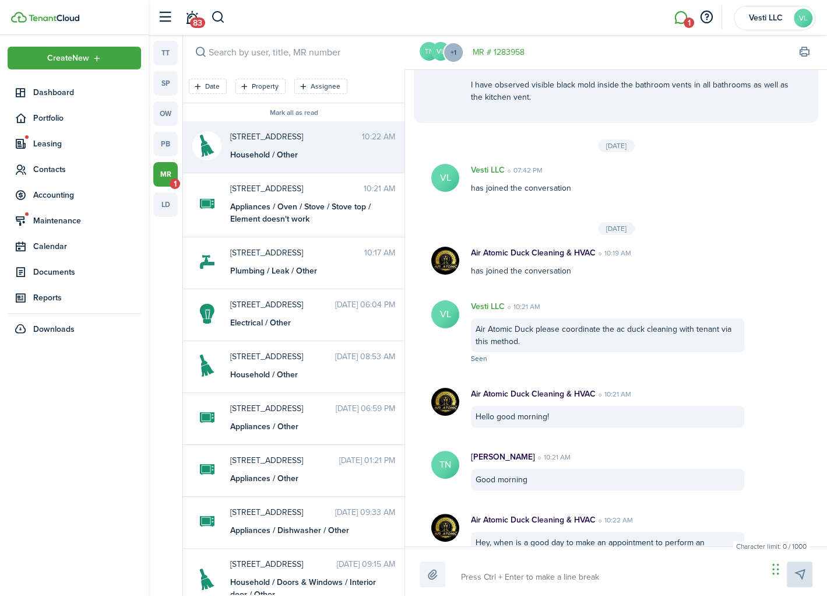
scroll to position [85, 0]
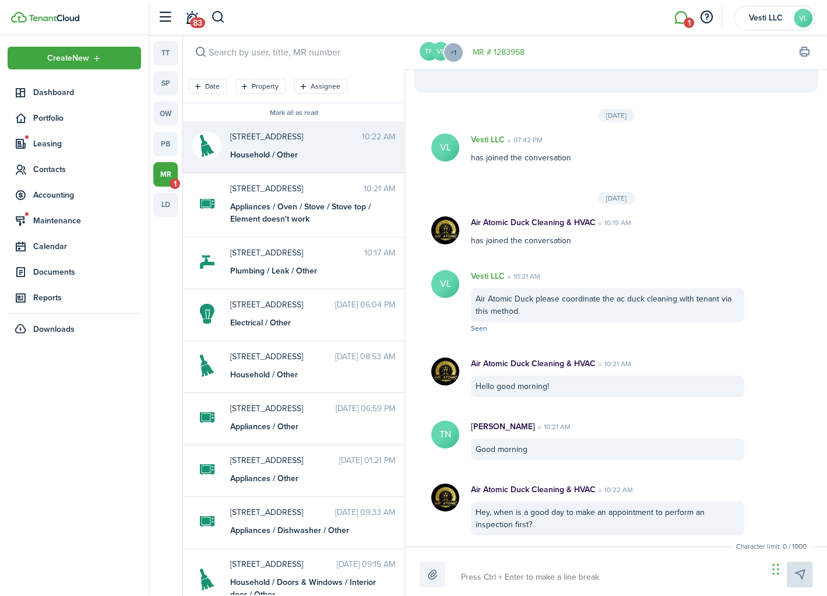
click at [522, 572] on textarea at bounding box center [610, 577] width 307 height 20
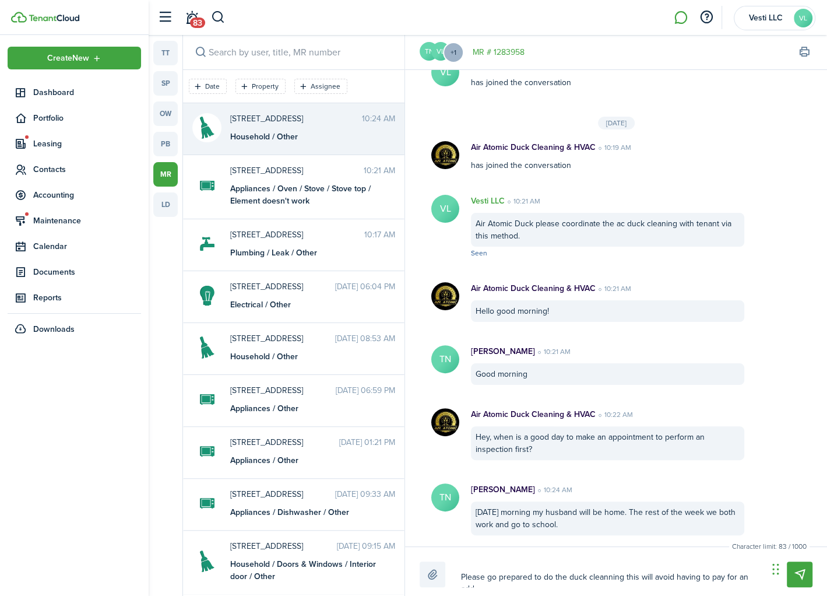
scroll to position [0, 0]
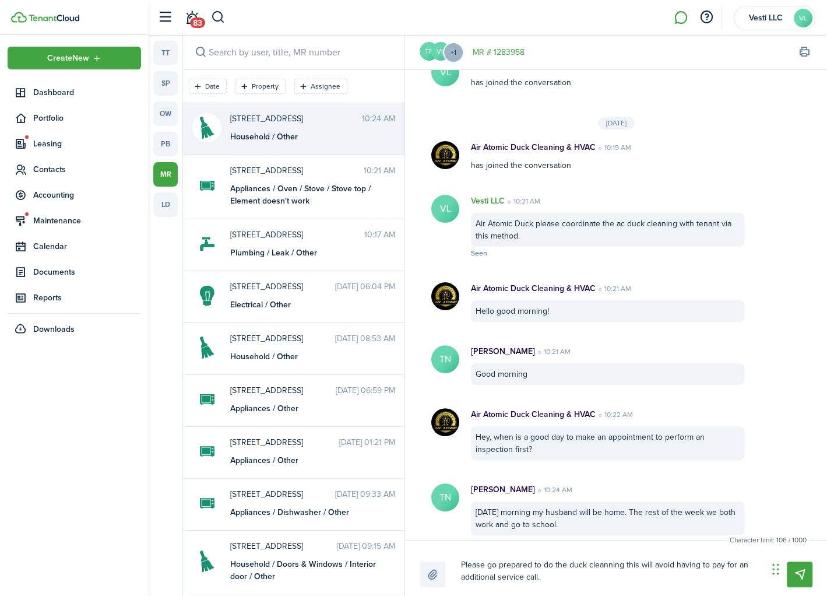
click at [603, 565] on textarea "Please go prepared to do the duck cleanning this will avoid having to pay for a…" at bounding box center [610, 571] width 307 height 32
click at [560, 566] on textarea "Please go prepared to do the duck cleaning this will avoid having to pay for an…" at bounding box center [610, 571] width 307 height 32
click at [590, 577] on textarea "Please go prepared to do the duck cleaning this will avoid having to pay for an…" at bounding box center [610, 571] width 307 height 32
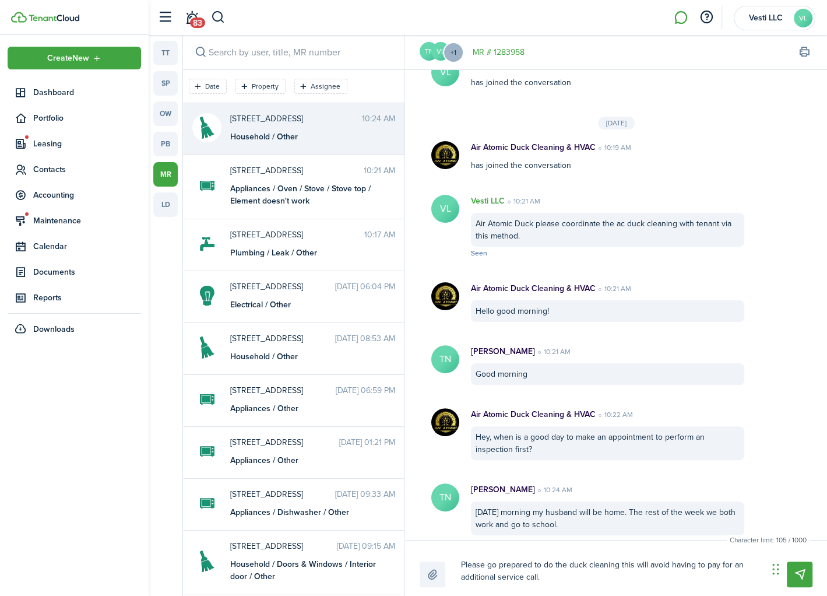
click at [618, 568] on textarea "Please go prepared to do the duck cleaning this will avoid having to pay for an…" at bounding box center [610, 571] width 307 height 32
click at [551, 584] on textarea "Please go prepared to do the duck cleaning, this will avoid having to pay for a…" at bounding box center [610, 571] width 307 height 32
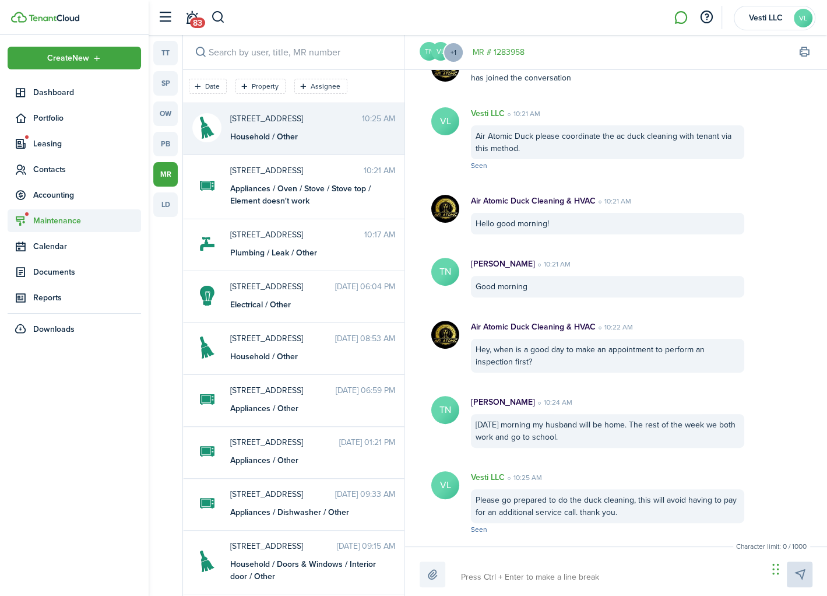
click at [62, 223] on span "Maintenance" at bounding box center [87, 221] width 108 height 12
click at [65, 247] on span "Requests" at bounding box center [77, 248] width 89 height 12
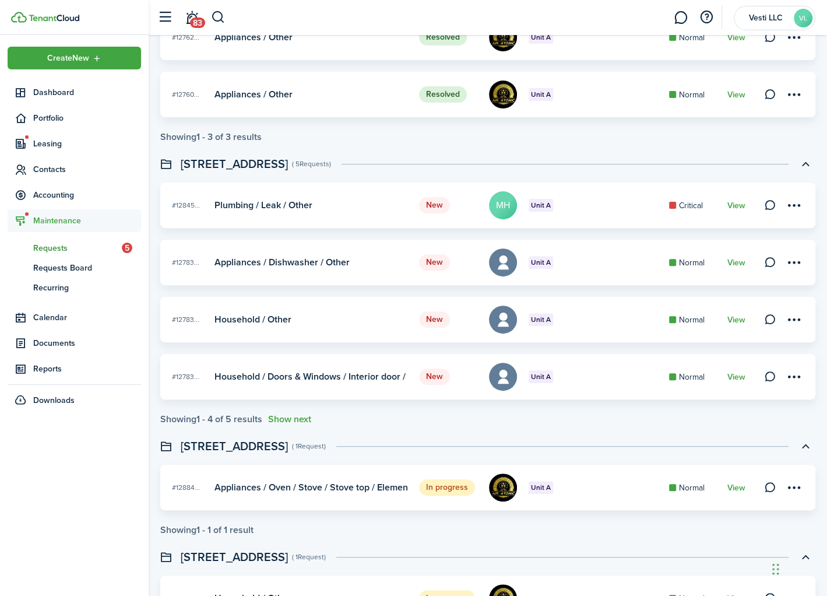
scroll to position [283, 0]
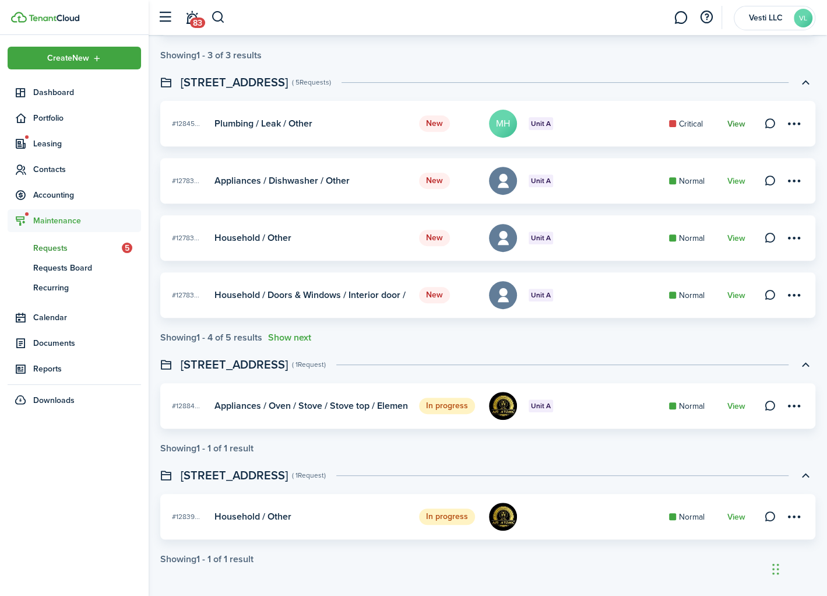
click at [740, 125] on link "View" at bounding box center [736, 123] width 18 height 9
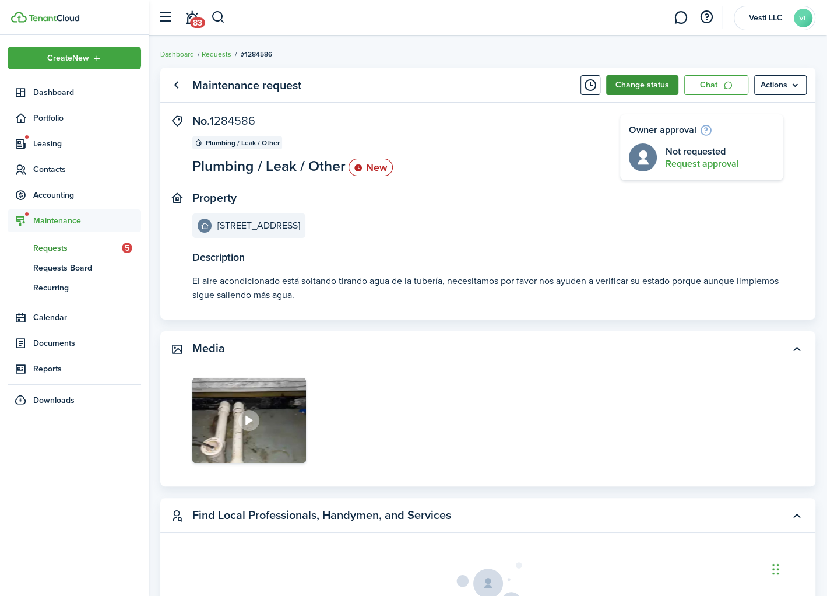
click at [649, 83] on button "Change status" at bounding box center [642, 85] width 72 height 20
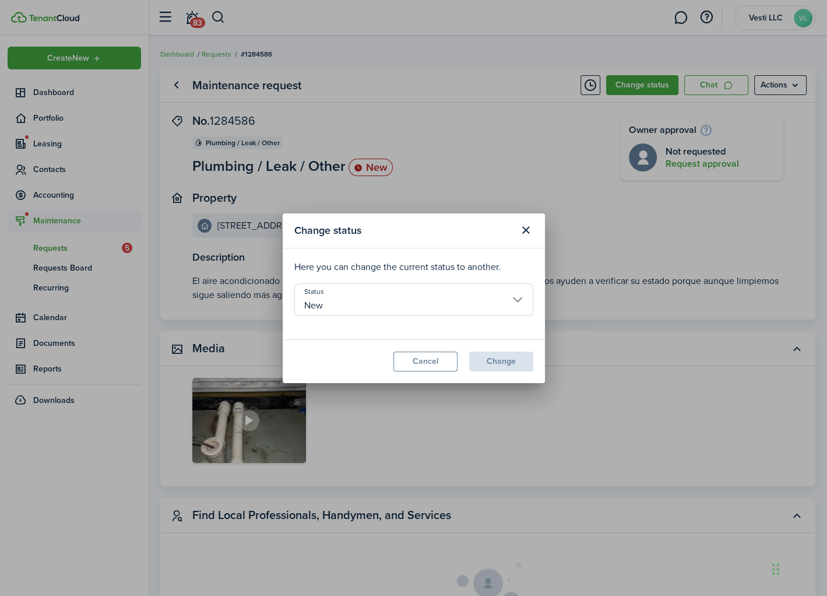
click at [515, 298] on input "New" at bounding box center [413, 299] width 239 height 33
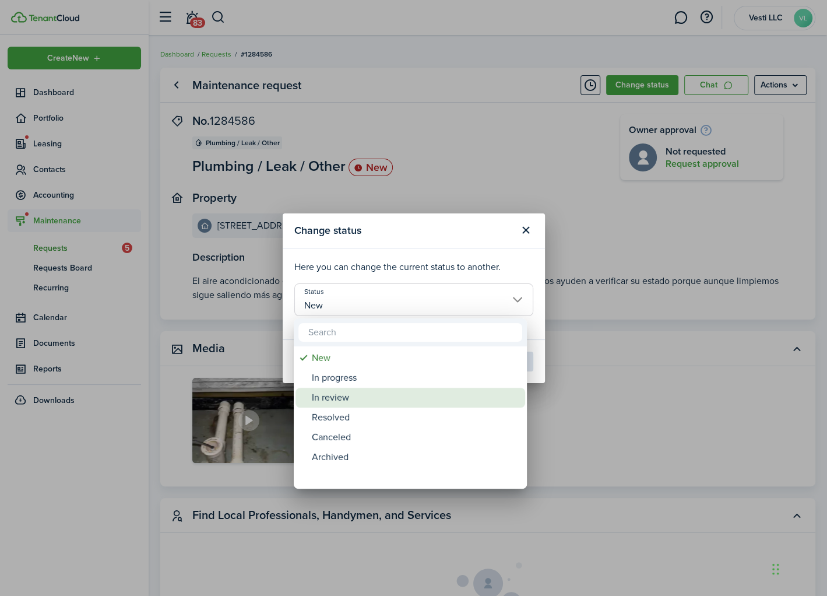
click at [359, 398] on div "In review" at bounding box center [415, 398] width 206 height 20
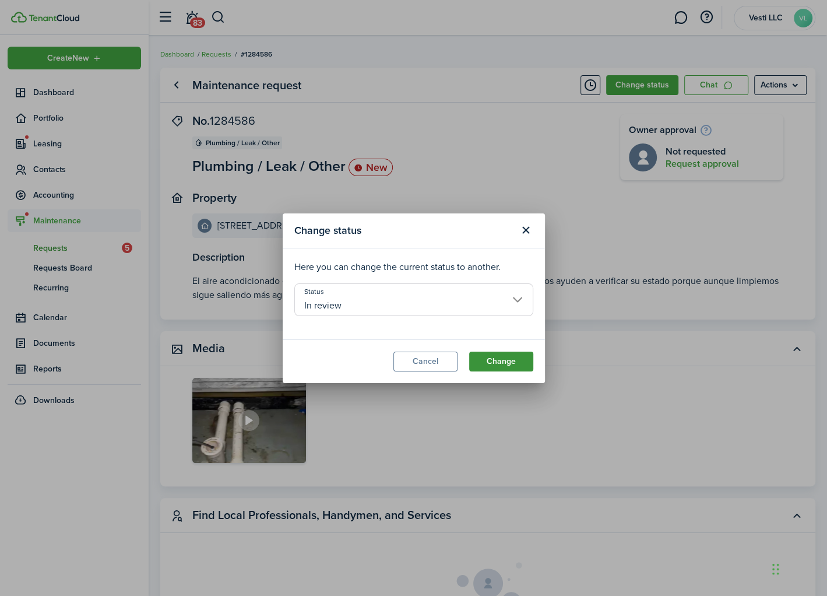
click at [503, 357] on button "Change" at bounding box center [501, 362] width 64 height 20
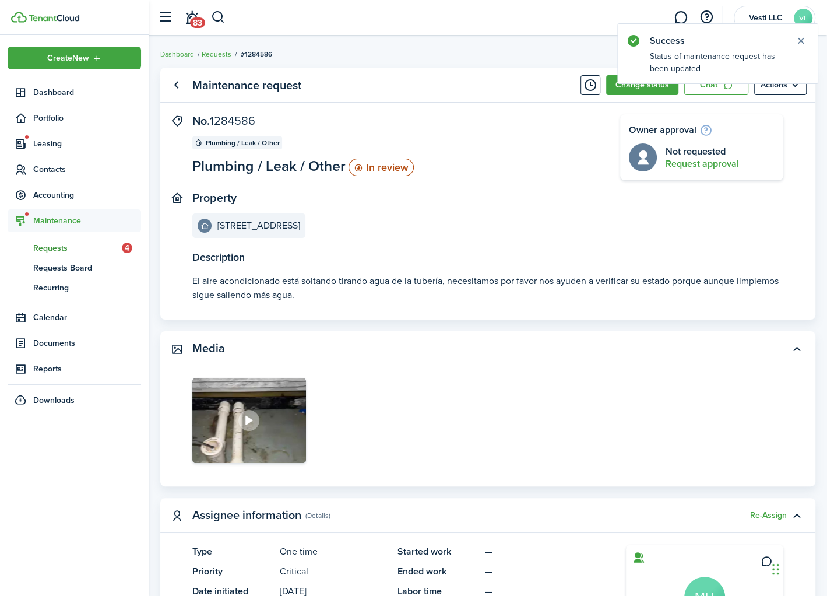
click at [51, 248] on span "Requests" at bounding box center [77, 248] width 89 height 12
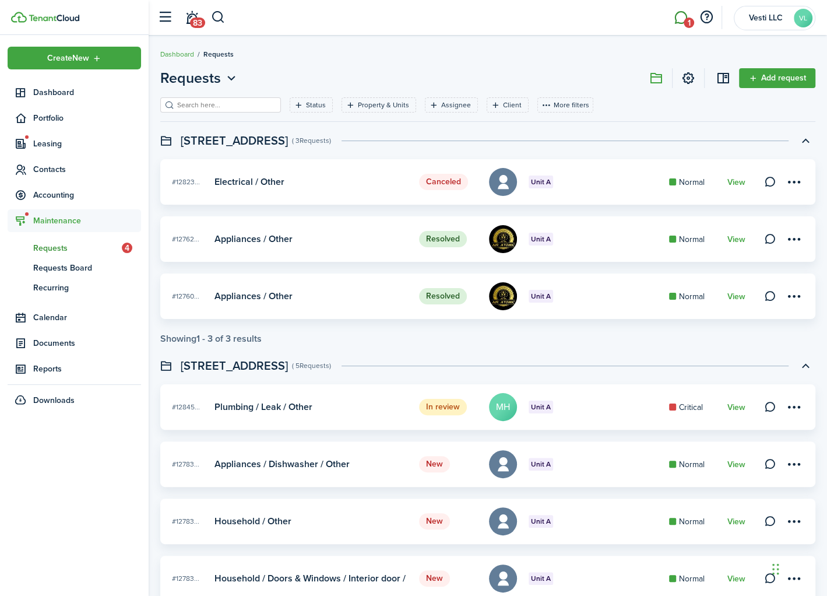
click at [681, 21] on link "1" at bounding box center [681, 18] width 22 height 30
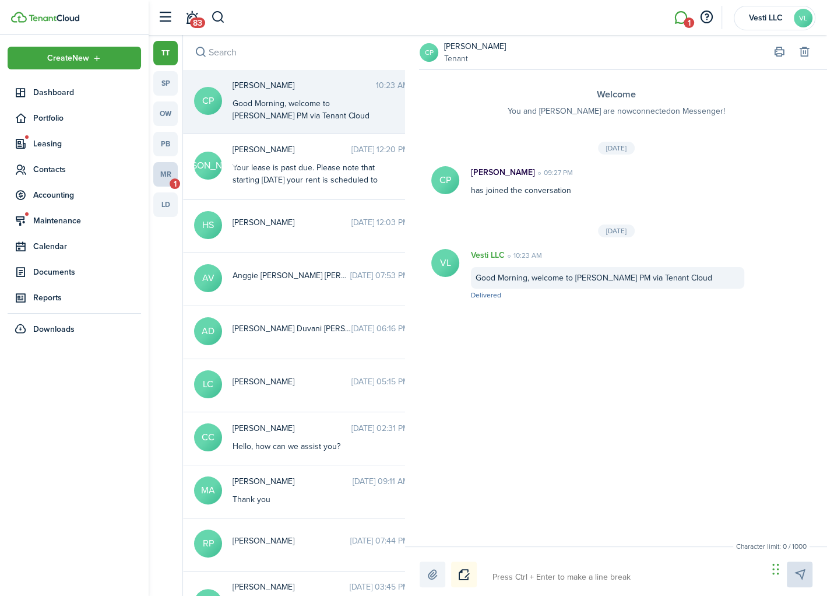
click at [164, 178] on link "mr 1" at bounding box center [165, 174] width 24 height 24
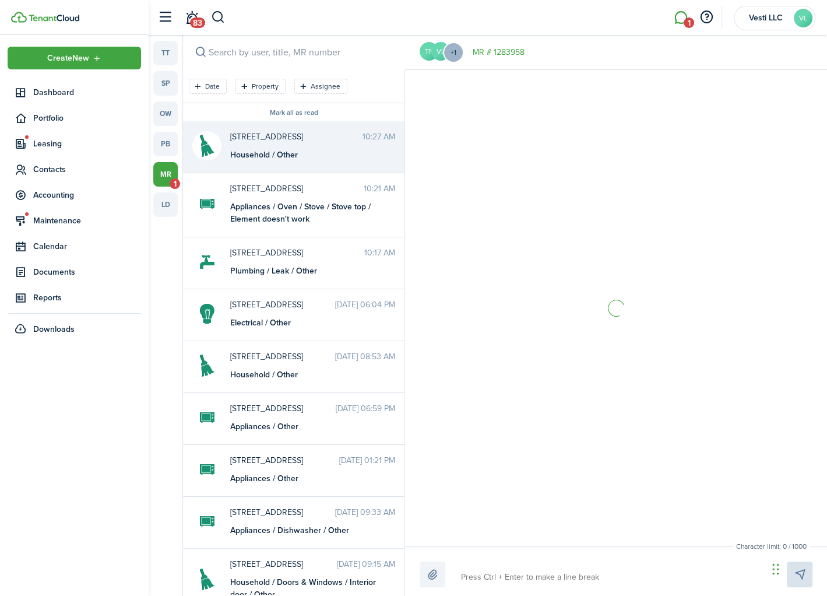
scroll to position [310, 0]
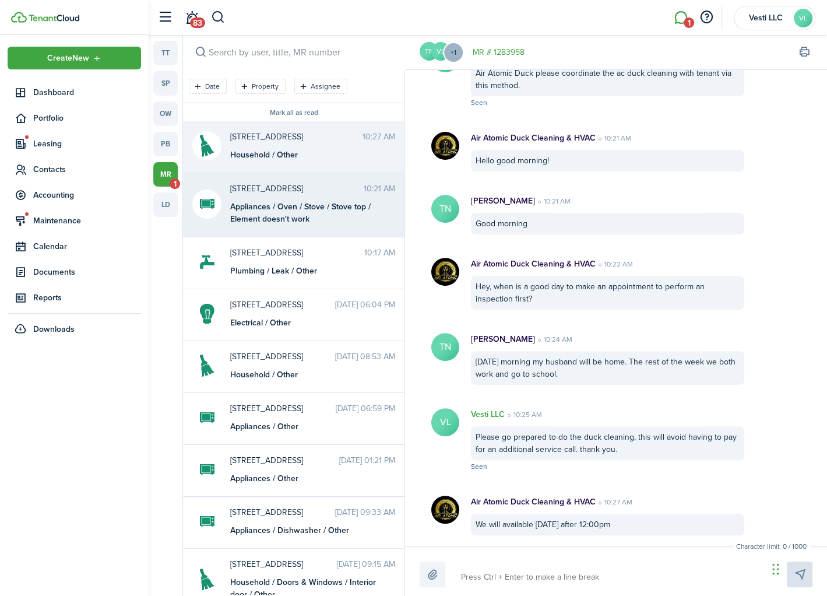
click at [283, 213] on div "Appliances / Oven / Stove / Stove top / Element doesn't work" at bounding box center [303, 213] width 146 height 24
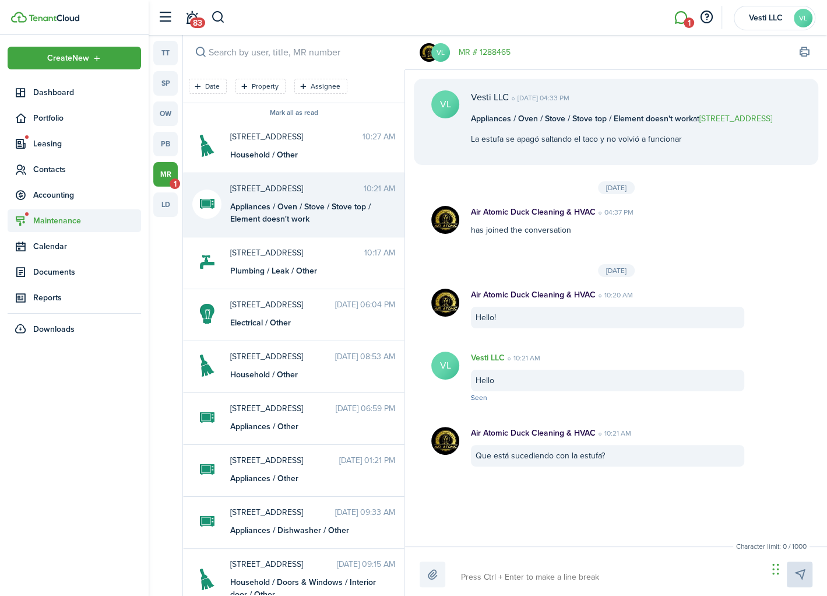
click at [46, 223] on span "Maintenance" at bounding box center [87, 221] width 108 height 12
click at [76, 250] on span "Requests" at bounding box center [77, 248] width 89 height 12
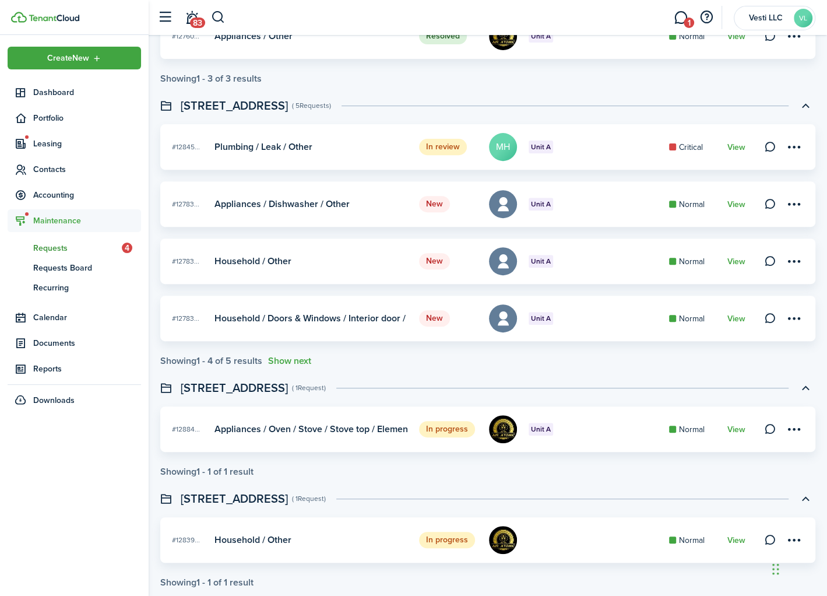
scroll to position [252, 0]
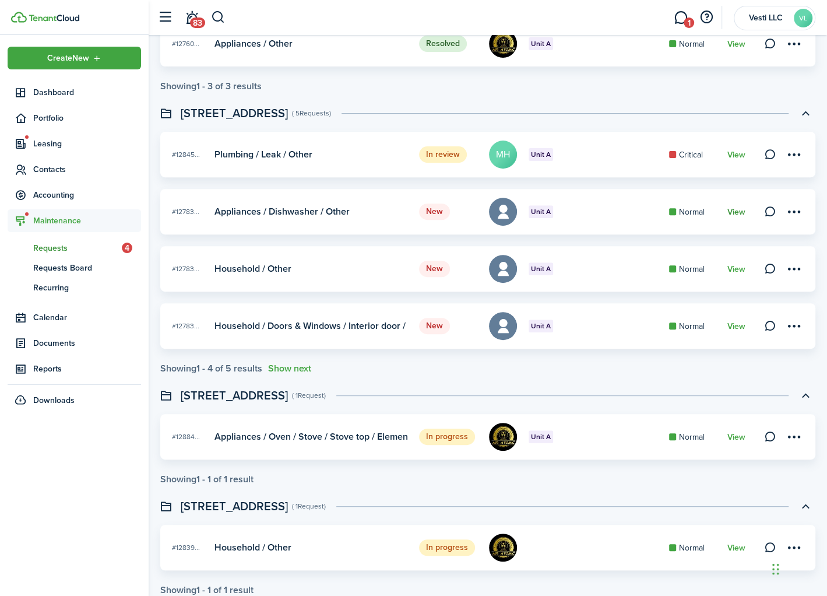
click at [741, 208] on link "View" at bounding box center [736, 212] width 18 height 9
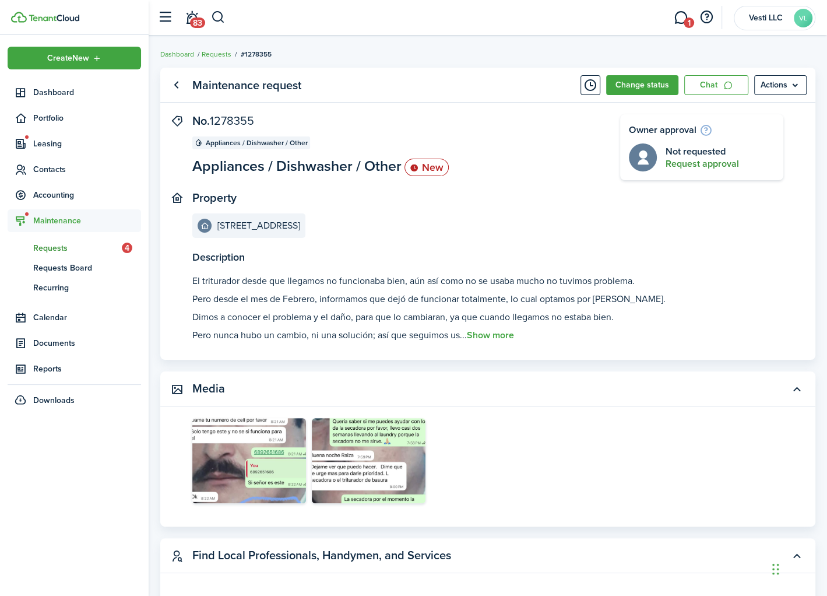
click at [701, 166] on button "Request approval" at bounding box center [702, 164] width 73 height 10
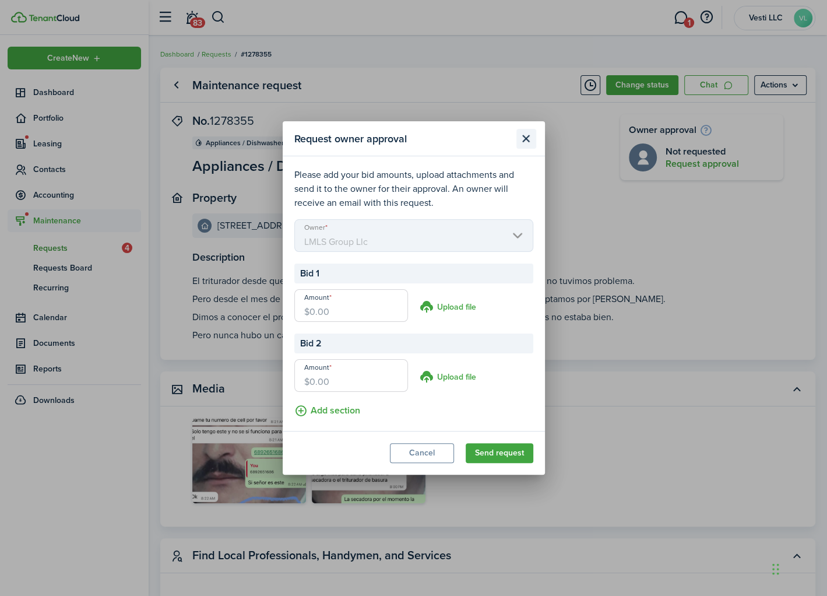
click at [521, 140] on button "Close modal" at bounding box center [526, 139] width 20 height 20
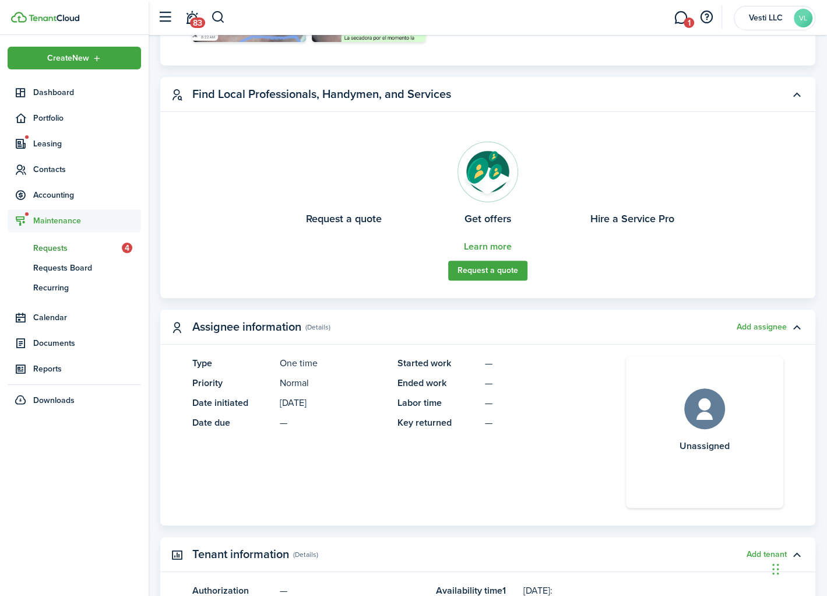
scroll to position [516, 0]
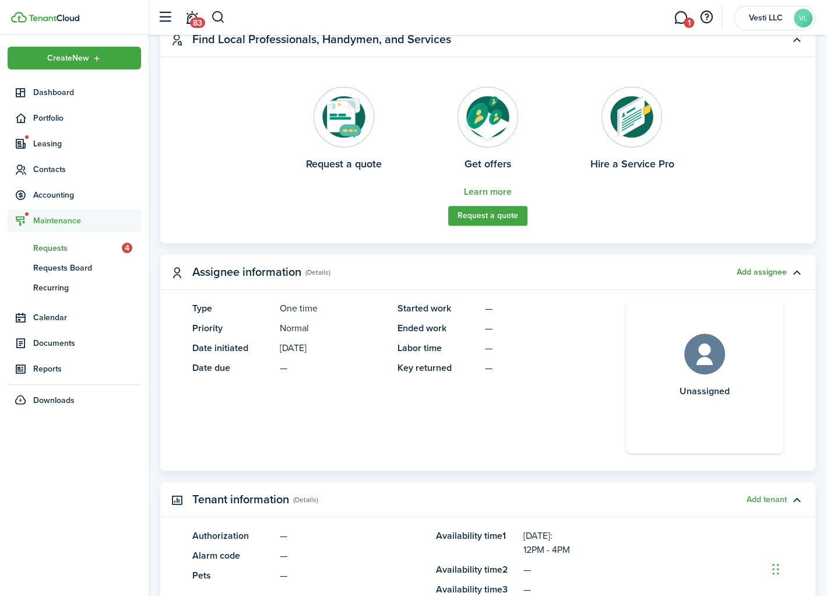
click at [758, 270] on button "Add assignee" at bounding box center [762, 272] width 50 height 9
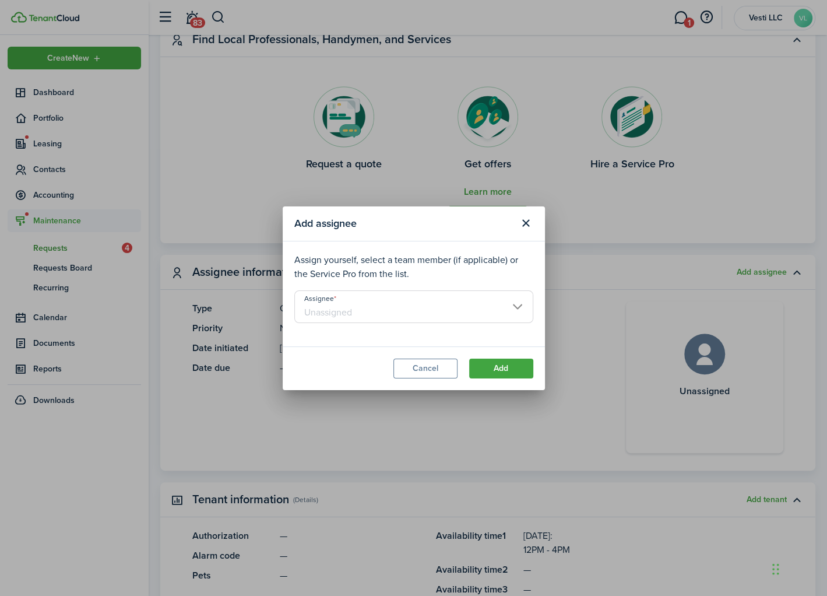
click at [474, 312] on input "Assignee" at bounding box center [413, 306] width 239 height 33
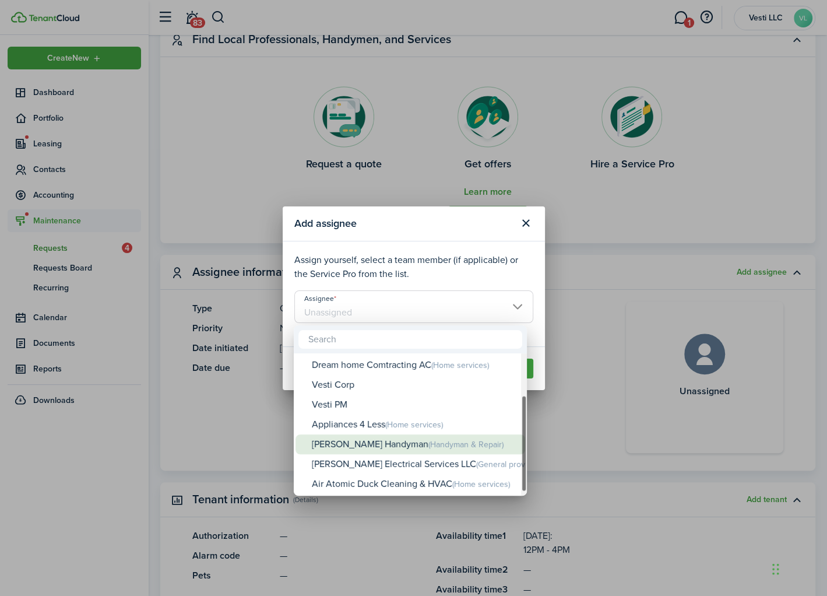
click at [380, 446] on div "[PERSON_NAME] Handyman (Handyman & Repair)" at bounding box center [415, 444] width 206 height 20
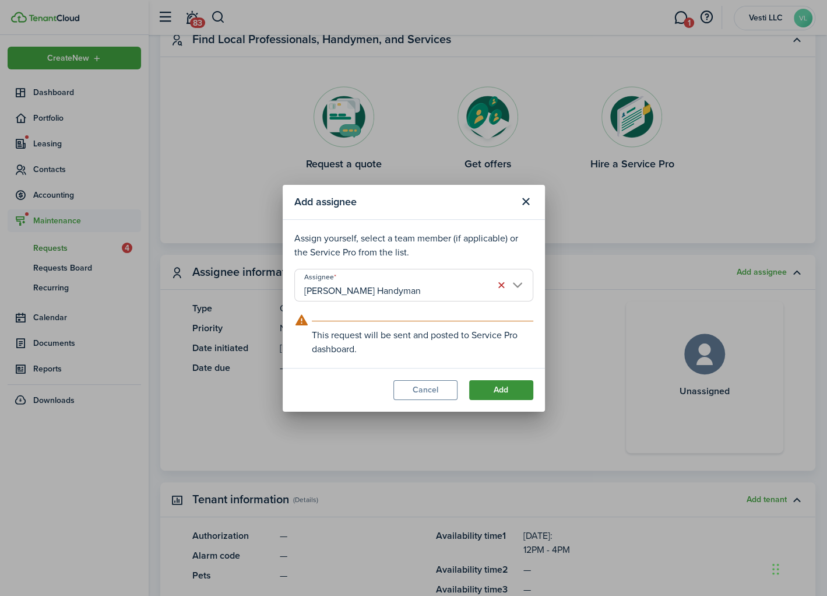
click at [501, 388] on button "Add" at bounding box center [501, 390] width 64 height 20
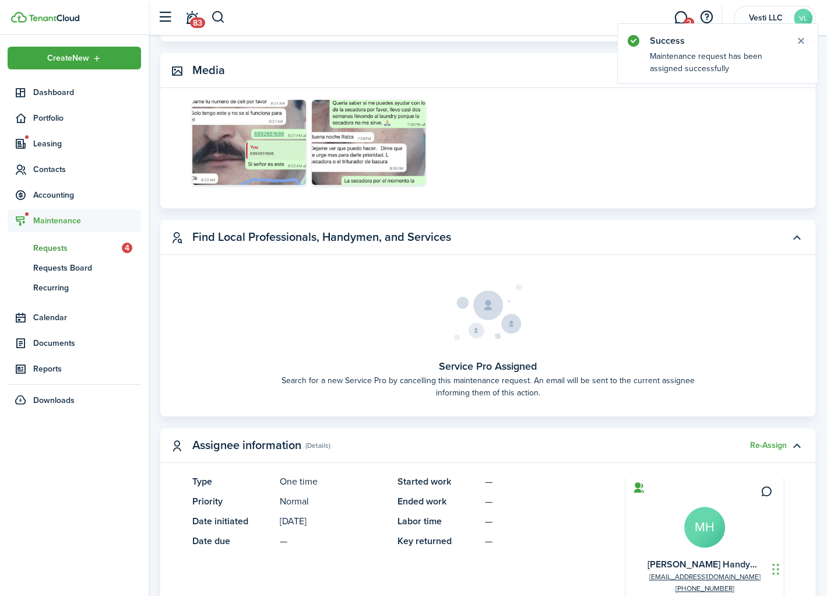
scroll to position [0, 0]
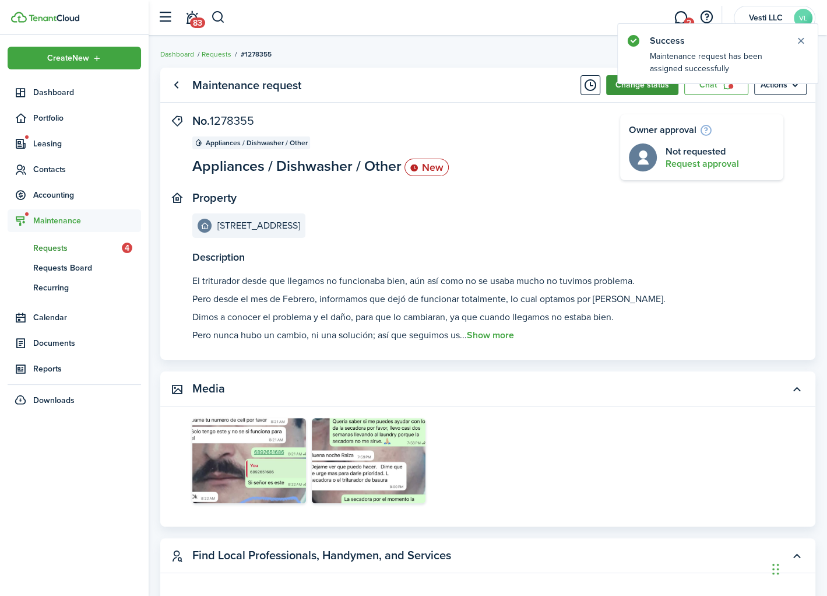
click at [623, 87] on button "Change status" at bounding box center [642, 85] width 72 height 20
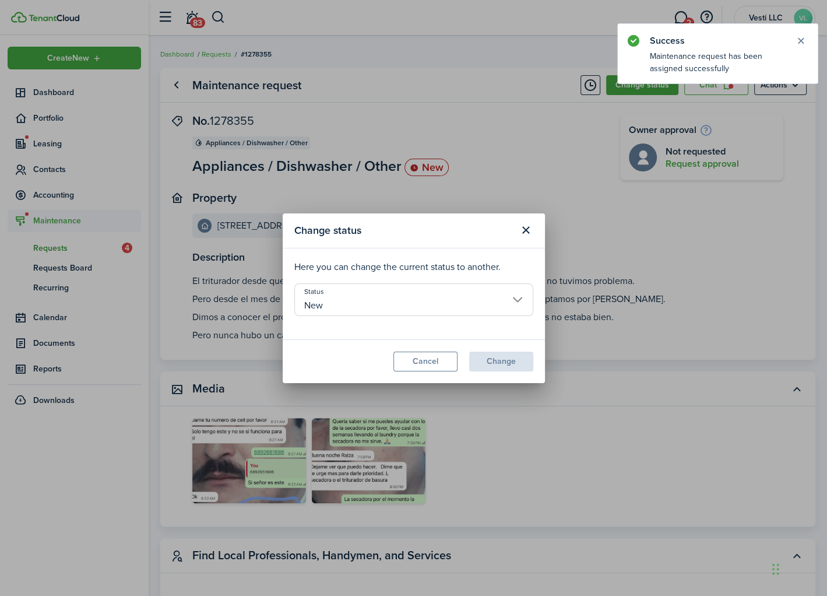
click at [470, 304] on input "New" at bounding box center [413, 299] width 239 height 33
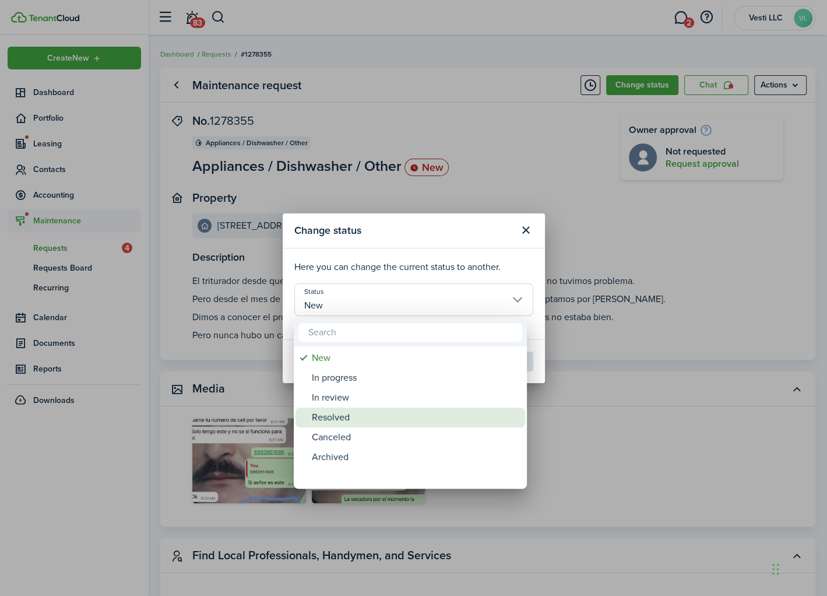
click at [380, 413] on div "Resolved" at bounding box center [415, 417] width 206 height 20
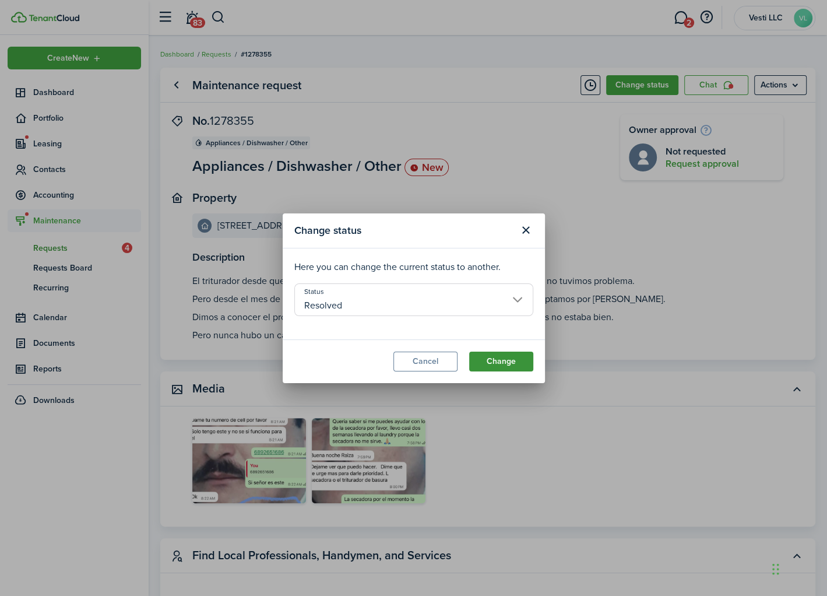
click at [500, 354] on button "Change" at bounding box center [501, 362] width 64 height 20
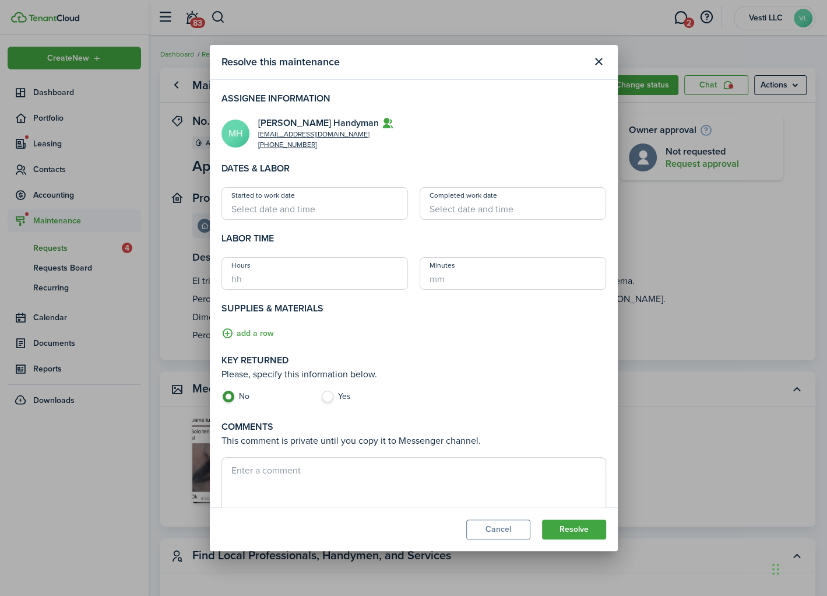
click at [357, 211] on input "Started to work date" at bounding box center [315, 203] width 187 height 33
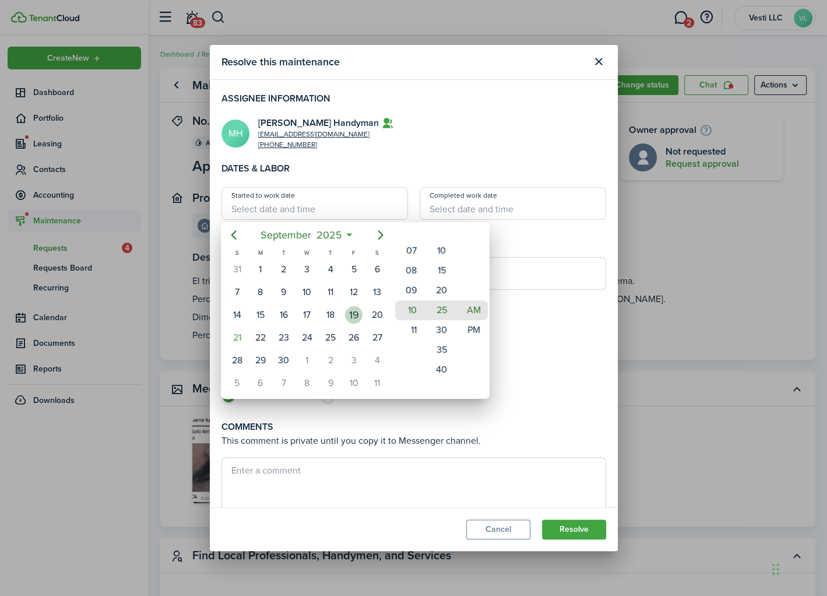
click at [356, 310] on div "19" at bounding box center [353, 314] width 17 height 17
click at [544, 317] on div at bounding box center [414, 298] width 1014 height 782
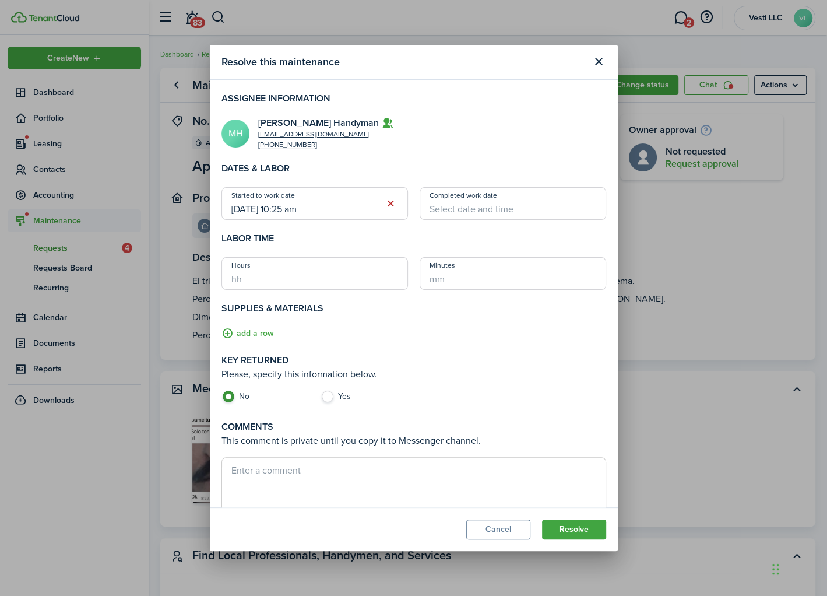
click at [514, 212] on input "Completed work date" at bounding box center [513, 203] width 187 height 33
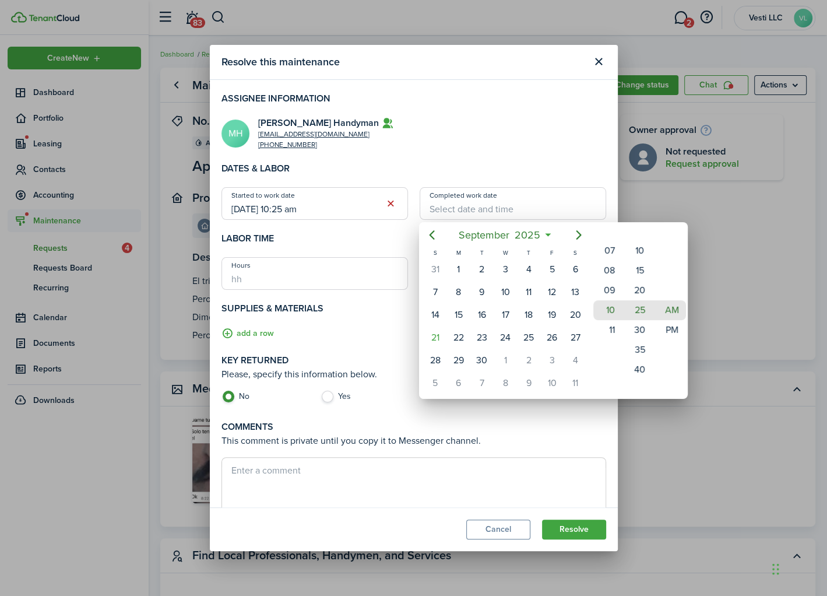
click at [354, 210] on div at bounding box center [414, 298] width 1014 height 782
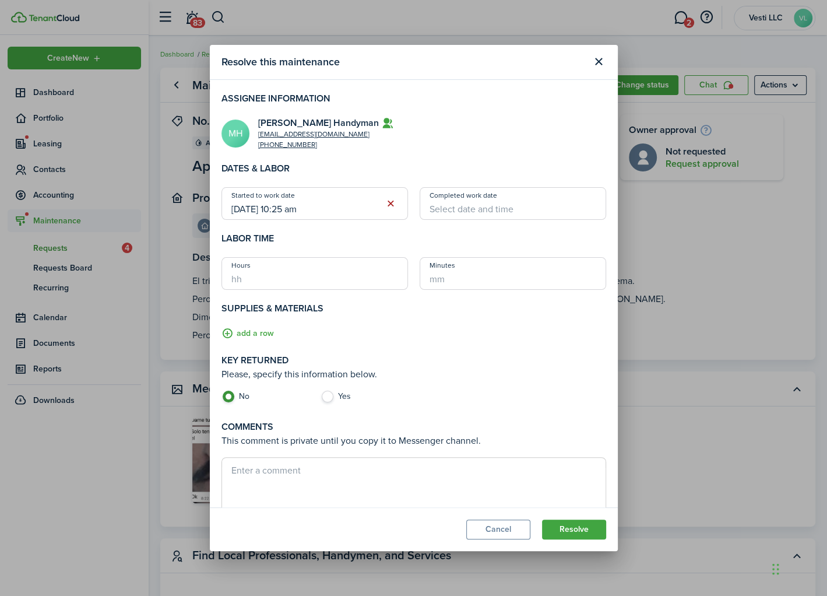
click at [391, 202] on button "button" at bounding box center [391, 204] width 16 height 16
click at [364, 203] on input "Started to work date" at bounding box center [315, 203] width 187 height 33
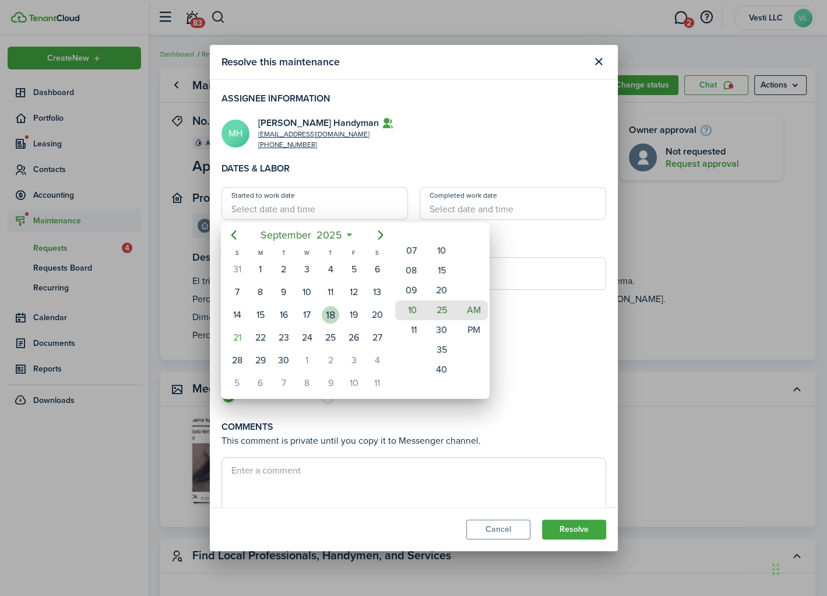
click at [331, 314] on div "18" at bounding box center [330, 314] width 17 height 17
click at [508, 208] on div at bounding box center [414, 298] width 1014 height 782
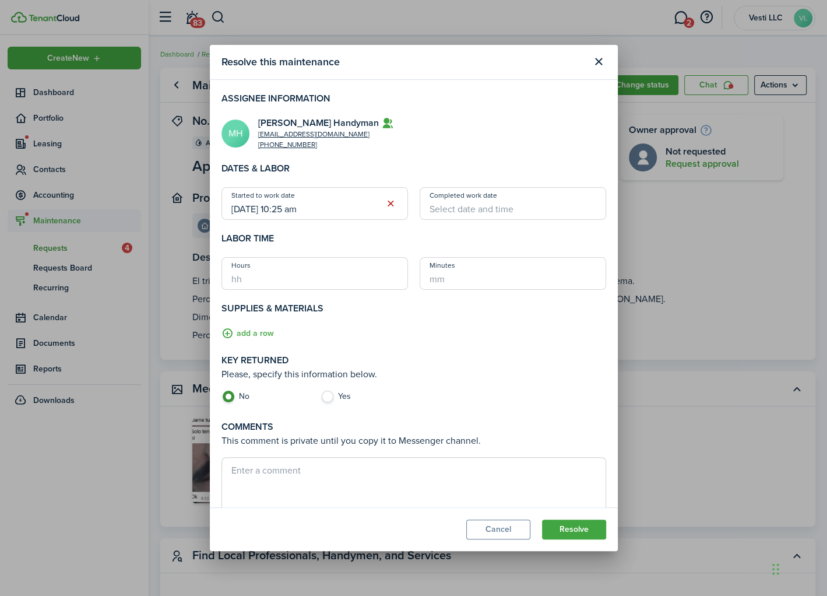
click at [494, 209] on input "Completed work date" at bounding box center [513, 203] width 187 height 33
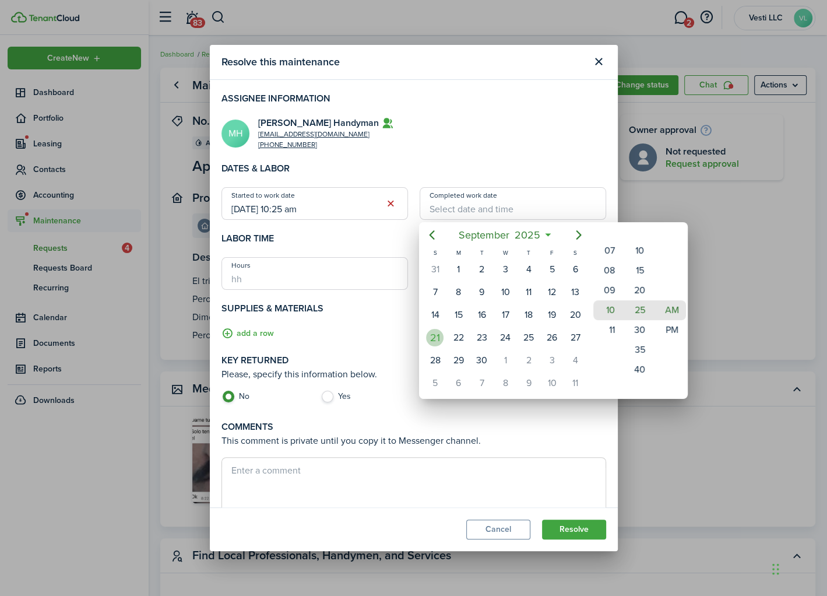
click at [431, 335] on div "21" at bounding box center [434, 337] width 17 height 17
click at [488, 428] on div at bounding box center [414, 298] width 1014 height 782
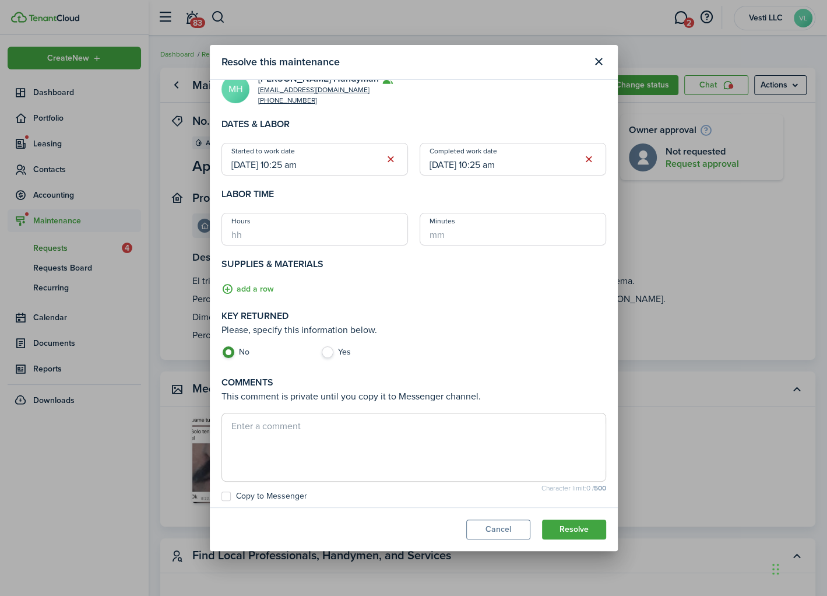
scroll to position [48, 0]
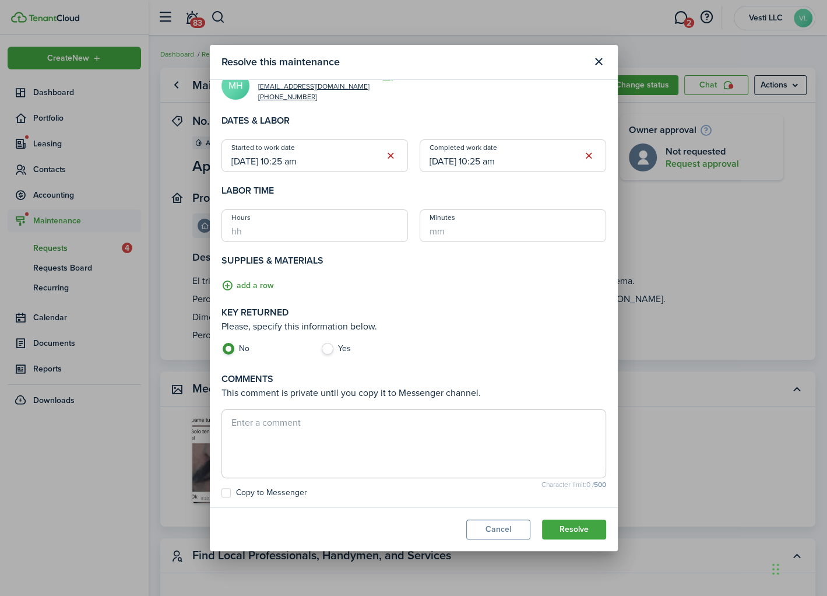
click at [250, 284] on button "add a row" at bounding box center [248, 285] width 52 height 13
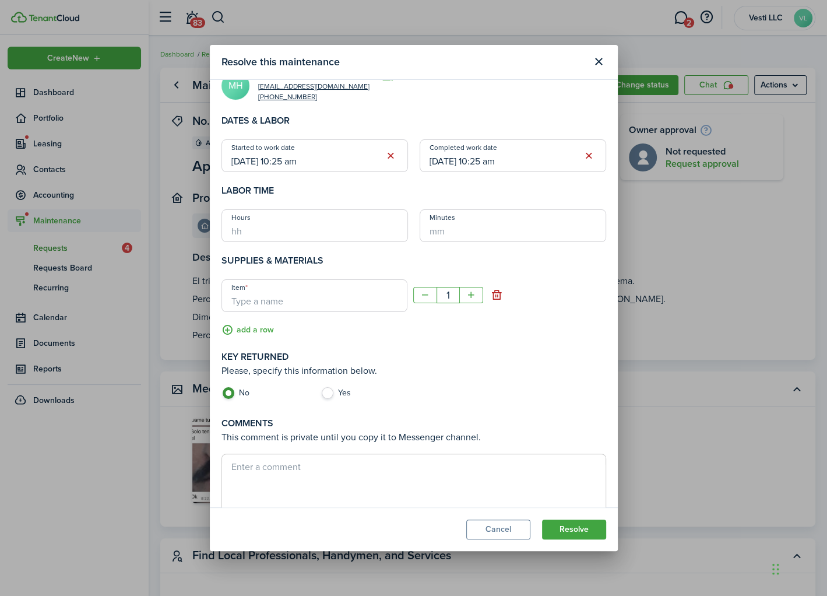
click at [333, 293] on input "Item" at bounding box center [315, 295] width 186 height 33
click at [269, 301] on input "new disposal" at bounding box center [315, 295] width 186 height 33
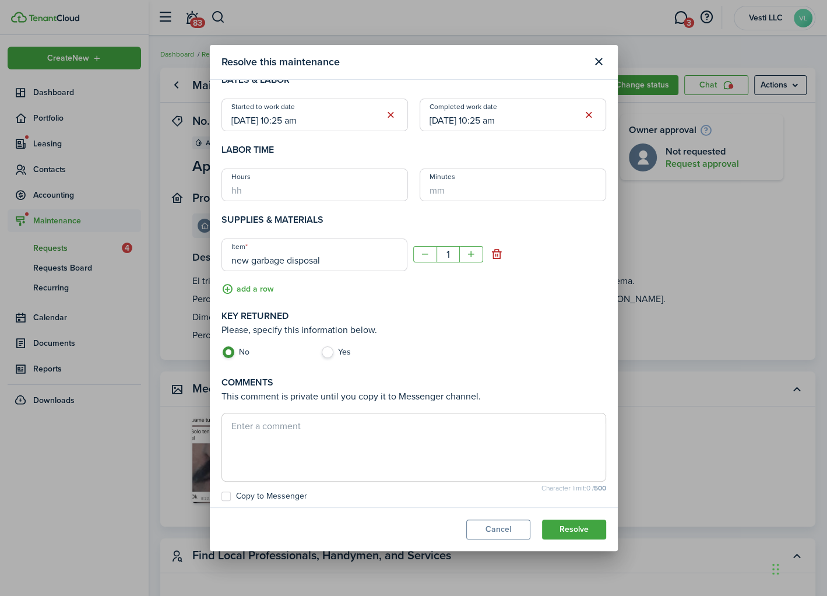
scroll to position [92, 0]
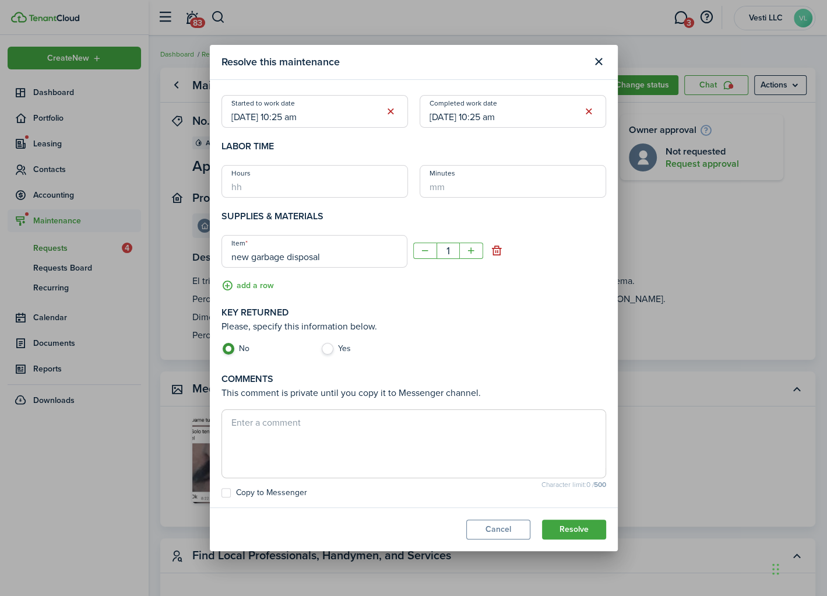
click at [380, 456] on textarea at bounding box center [414, 444] width 384 height 56
click at [330, 430] on textarea at bounding box center [414, 444] width 384 height 56
click at [250, 421] on textarea "Tecnitian troubleshooted the existing disposal and determined it had to be repl…" at bounding box center [414, 444] width 384 height 56
click at [591, 430] on textarea "Technician troubleshooted the existing disposal and determined it had to be rep…" at bounding box center [414, 444] width 384 height 56
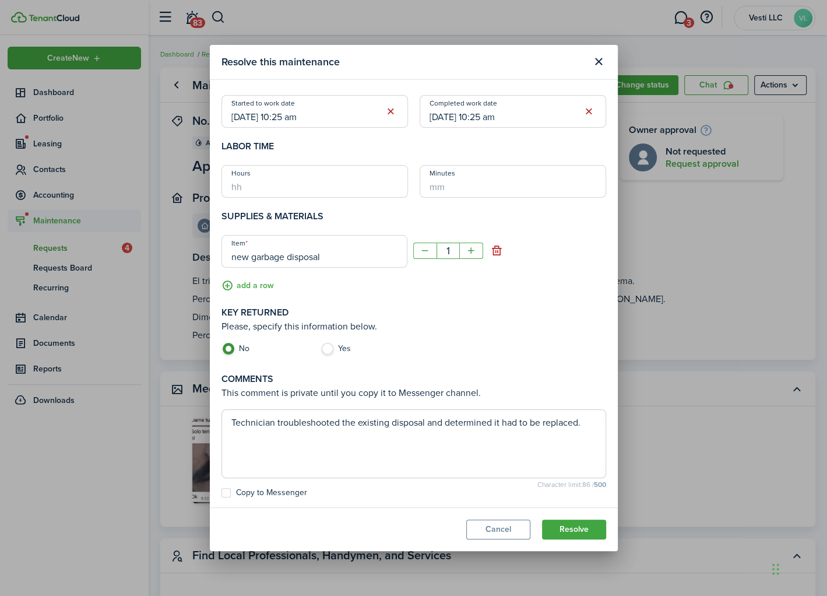
click at [462, 444] on textarea "Technician troubleshooted the existing disposal and determined it had to be rep…" at bounding box center [414, 444] width 384 height 56
click at [504, 530] on button "Cancel" at bounding box center [498, 529] width 64 height 20
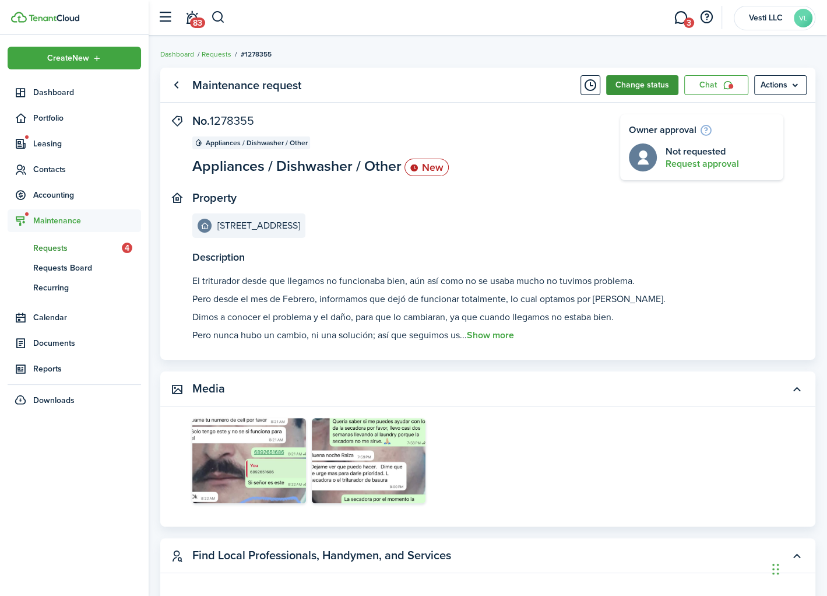
click at [657, 79] on button "Change status" at bounding box center [642, 85] width 72 height 20
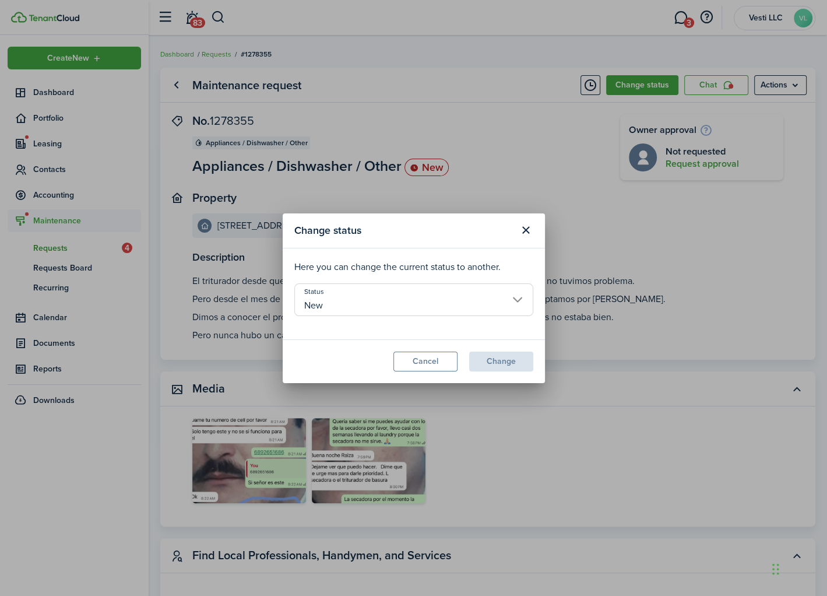
click at [514, 298] on input "New" at bounding box center [413, 299] width 239 height 33
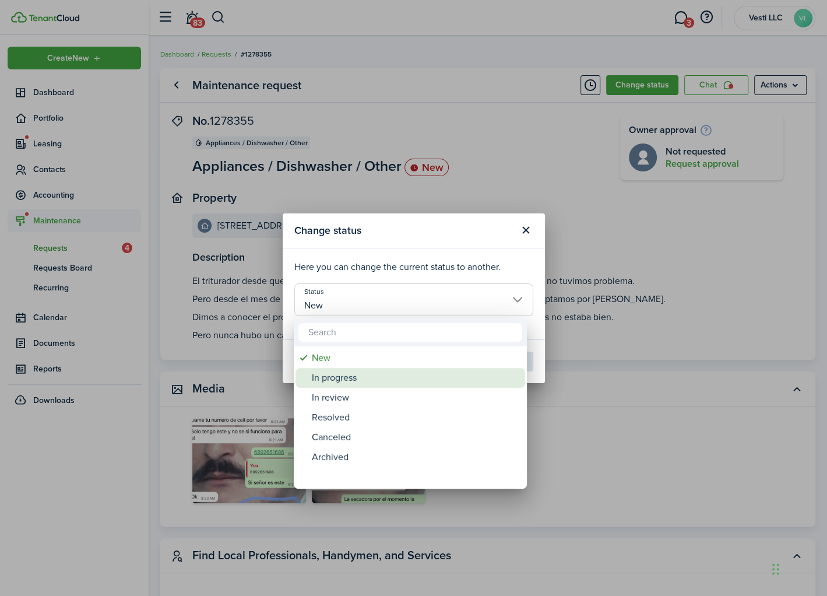
click at [372, 372] on div "In progress" at bounding box center [415, 378] width 206 height 20
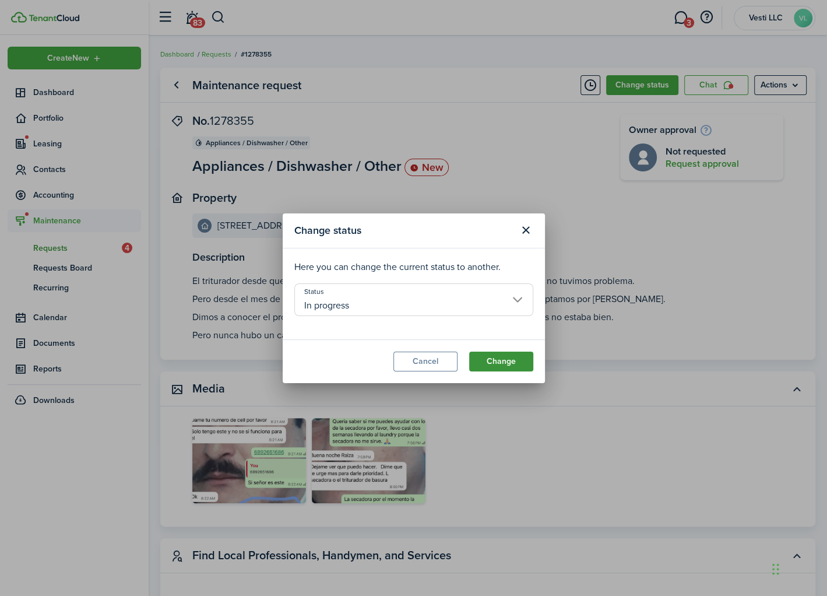
click at [496, 360] on button "Change" at bounding box center [501, 362] width 64 height 20
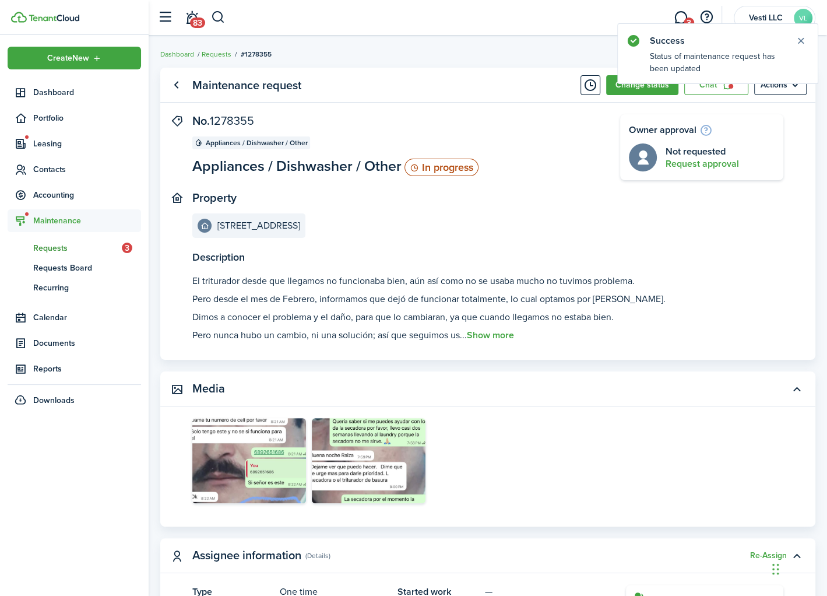
click at [660, 247] on panel-main-body "Description El triturador desde que llegamos no funcionaba bien, aún así como n…" at bounding box center [487, 236] width 655 height 245
click at [56, 246] on span "Requests" at bounding box center [77, 248] width 89 height 12
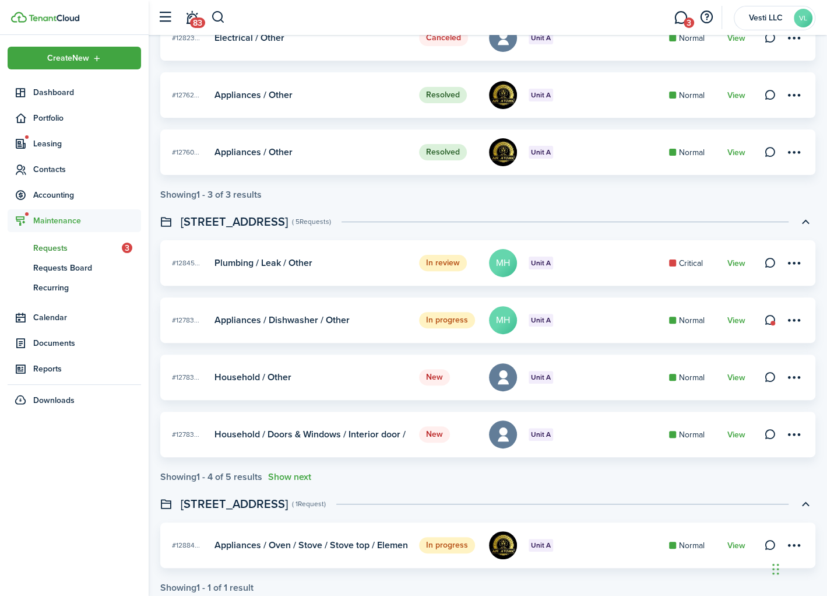
scroll to position [146, 0]
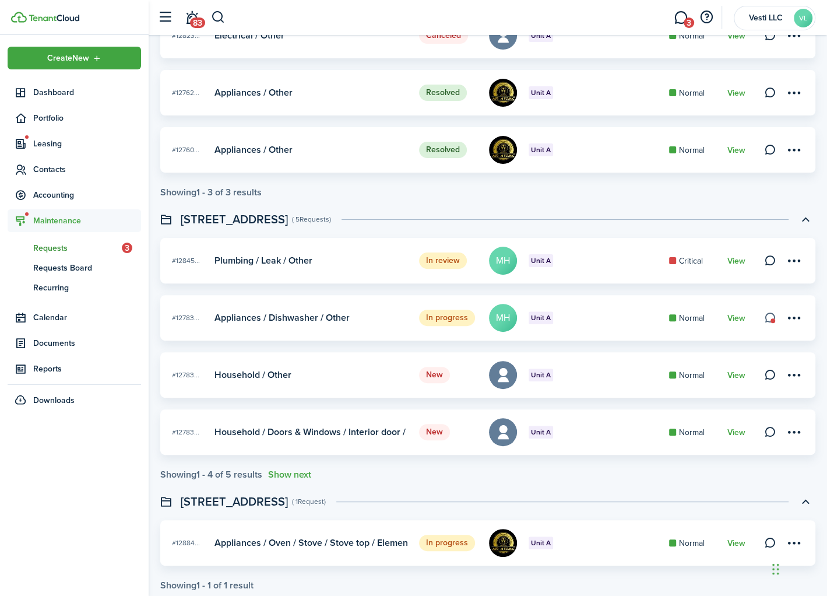
click at [770, 321] on link at bounding box center [770, 318] width 16 height 16
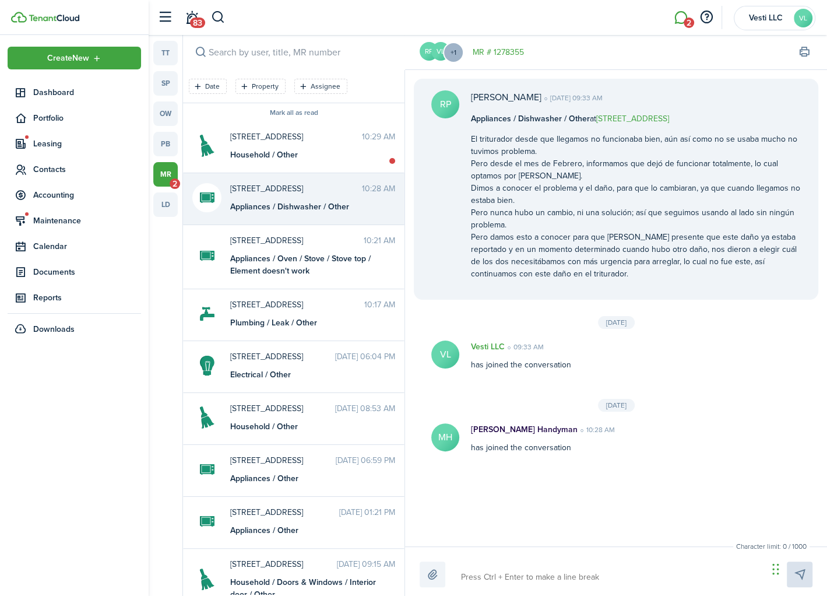
click at [541, 574] on textarea at bounding box center [610, 577] width 307 height 20
click at [722, 577] on textarea "Buenos [PERSON_NAME], tenemos entendido que el triturador ya fue remplazado." at bounding box center [610, 577] width 307 height 20
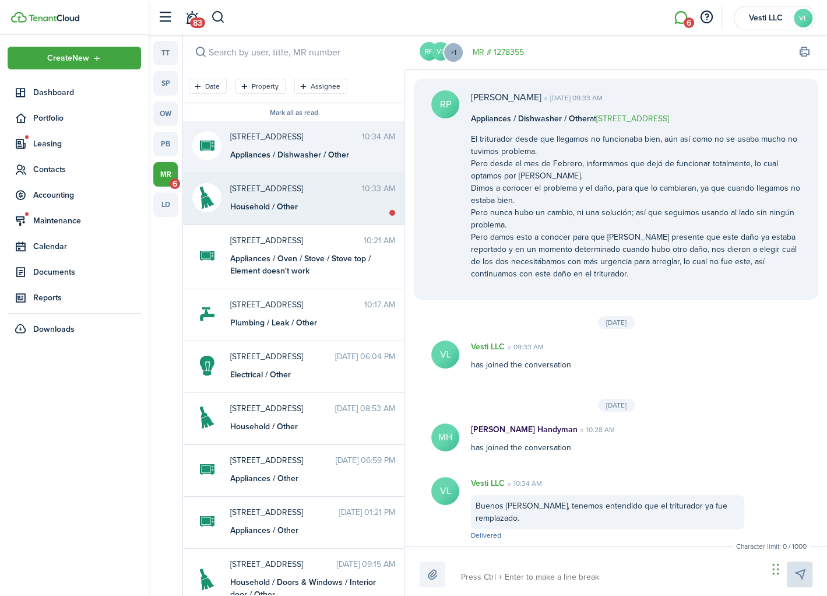
click at [290, 213] on messenger-maintenance-thread-item "[STREET_ADDRESS]:33 AM Household / Other" at bounding box center [294, 199] width 222 height 52
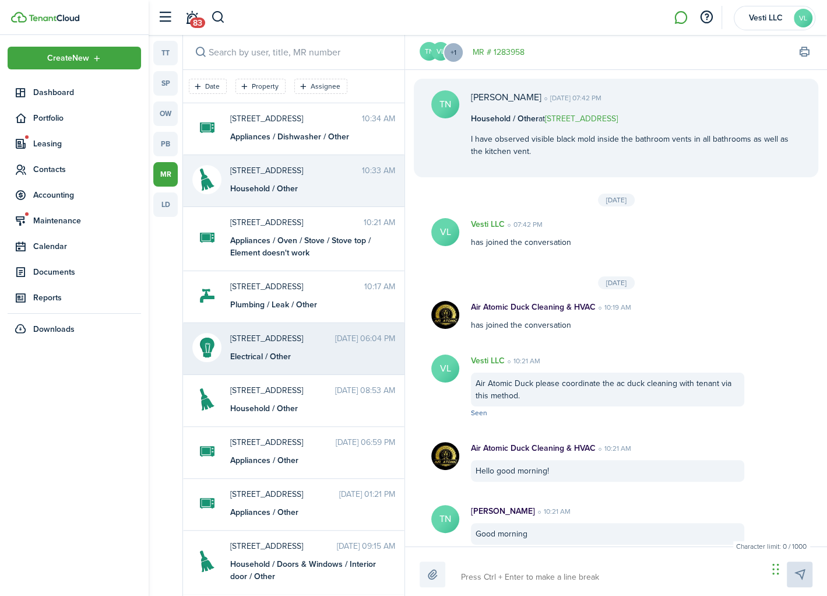
scroll to position [749, 0]
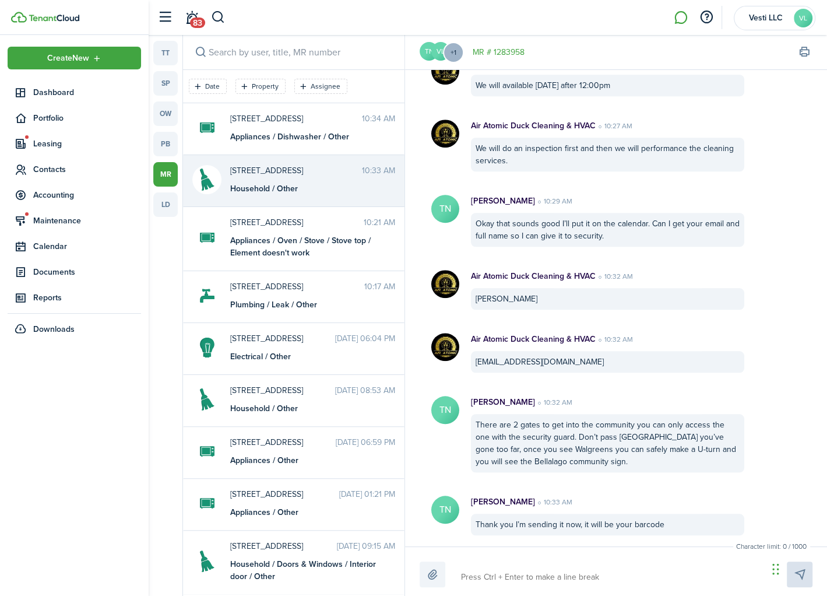
click at [518, 572] on textarea at bounding box center [610, 577] width 307 height 20
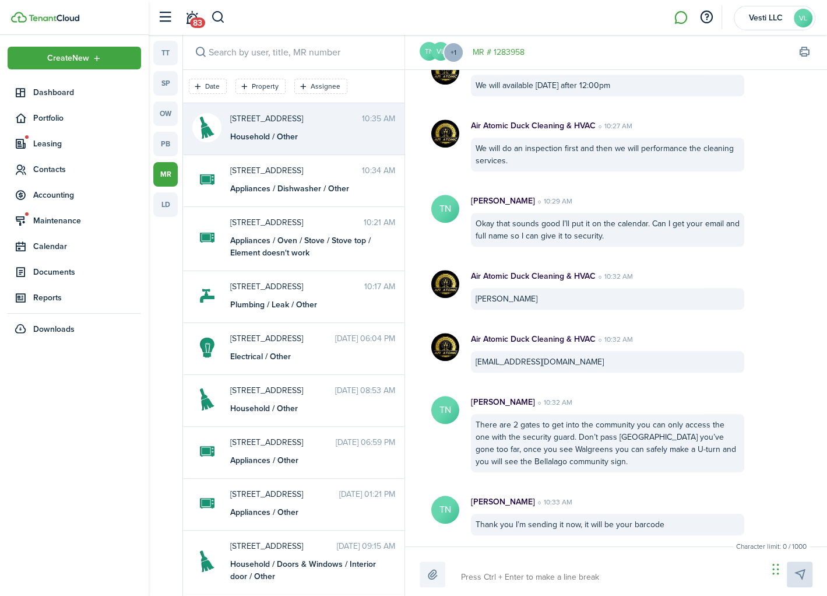
scroll to position [824, 0]
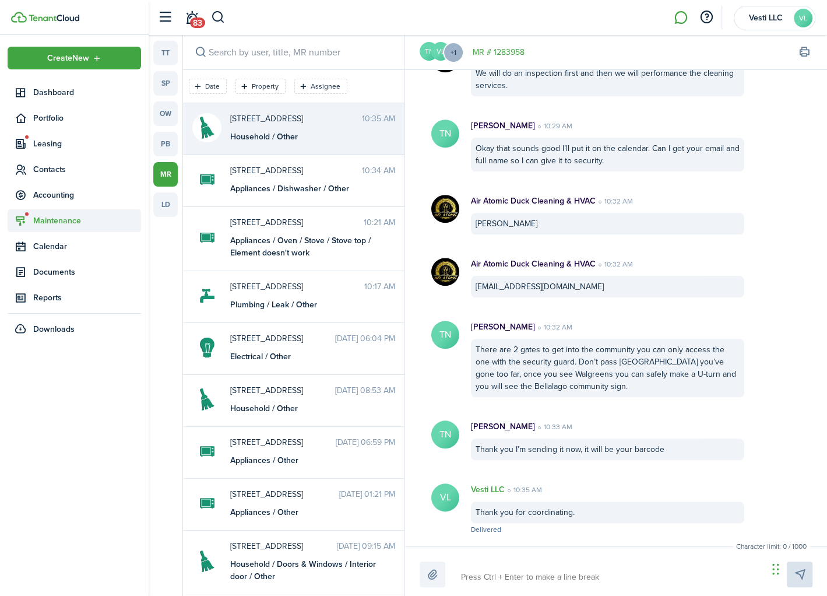
click at [50, 222] on span "Maintenance" at bounding box center [87, 221] width 108 height 12
click at [56, 250] on span "Requests" at bounding box center [77, 248] width 89 height 12
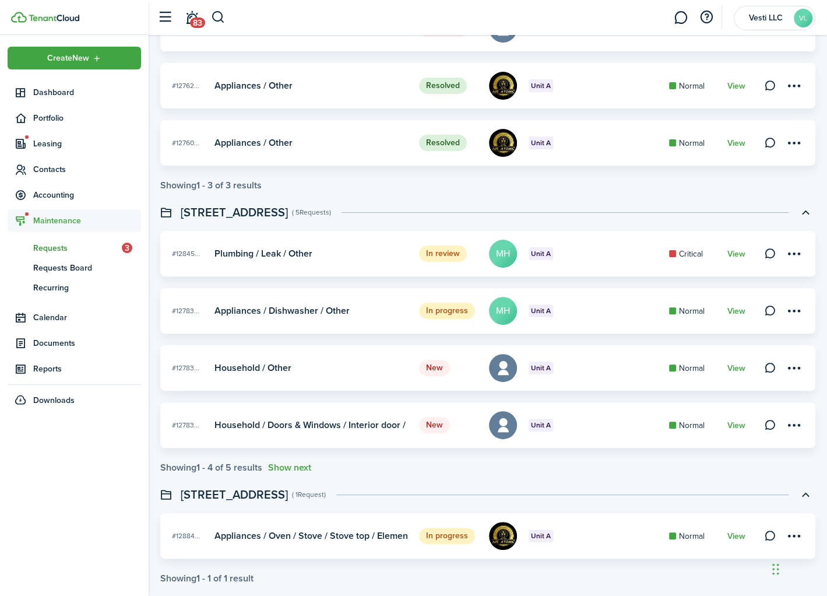
scroll to position [283, 0]
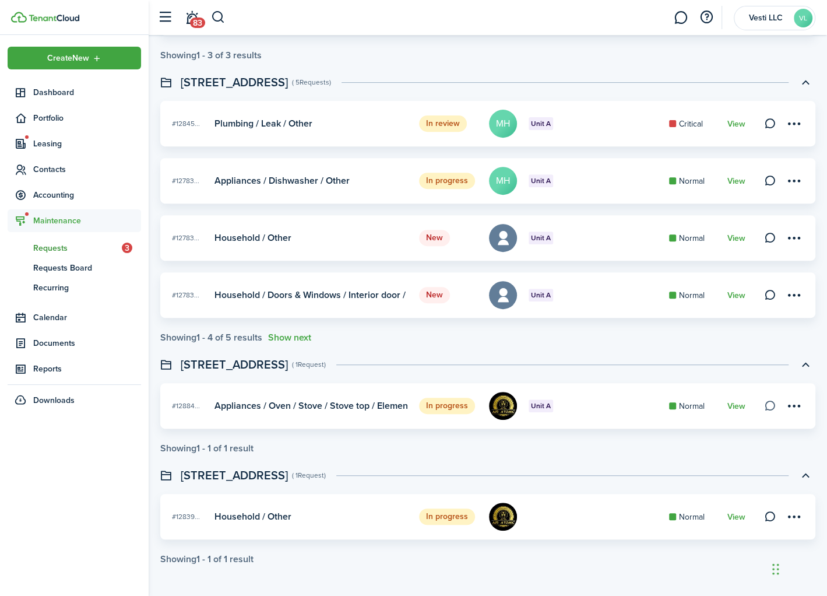
click at [769, 407] on link at bounding box center [770, 406] width 16 height 16
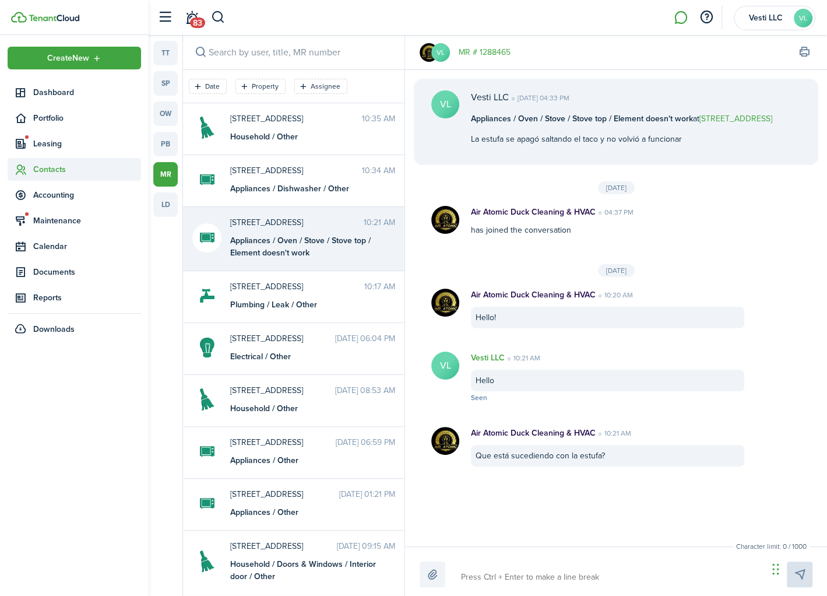
click at [55, 168] on span "Contacts" at bounding box center [87, 169] width 108 height 12
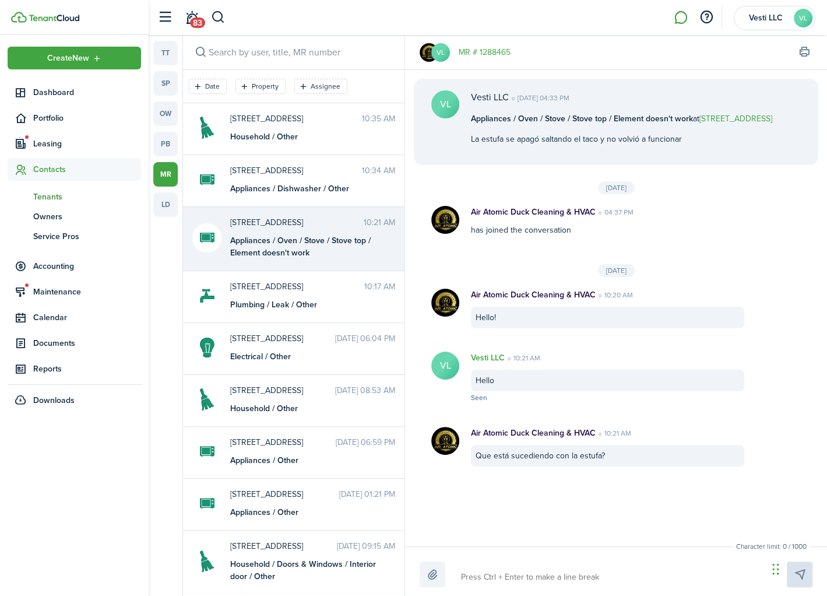
click at [50, 199] on span "Tenants" at bounding box center [87, 197] width 108 height 12
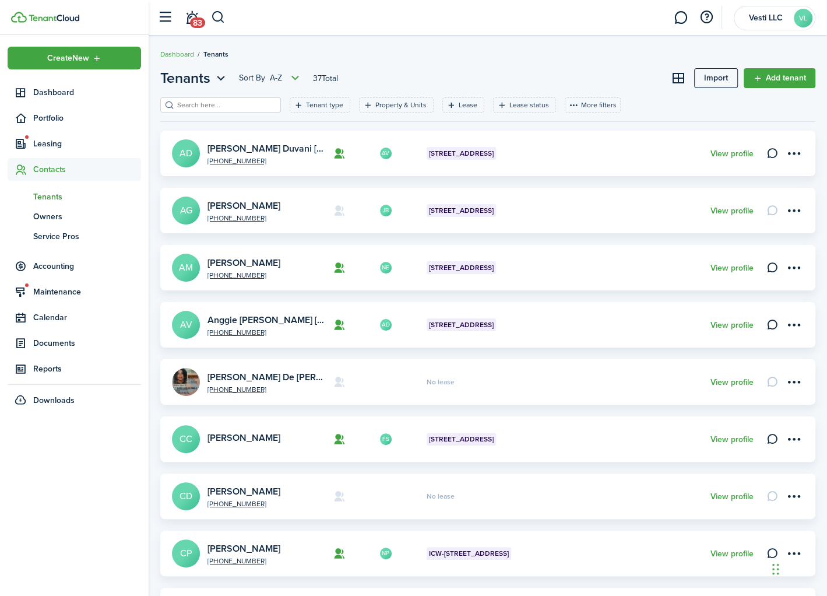
click at [261, 142] on card "AV [PHONE_NUMBER] [PERSON_NAME] Duvani [PERSON_NAME] AD [STREET_ADDRESS] A View…" at bounding box center [487, 153] width 655 height 45
click at [270, 150] on link "[PERSON_NAME] Duvani [PERSON_NAME]" at bounding box center [298, 148] width 180 height 13
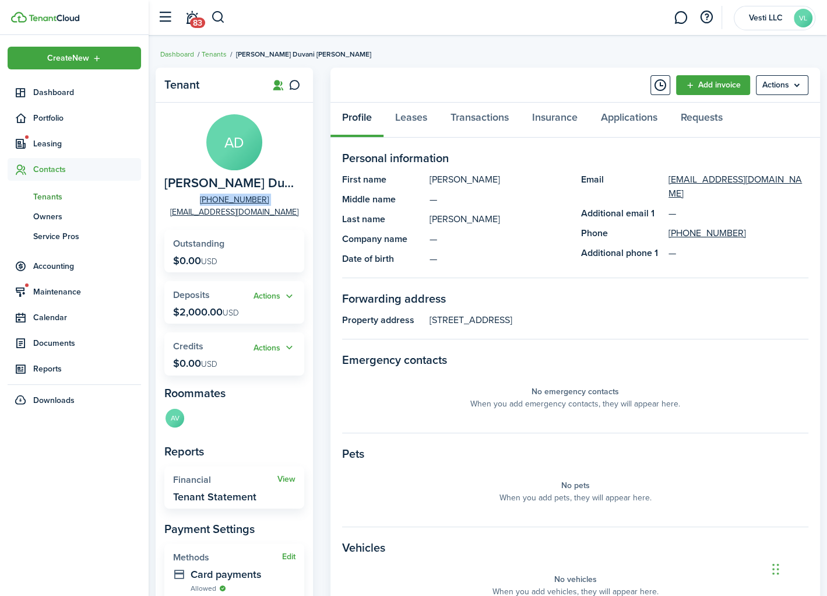
drag, startPoint x: 273, startPoint y: 197, endPoint x: 187, endPoint y: 202, distance: 86.4
click at [187, 202] on panel-main-group "AD [PERSON_NAME] Duvani [PERSON_NAME] [PHONE_NUMBER] [EMAIL_ADDRESS][DOMAIN_NAM…" at bounding box center [234, 166] width 140 height 104
copy panel-main-group "[PHONE_NUMBER]"
click at [61, 292] on span "Maintenance" at bounding box center [87, 292] width 108 height 12
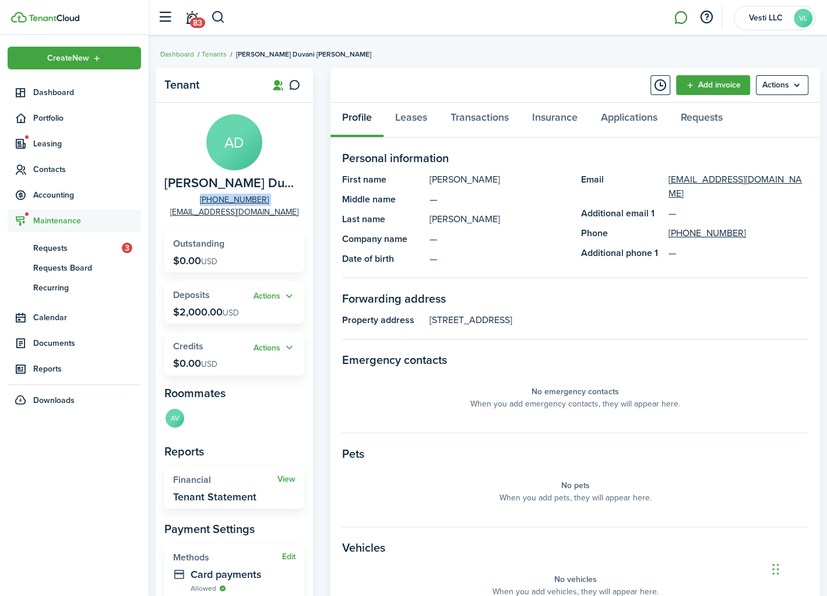
click at [680, 16] on link at bounding box center [681, 18] width 22 height 30
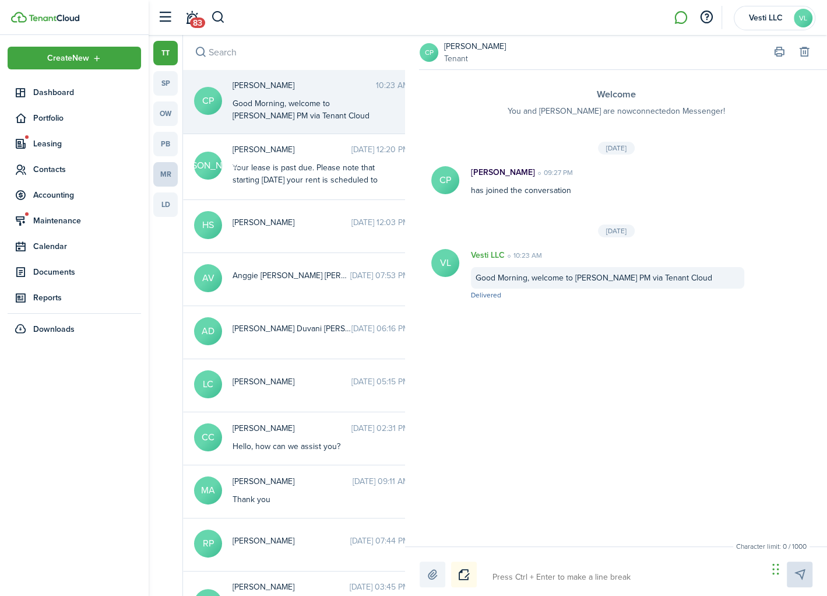
click at [157, 173] on link "mr" at bounding box center [165, 174] width 24 height 24
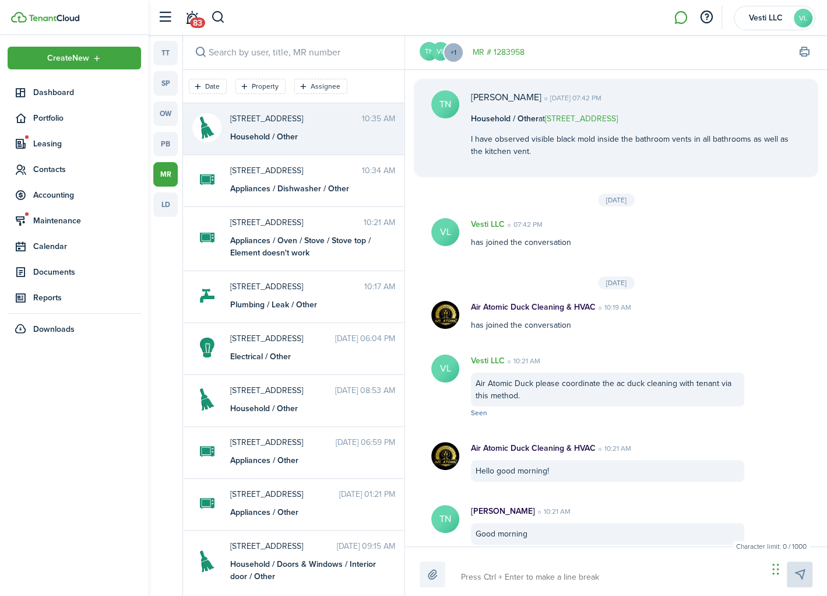
scroll to position [824, 0]
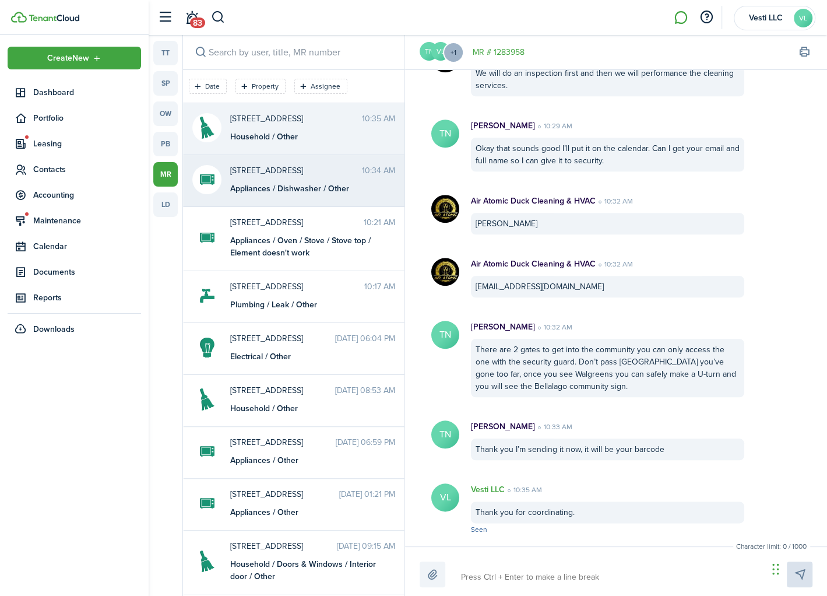
click at [317, 197] on messenger-maintenance-thread-item "2814 A Club Cortile Cir 10:34 AM Appliances / Dishwasher / Other" at bounding box center [294, 181] width 222 height 52
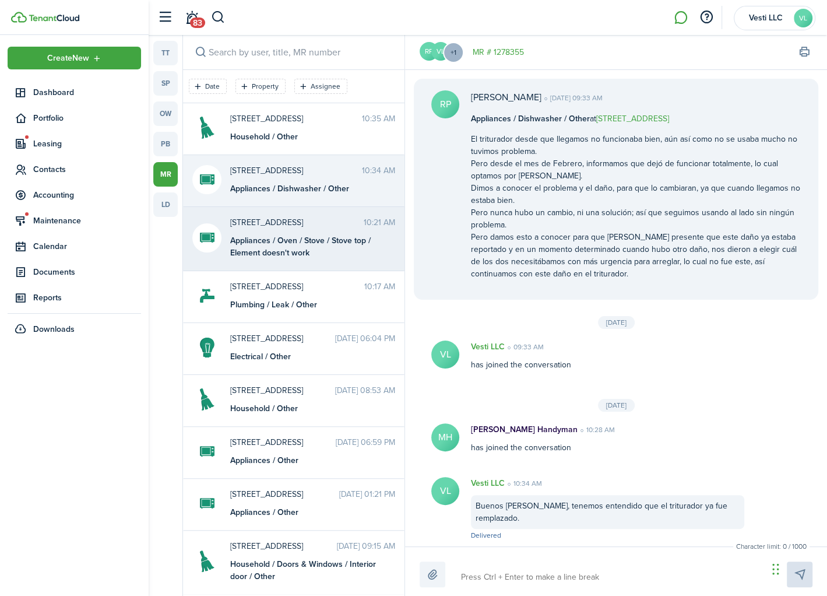
click at [260, 221] on span "[STREET_ADDRESS]" at bounding box center [296, 222] width 133 height 12
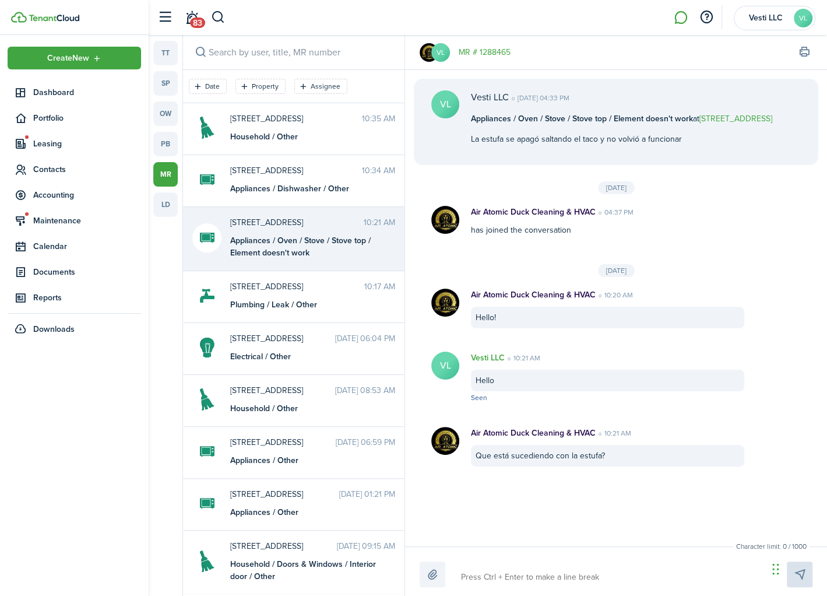
click at [484, 572] on textarea at bounding box center [610, 577] width 307 height 20
paste textarea "[PHONE_NUMBER]"
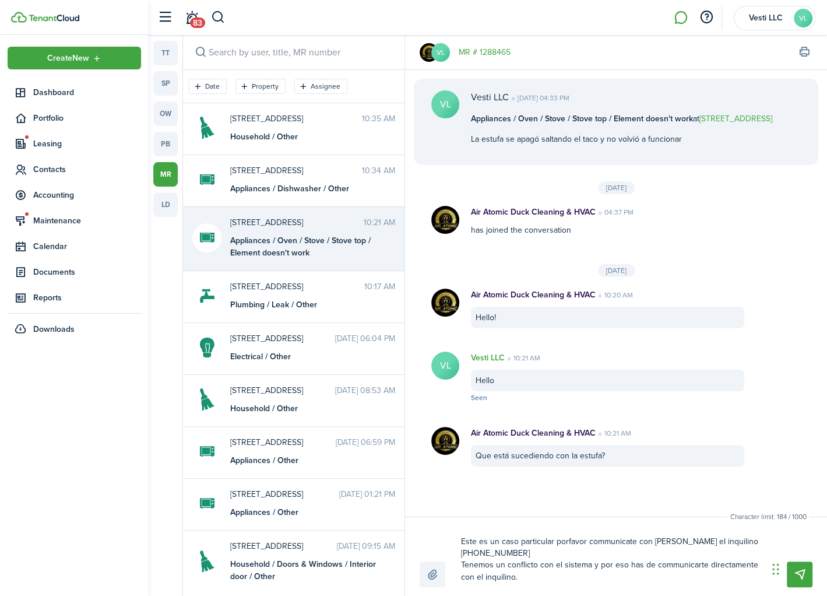
click at [676, 565] on textarea "Este es un caso particular porfavor communicate con [PERSON_NAME] el inquilino …" at bounding box center [610, 559] width 307 height 55
click at [534, 577] on textarea "Este es un caso particular porfavor communicate con [PERSON_NAME] el inquilino …" at bounding box center [610, 559] width 307 height 55
click at [568, 541] on textarea "Este es un caso particular porfavor communicate con [PERSON_NAME] el inquilino …" at bounding box center [610, 559] width 307 height 55
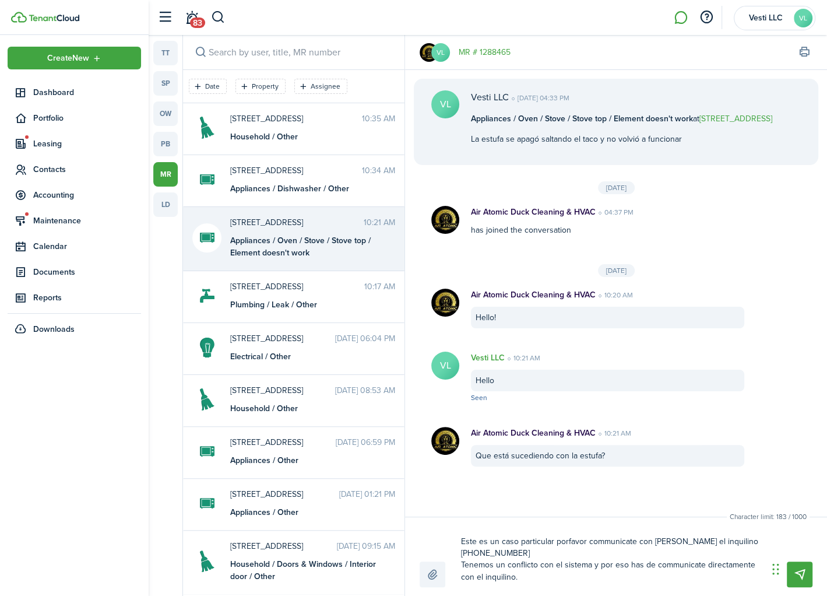
click at [570, 542] on textarea "Este es un caso particular porfavor communicate con [PERSON_NAME] el inquilino …" at bounding box center [610, 559] width 307 height 55
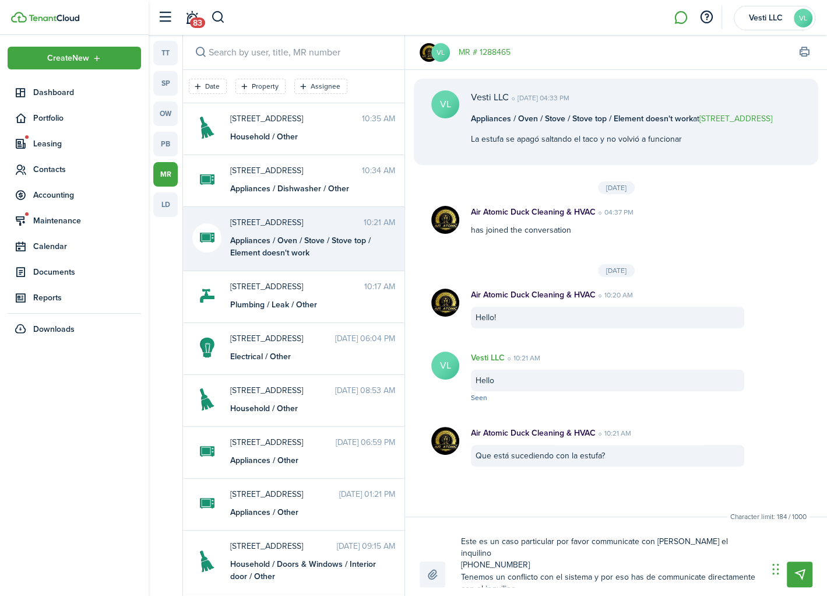
click at [579, 577] on textarea "Este es un caso particular por favor communicate con [PERSON_NAME] el inquilino…" at bounding box center [610, 559] width 307 height 55
click at [630, 570] on messenger-sender-message "Este es un caso particular por favor communicate con [PERSON_NAME] el inquilino…" at bounding box center [610, 559] width 307 height 55
click at [642, 574] on messenger-sender-message "Este es un caso particular por favor communicate con [PERSON_NAME] el inquilino…" at bounding box center [610, 559] width 307 height 55
click at [691, 576] on messenger-sender-message "Este es un caso particular por favor communicate con [PERSON_NAME] el inquilino…" at bounding box center [610, 559] width 307 height 55
click at [599, 577] on messenger-sender-message "Este es un caso particular por favor communicate con [PERSON_NAME] el inquilino…" at bounding box center [610, 559] width 307 height 55
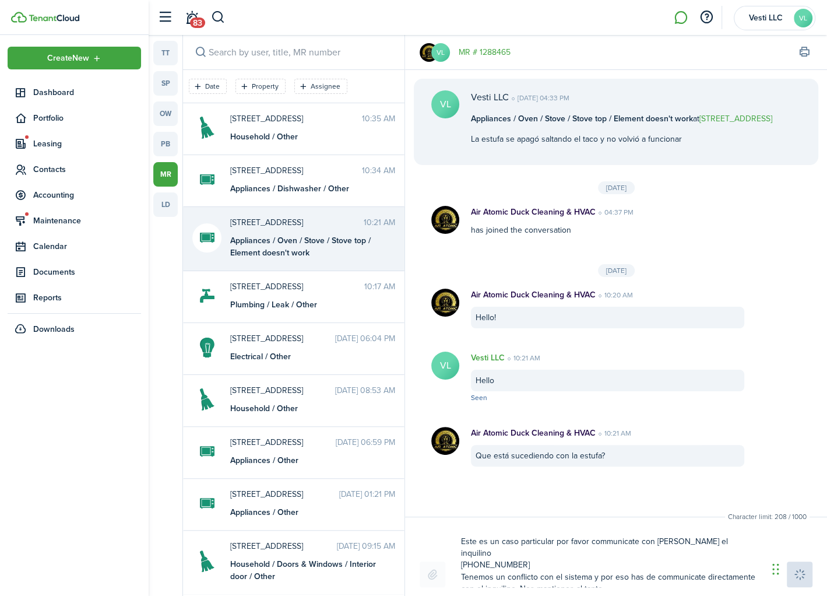
click at [595, 571] on messenger-sender-message "Este es un caso particular por favor communicate con [PERSON_NAME] el inquilino…" at bounding box center [610, 559] width 307 height 55
click at [613, 576] on messenger-sender-message "Este es un caso particular por favor communicate con [PERSON_NAME] el inquilino…" at bounding box center [610, 559] width 307 height 55
click at [560, 560] on messenger-sender-message "Este es un caso particular por favor communicate con [PERSON_NAME] el inquilino…" at bounding box center [610, 559] width 307 height 55
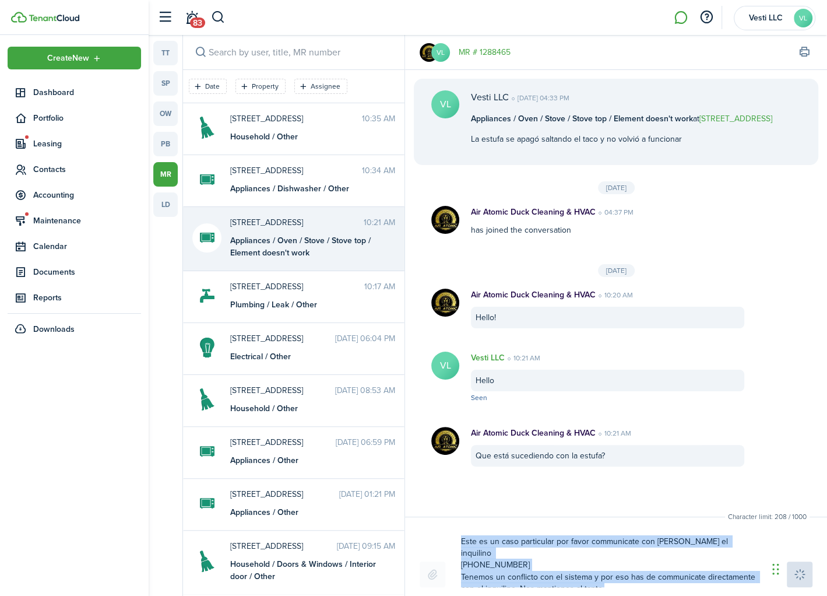
drag, startPoint x: 652, startPoint y: 589, endPoint x: 644, endPoint y: 589, distance: 8.7
click at [646, 589] on div "Character limit: 208 / 1000 Drop your file here Este es un caso particular por …" at bounding box center [616, 555] width 422 height 79
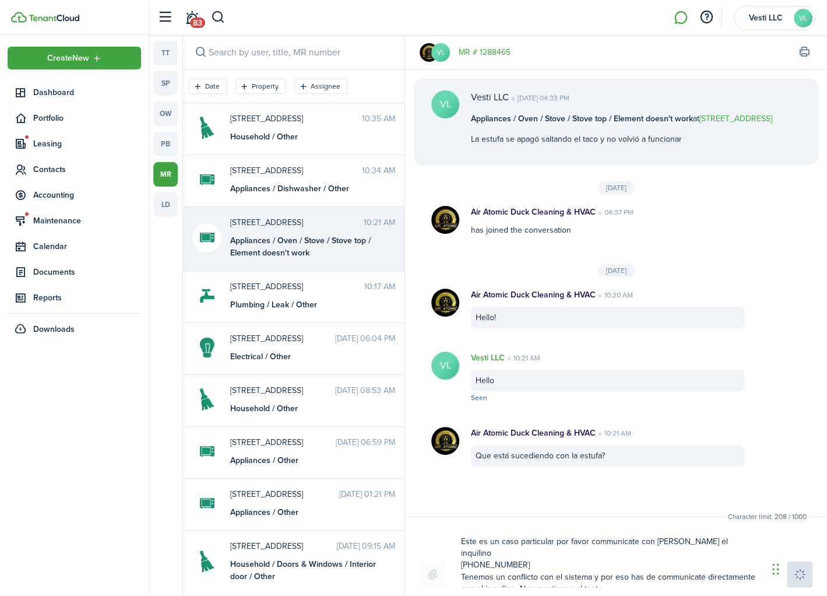
click at [624, 578] on messenger-sender-message "Este es un caso particular por favor communicate con [PERSON_NAME] el inquilino…" at bounding box center [610, 559] width 307 height 55
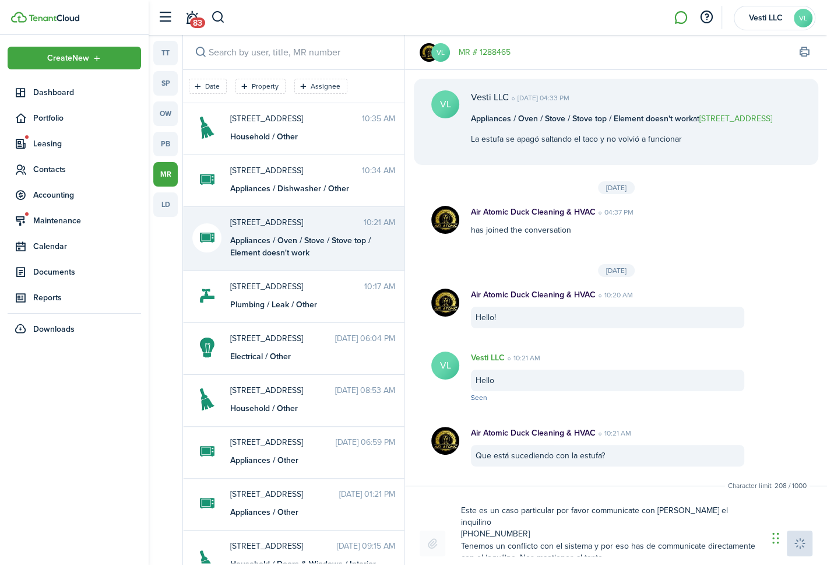
click at [719, 544] on messenger-sender-message "Este es un caso particular por favor communicate con [PERSON_NAME] el inquilino…" at bounding box center [610, 528] width 307 height 55
click at [628, 546] on messenger-sender-message "Este es un caso particular por favor communicate con [PERSON_NAME] el inquilino…" at bounding box center [610, 528] width 307 height 55
click at [584, 544] on messenger-sender-message "Este es un caso particular por favor communicate con [PERSON_NAME] el inquilino…" at bounding box center [610, 528] width 307 height 55
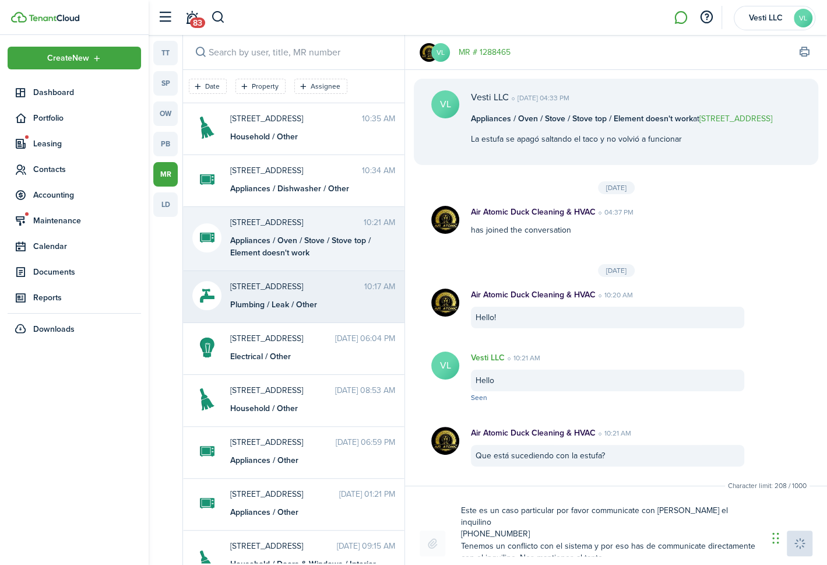
click at [284, 290] on span "[STREET_ADDRESS]" at bounding box center [297, 286] width 134 height 12
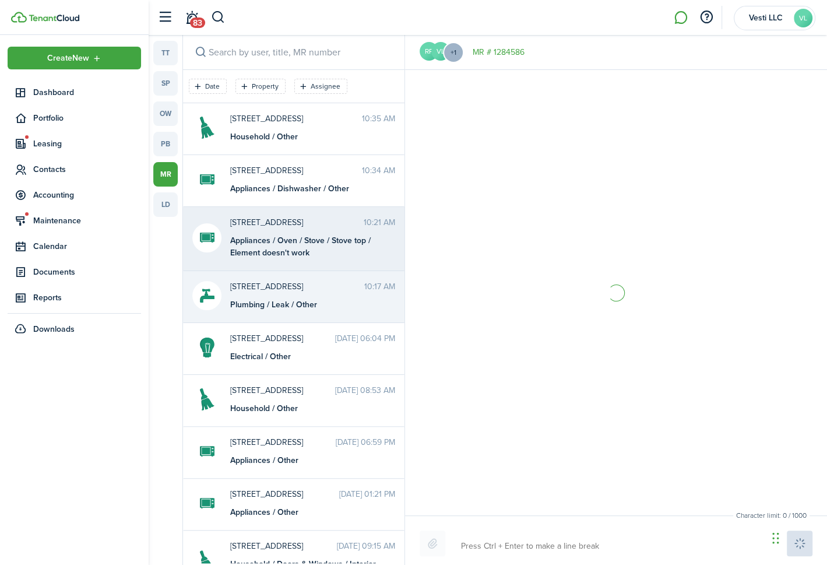
click at [295, 241] on div "Appliances / Oven / Stove / Stove top / Element doesn't work" at bounding box center [303, 246] width 146 height 24
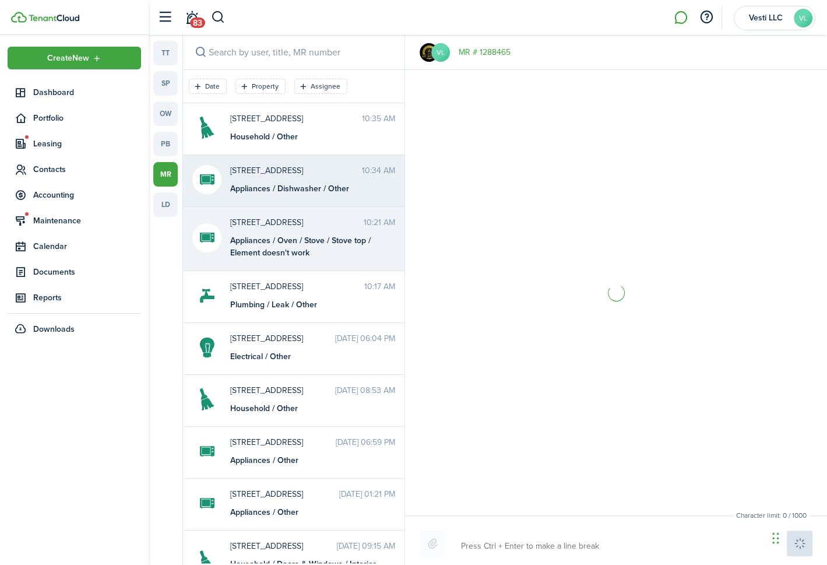
click at [287, 188] on div "Appliances / Dishwasher / Other" at bounding box center [303, 188] width 146 height 12
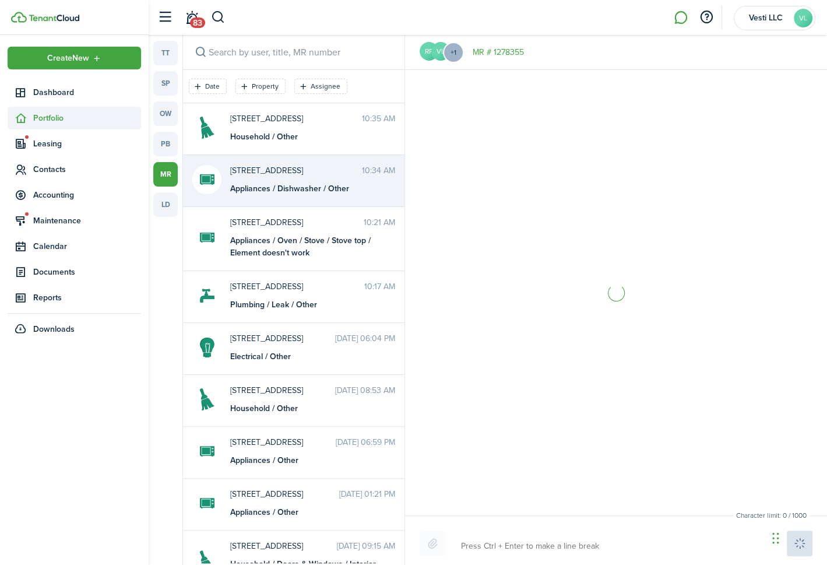
click at [59, 116] on span "Portfolio" at bounding box center [87, 118] width 108 height 12
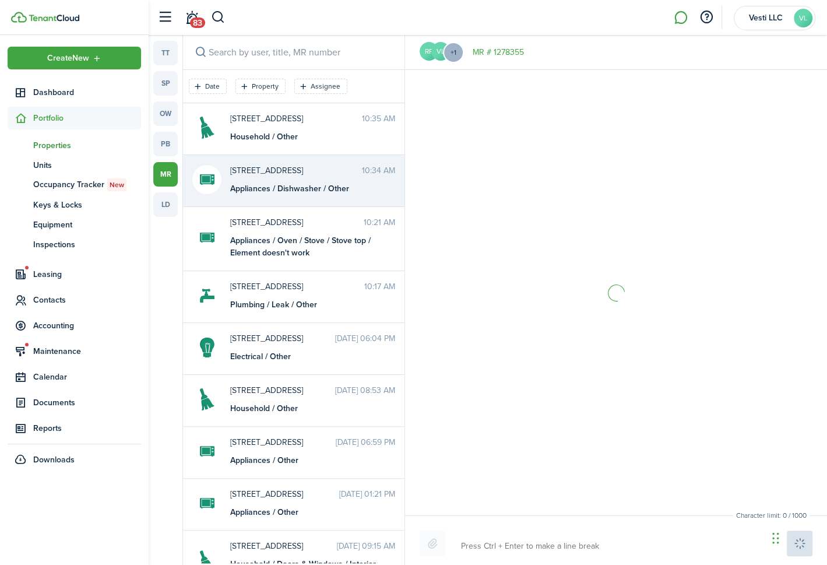
click at [47, 144] on span "Properties" at bounding box center [87, 145] width 108 height 12
